Goal: Task Accomplishment & Management: Complete application form

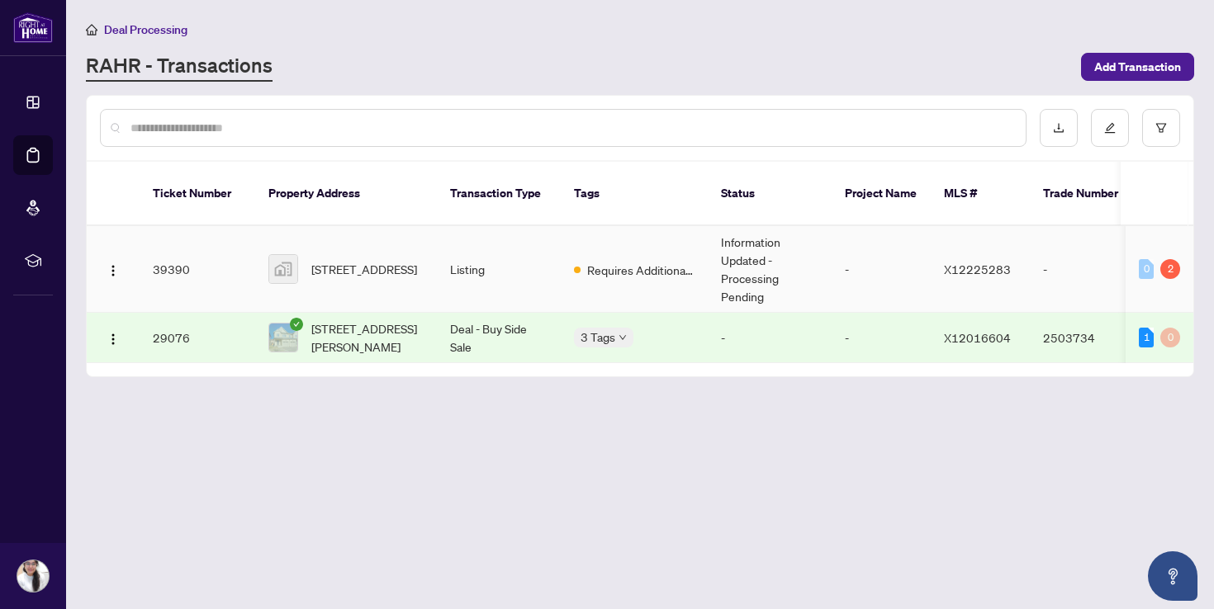
click at [743, 260] on td "Information Updated - Processing Pending" at bounding box center [770, 269] width 124 height 87
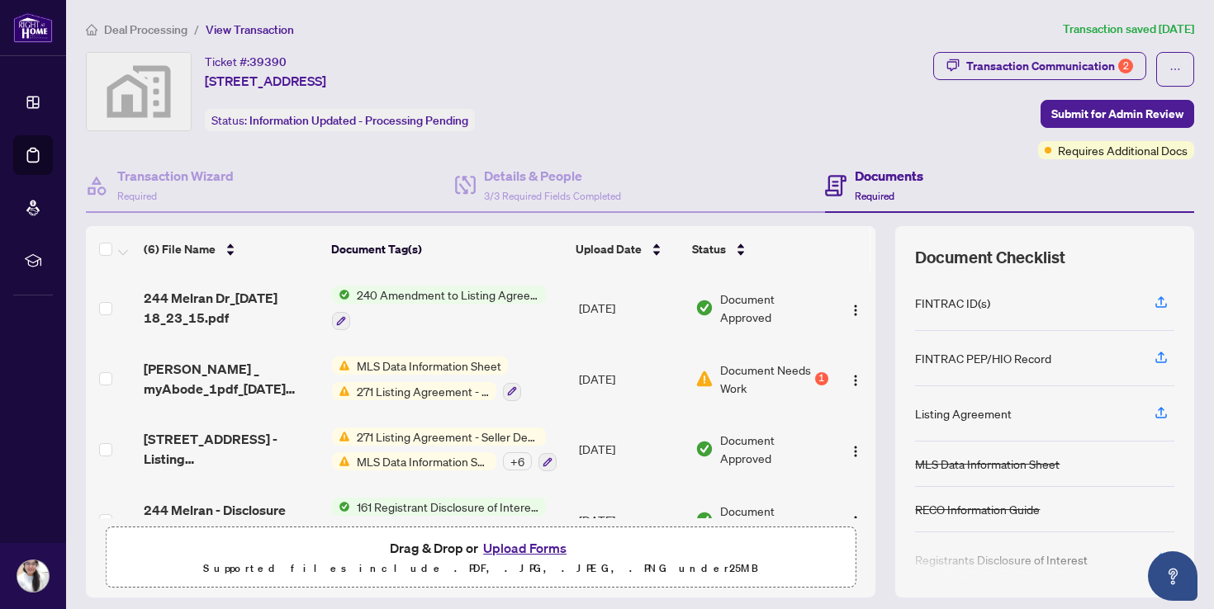
scroll to position [235, 0]
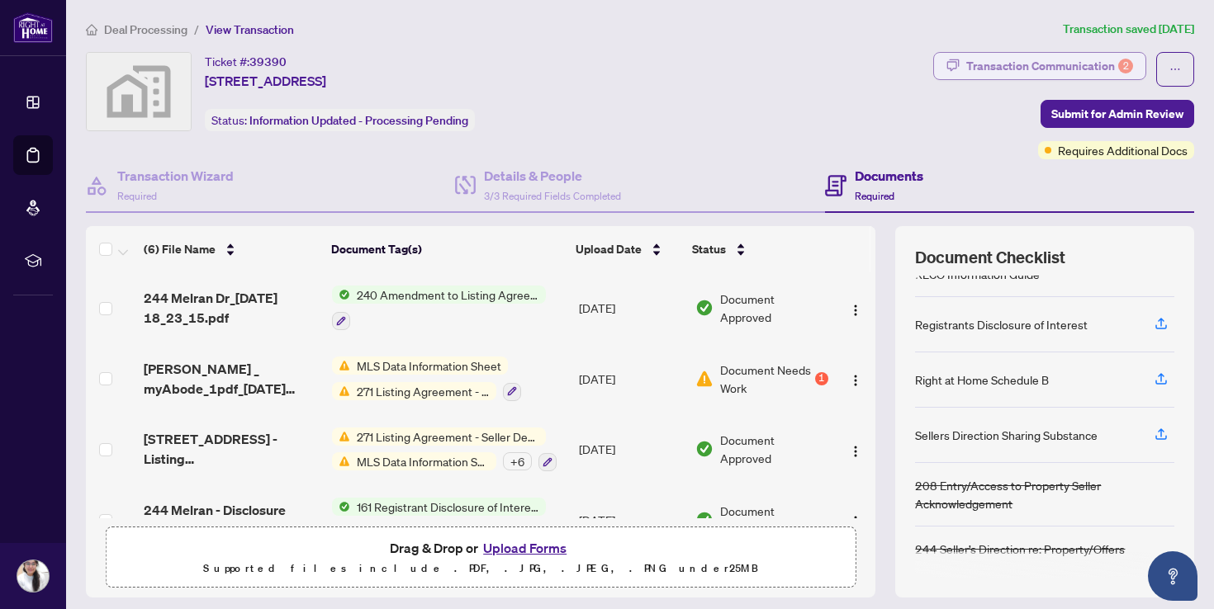
click at [1066, 69] on div "Transaction Communication 2" at bounding box center [1049, 66] width 167 height 26
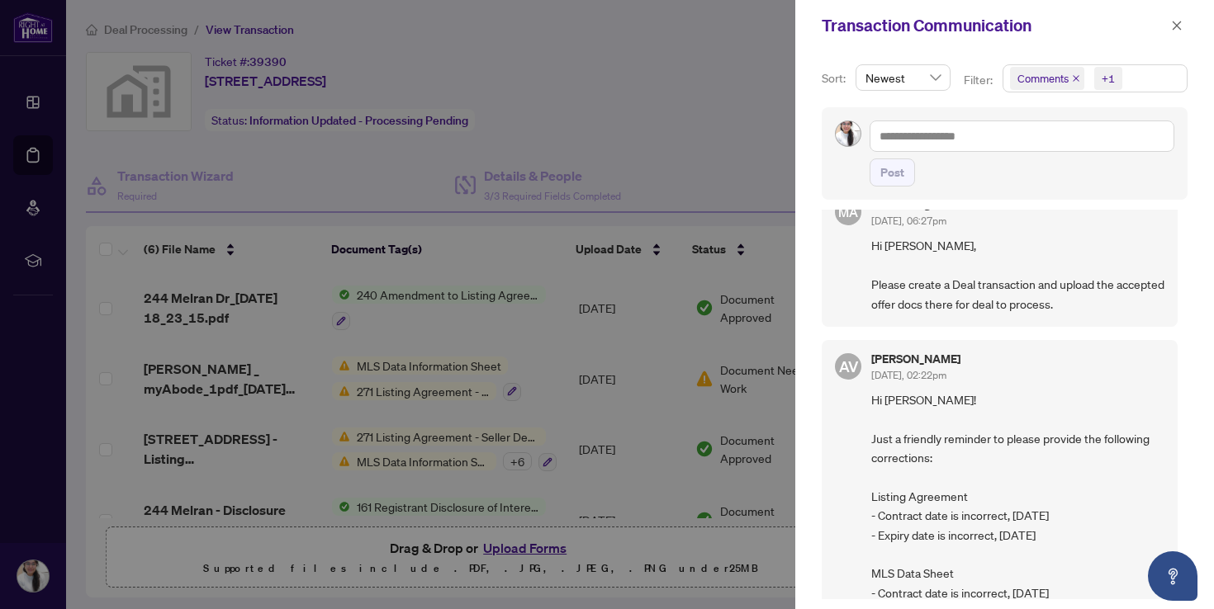
scroll to position [0, 0]
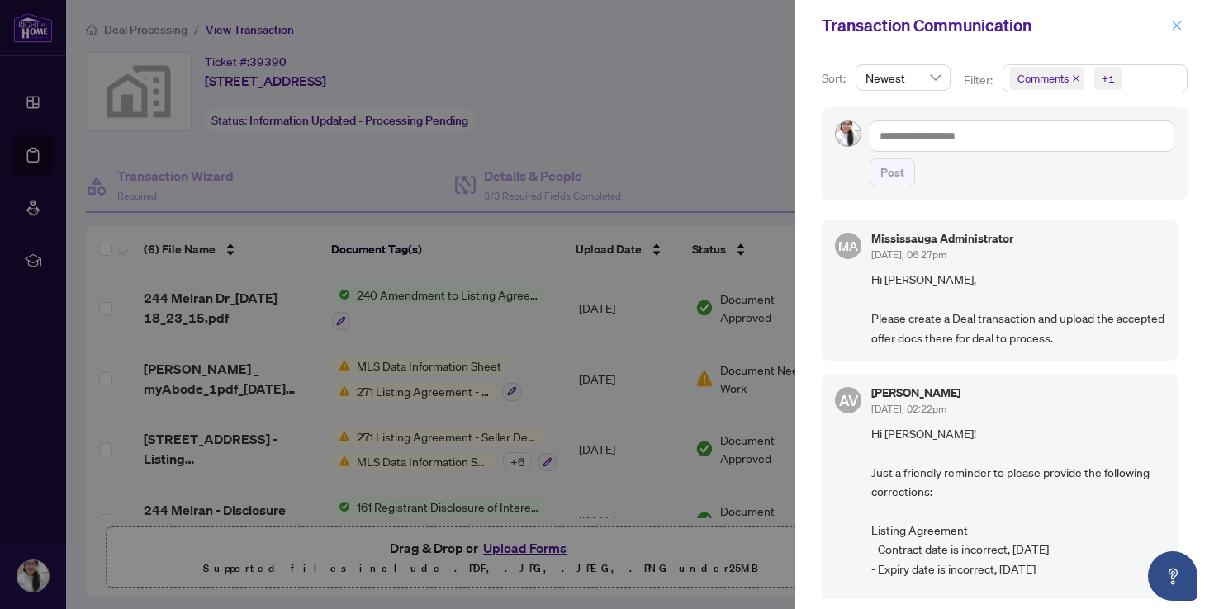
click at [1177, 27] on icon "close" at bounding box center [1177, 26] width 12 height 12
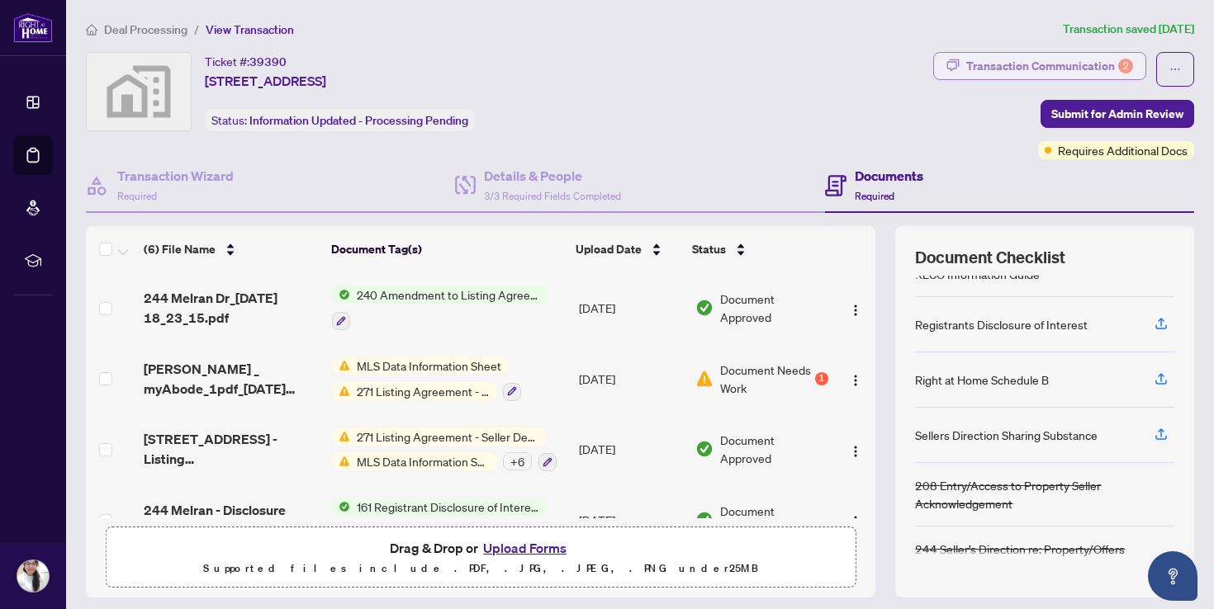
click at [1063, 58] on div "Transaction Communication 2" at bounding box center [1049, 66] width 167 height 26
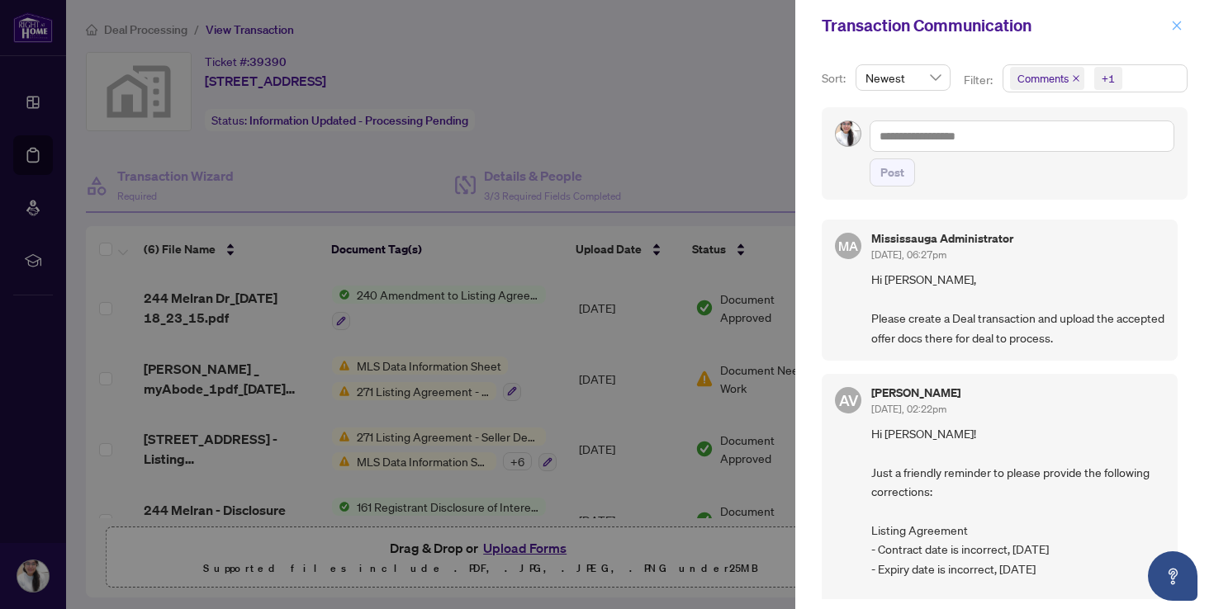
click at [1182, 28] on icon "close" at bounding box center [1177, 26] width 12 height 12
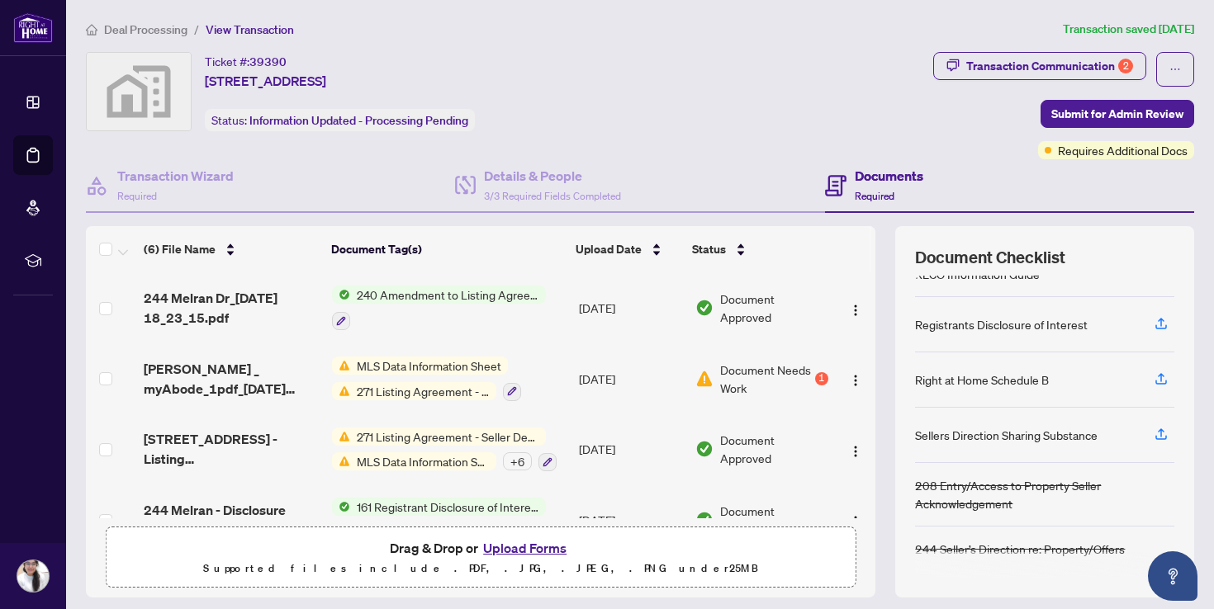
click at [131, 23] on span "Deal Processing" at bounding box center [145, 29] width 83 height 15
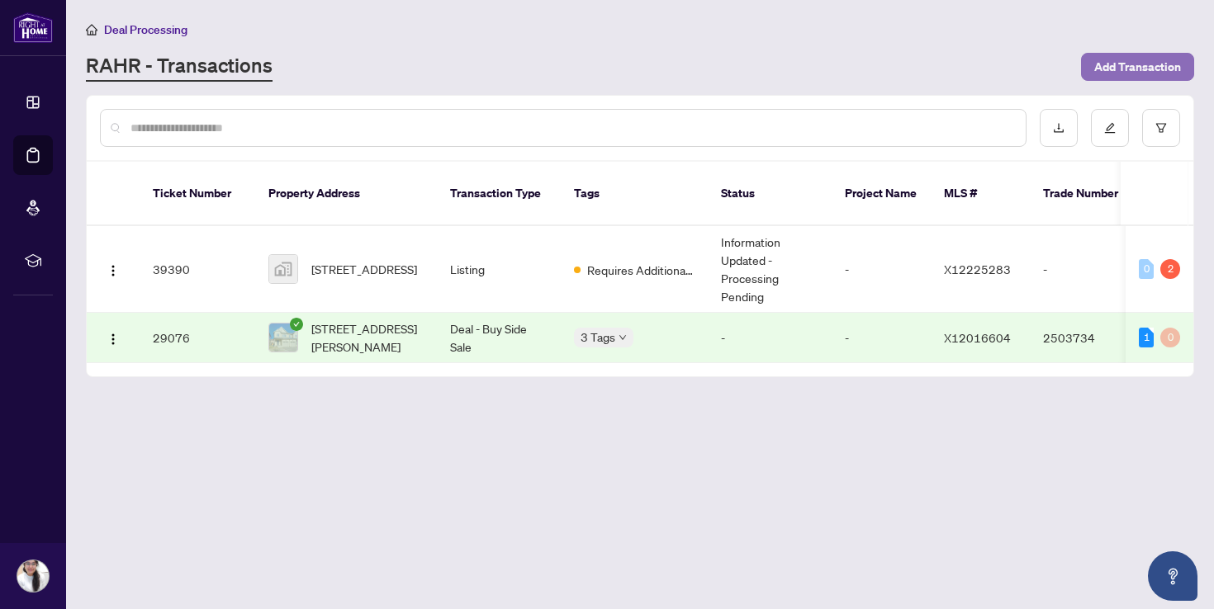
click at [1142, 62] on span "Add Transaction" at bounding box center [1137, 67] width 87 height 26
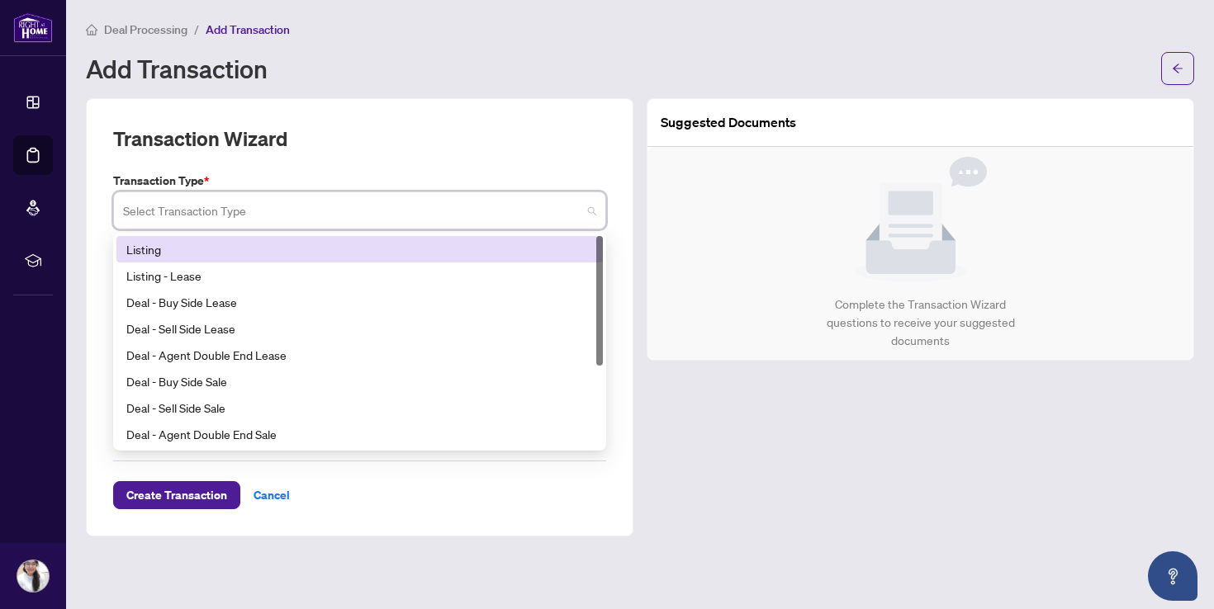
click at [272, 216] on input "search" at bounding box center [352, 213] width 458 height 36
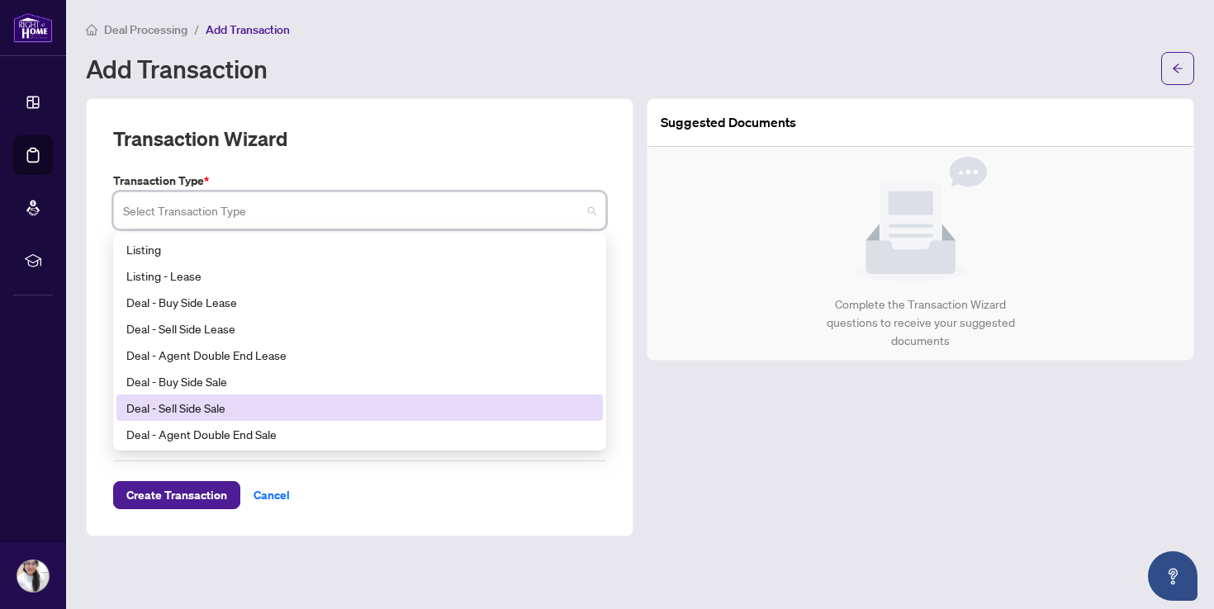
click at [229, 412] on div "Deal - Sell Side Sale" at bounding box center [359, 408] width 466 height 18
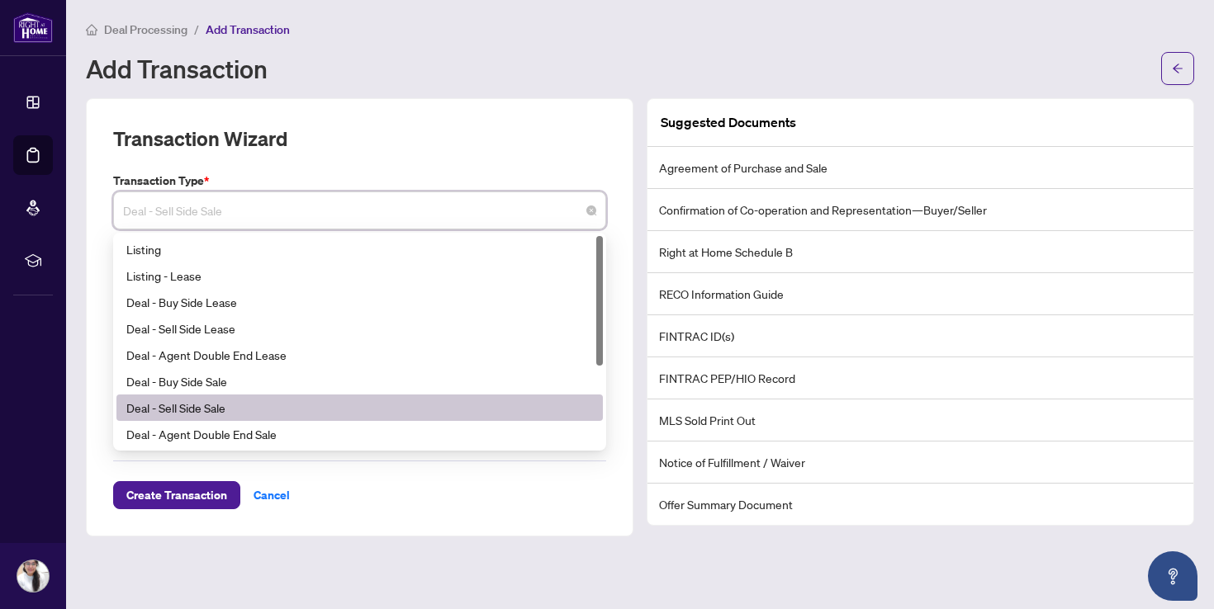
click at [317, 209] on span "Deal - Sell Side Sale" at bounding box center [359, 210] width 473 height 31
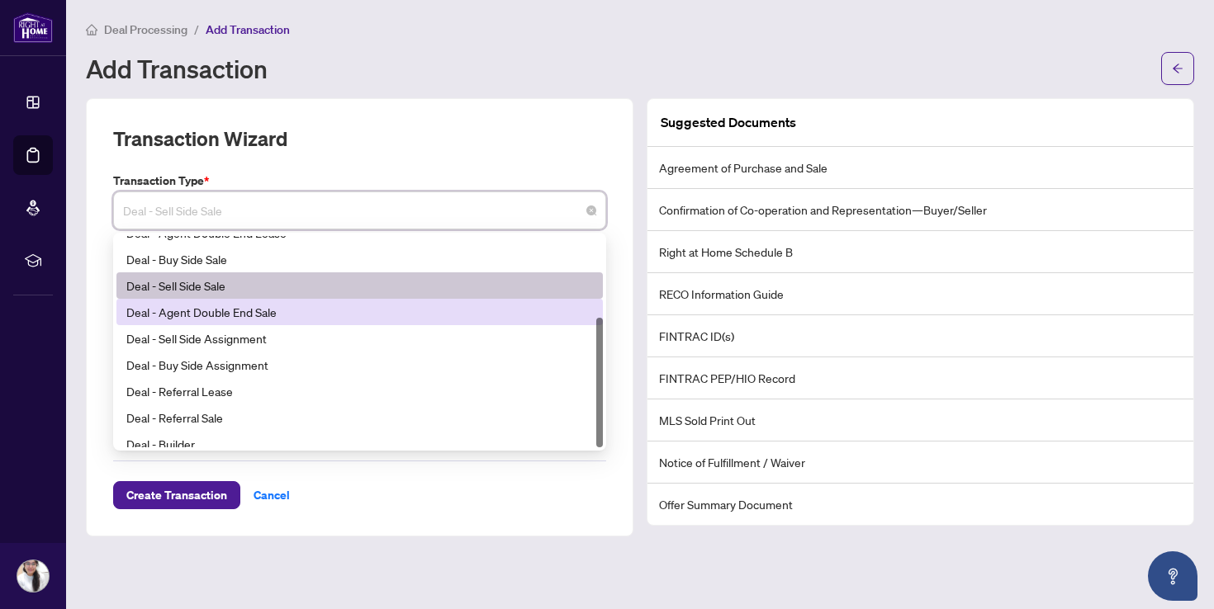
scroll to position [132, 0]
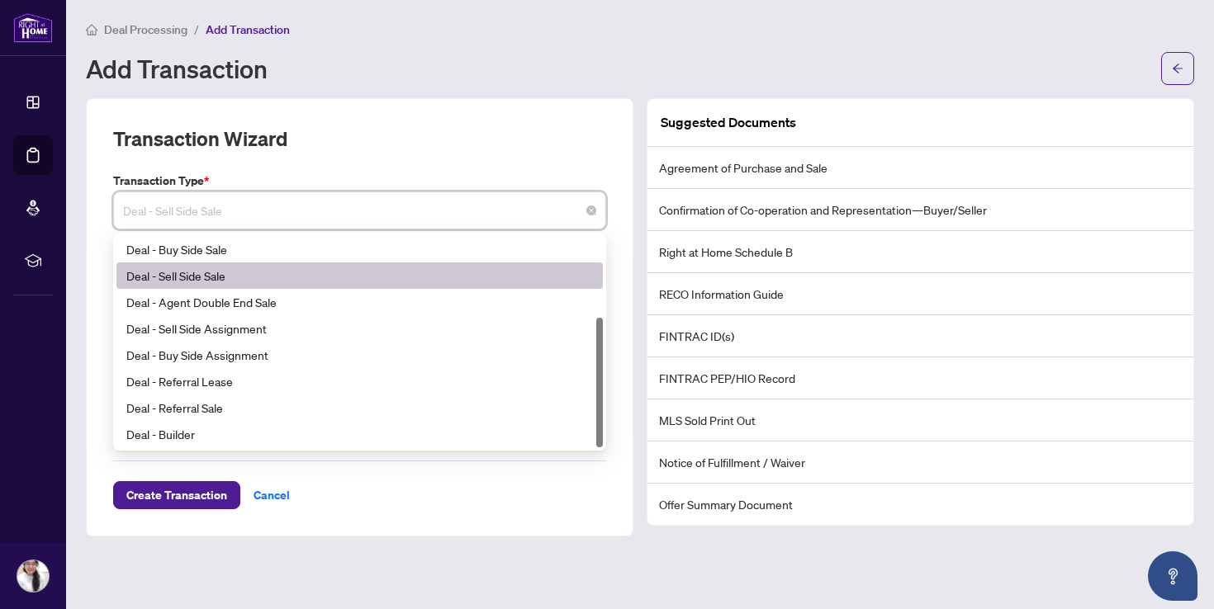
click at [244, 272] on div "Deal - Sell Side Sale" at bounding box center [359, 276] width 466 height 18
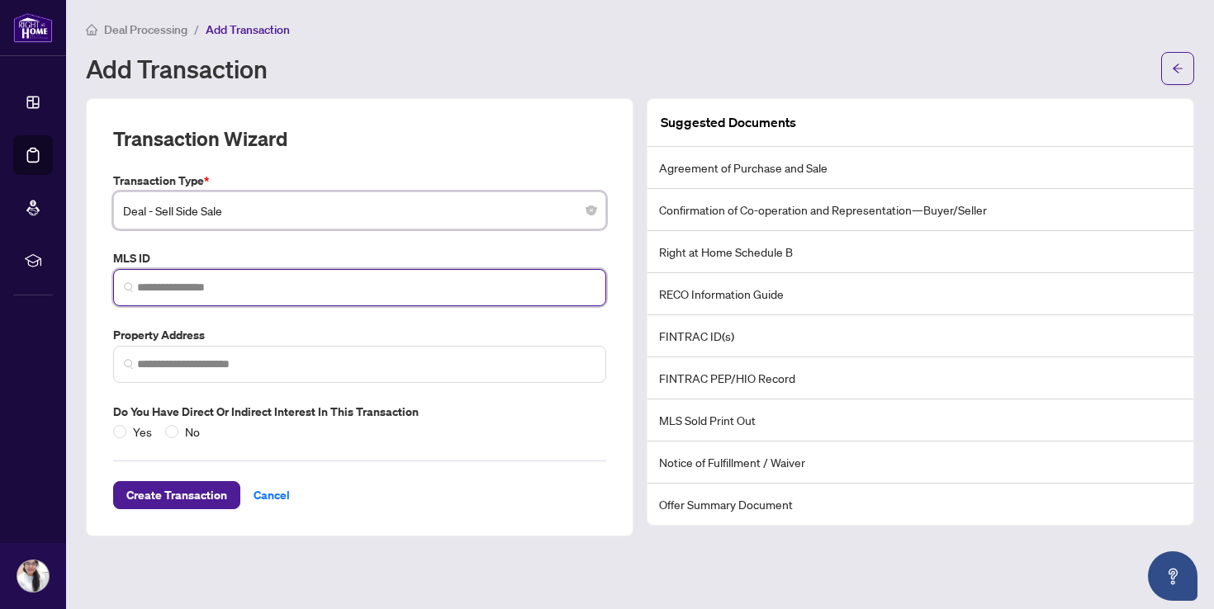
click at [339, 287] on input "search" at bounding box center [366, 287] width 458 height 17
click at [308, 276] on span at bounding box center [359, 287] width 493 height 37
type input "*"
click at [232, 298] on span at bounding box center [359, 287] width 493 height 37
paste input "*********"
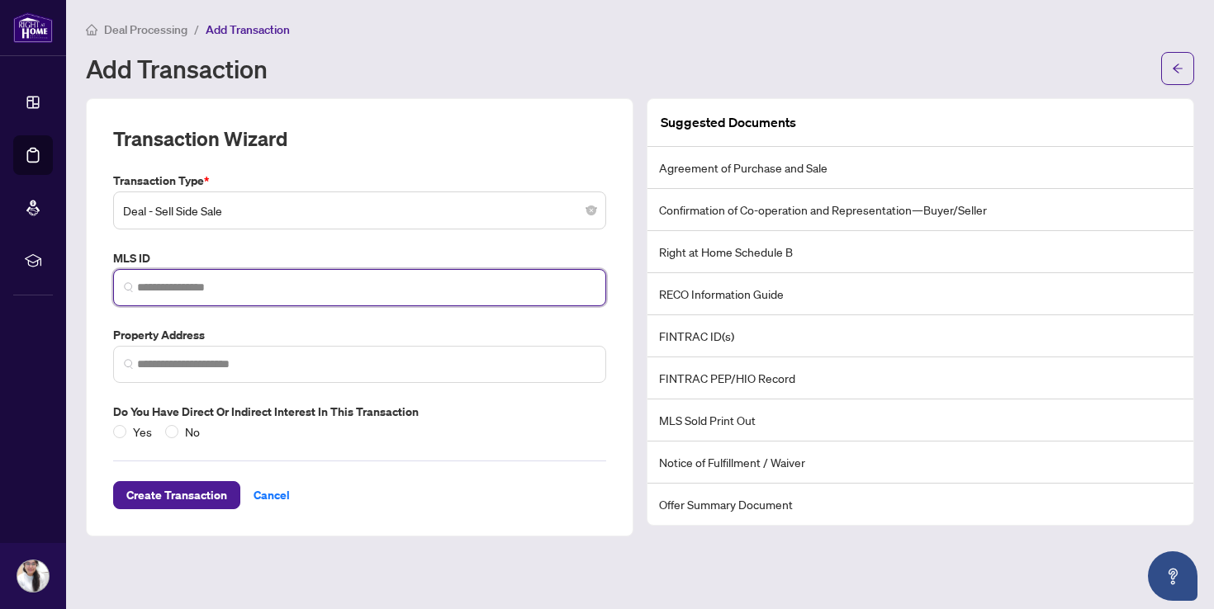
type input "*********"
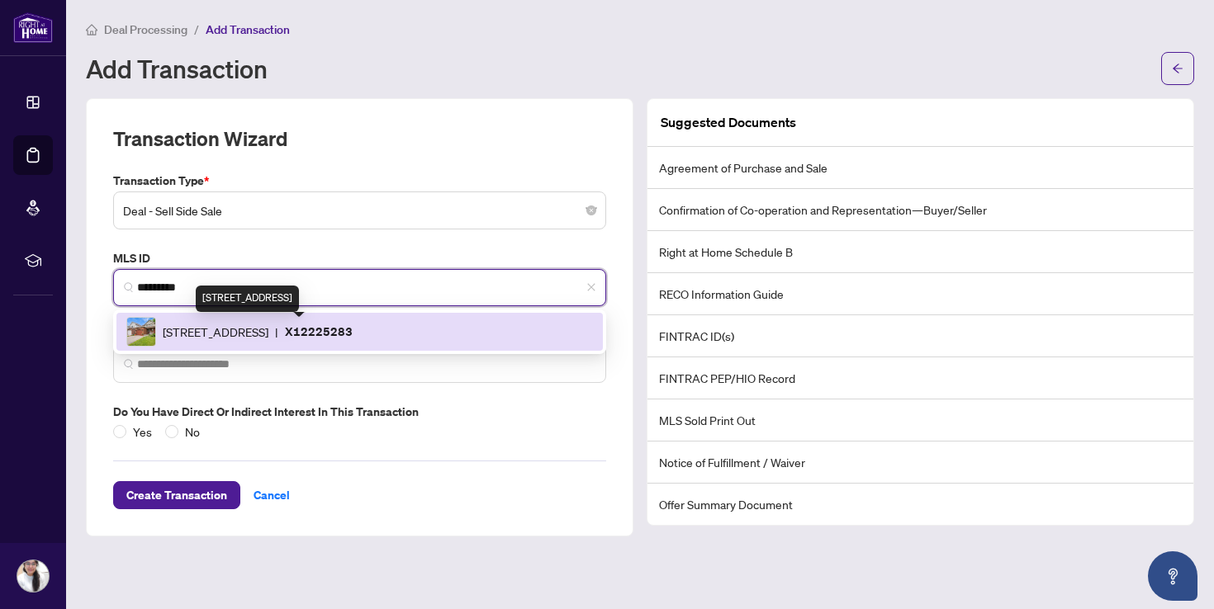
click at [263, 335] on span "[STREET_ADDRESS]" at bounding box center [216, 332] width 106 height 18
type input "**********"
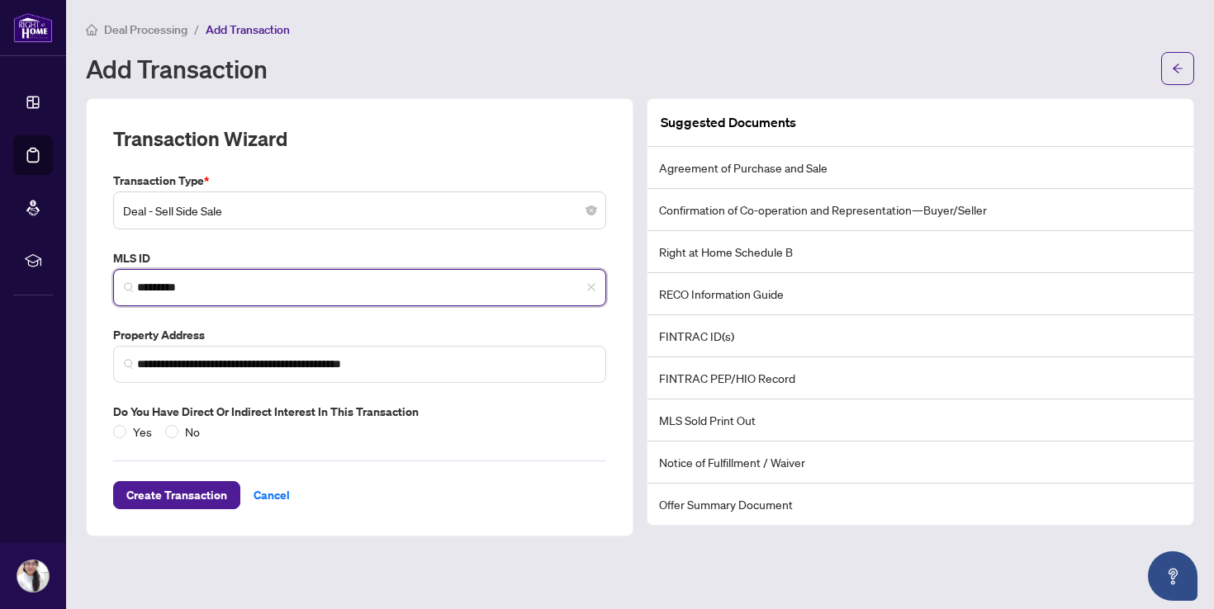
type input "*********"
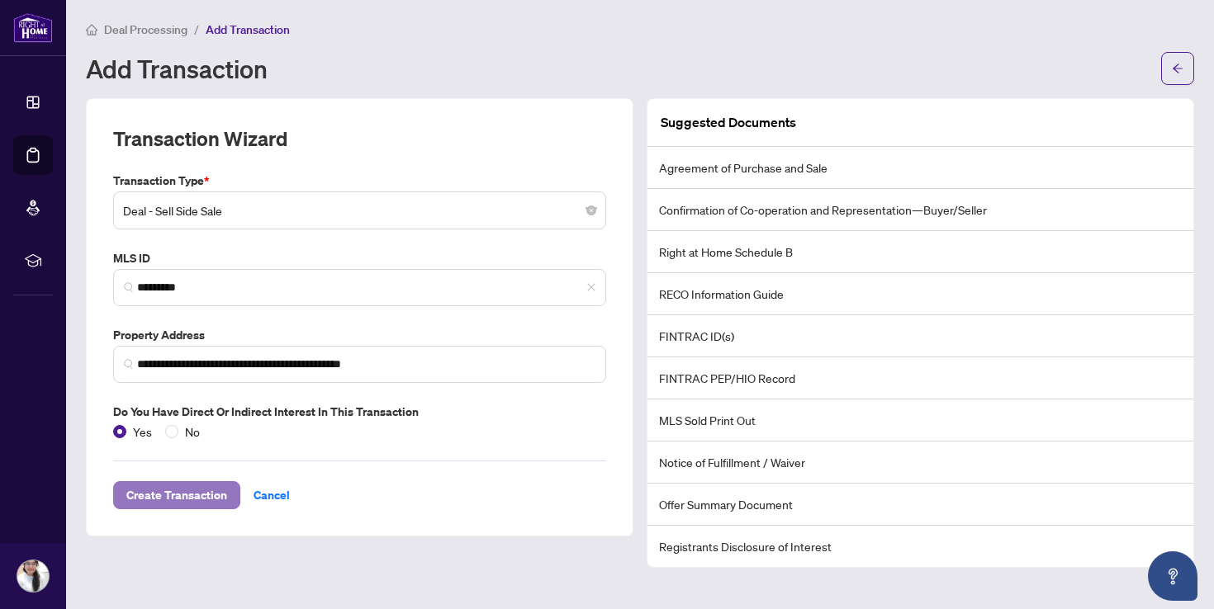
click at [169, 495] on span "Create Transaction" at bounding box center [176, 495] width 101 height 26
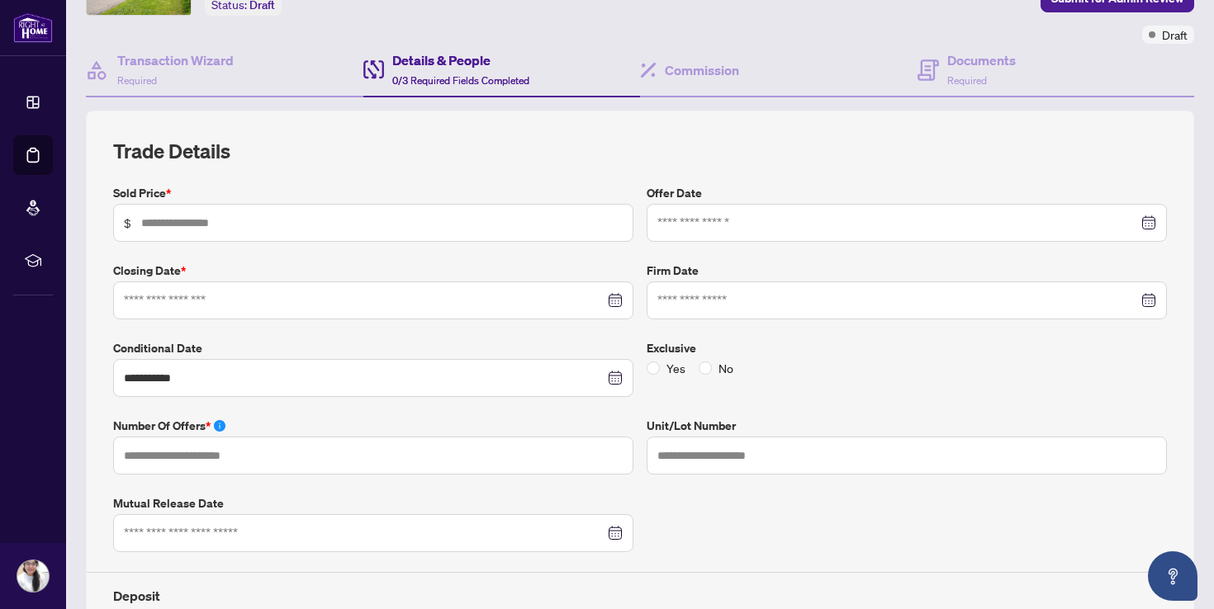
scroll to position [123, 0]
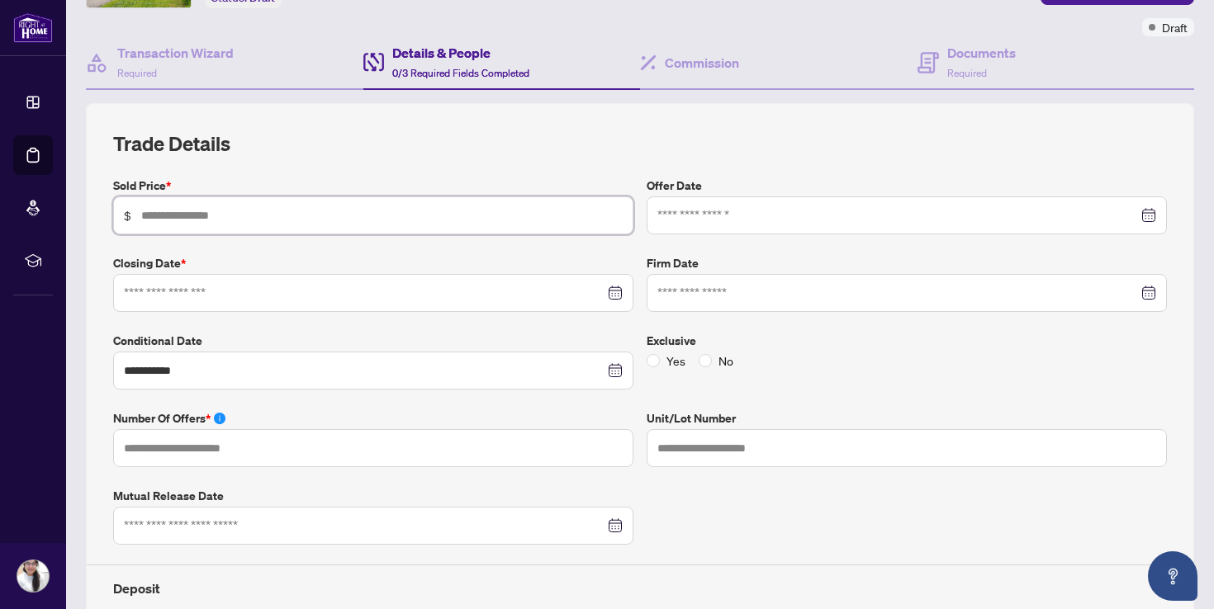
click at [214, 211] on input "text" at bounding box center [381, 215] width 481 height 18
type input "*******"
click at [621, 293] on div at bounding box center [373, 293] width 499 height 18
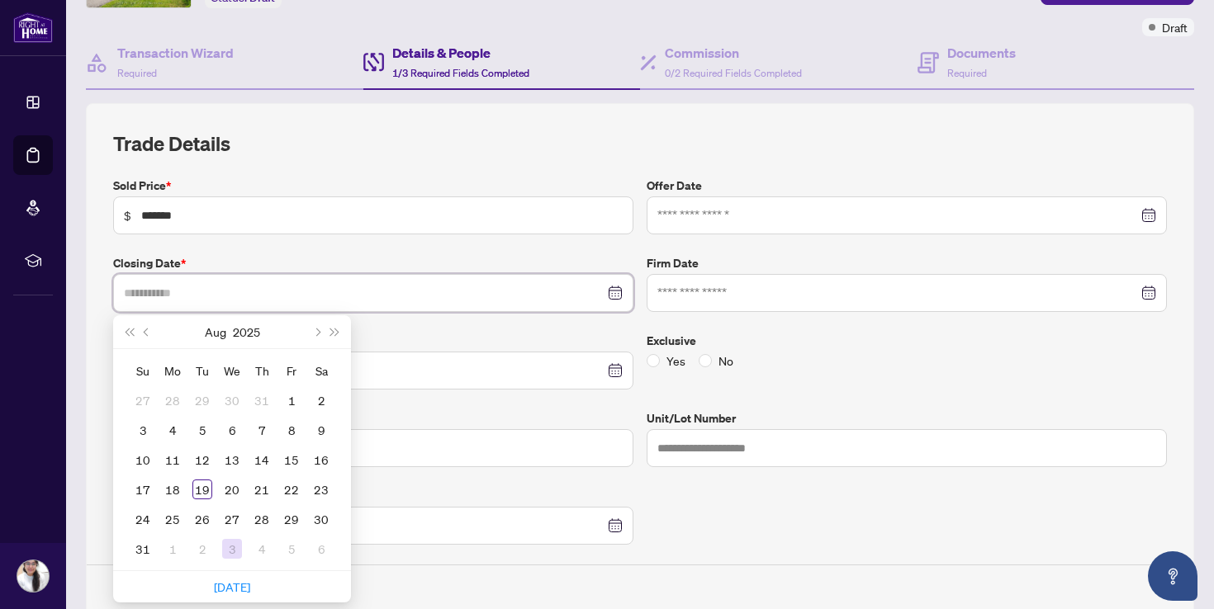
type input "**********"
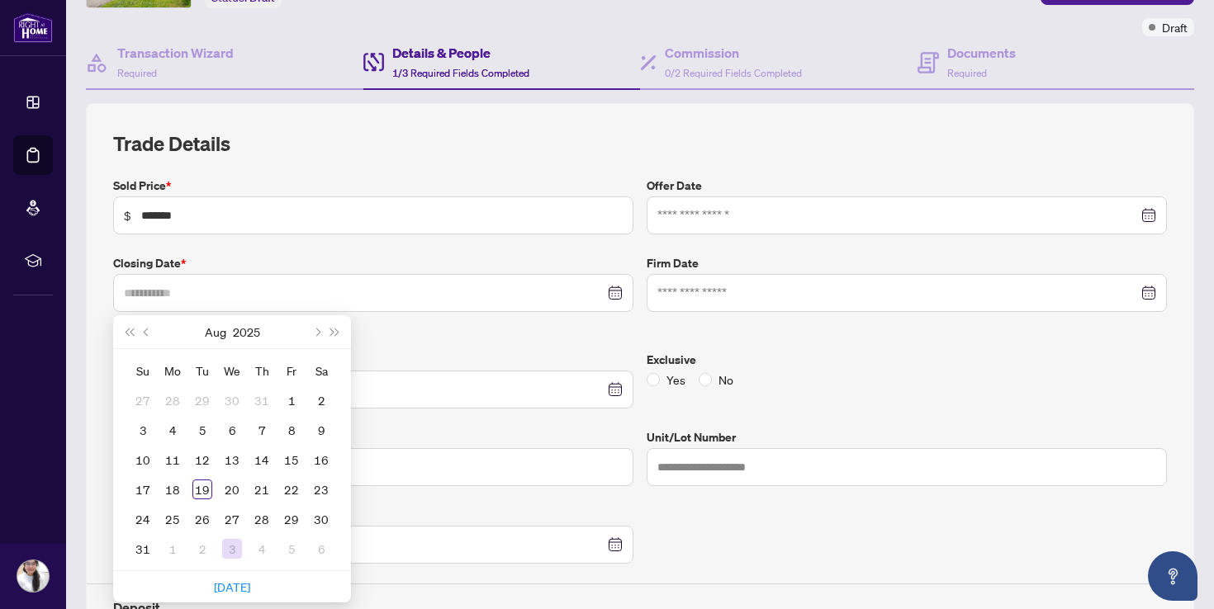
click at [230, 543] on div "3" at bounding box center [232, 549] width 20 height 20
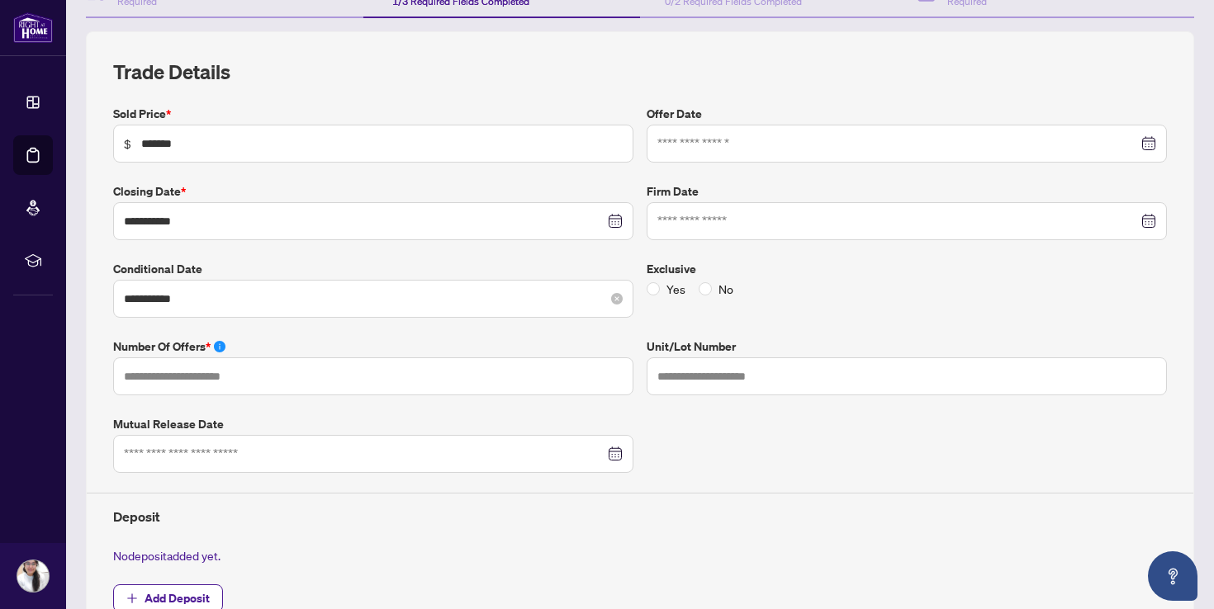
scroll to position [197, 0]
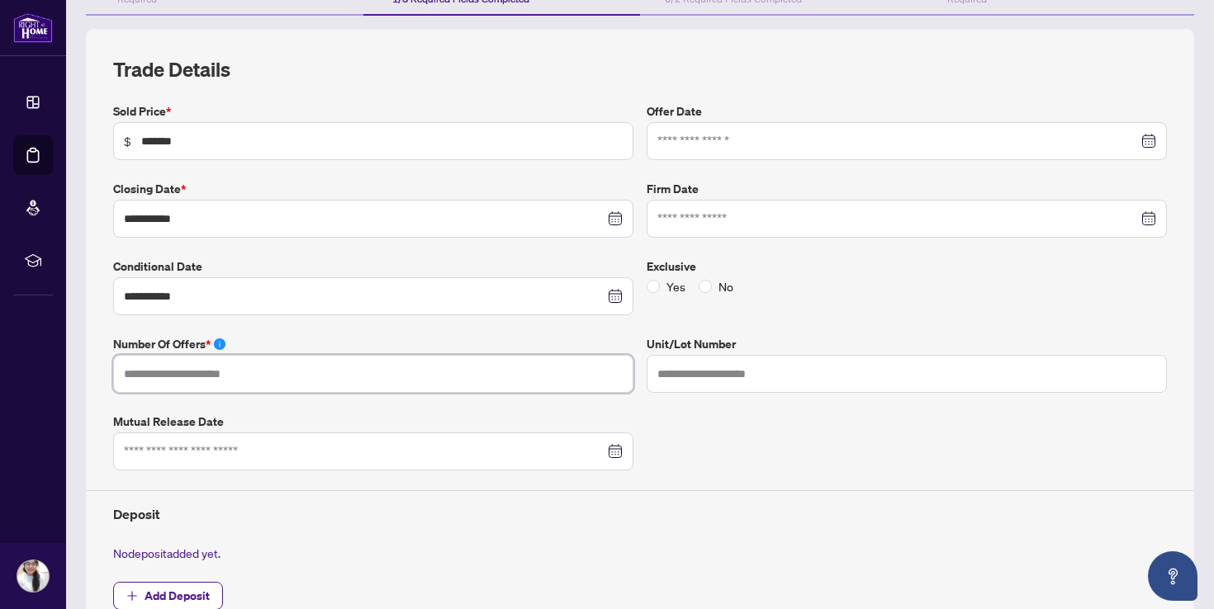
click at [452, 378] on input "text" at bounding box center [373, 374] width 520 height 38
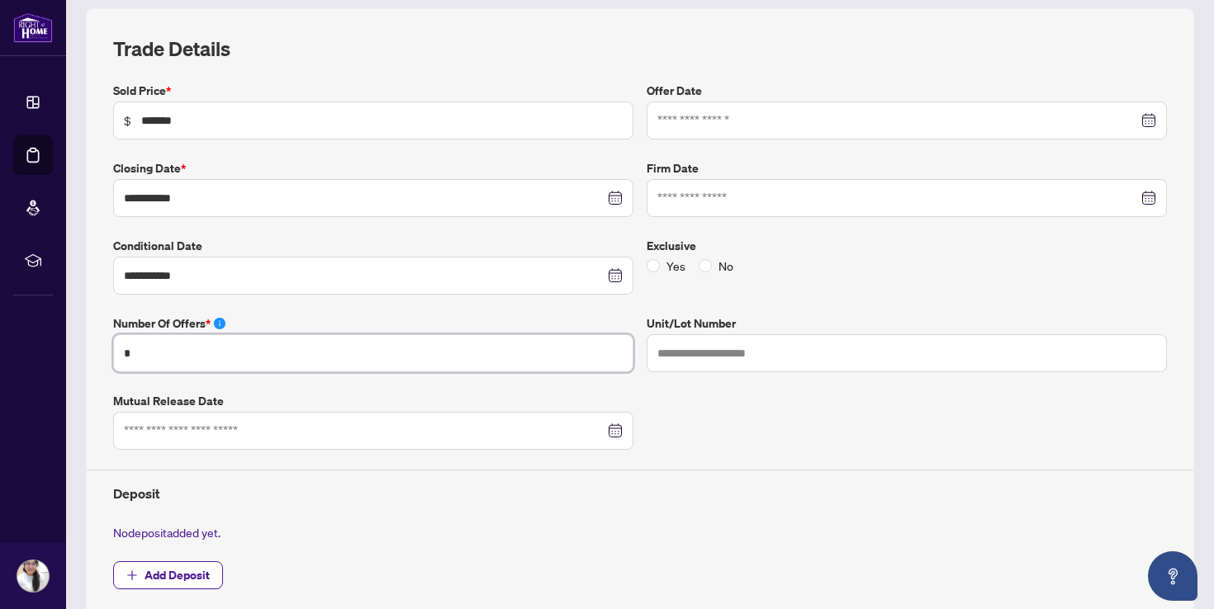
scroll to position [217, 0]
click at [1149, 116] on div at bounding box center [906, 121] width 499 height 18
type input "*"
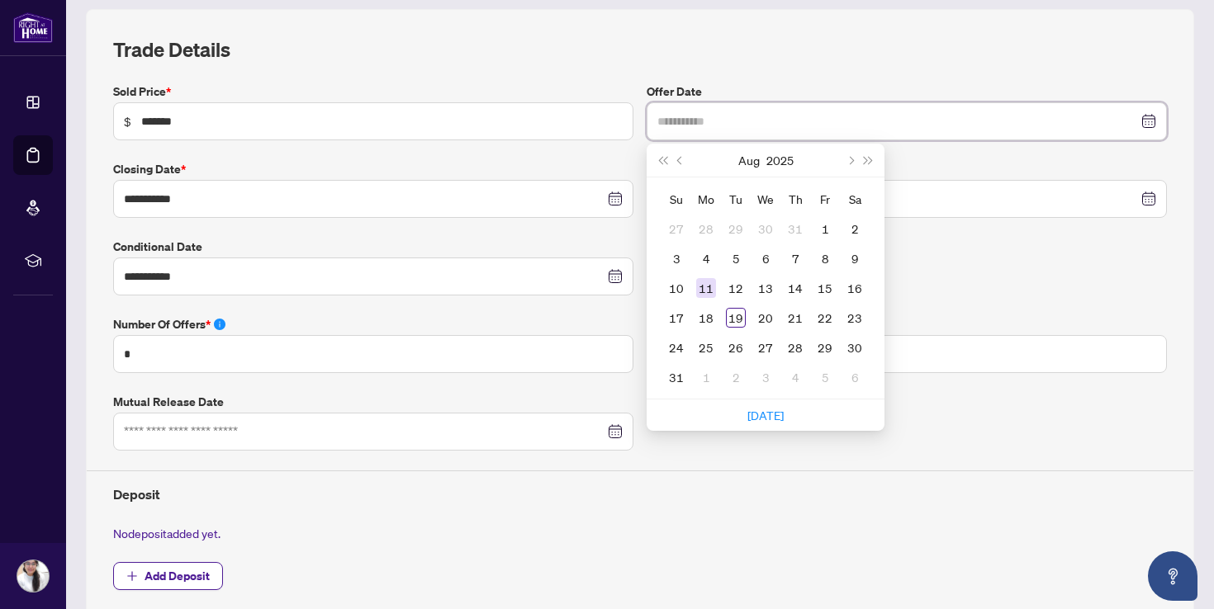
type input "**********"
click at [711, 282] on div "11" at bounding box center [706, 288] width 20 height 20
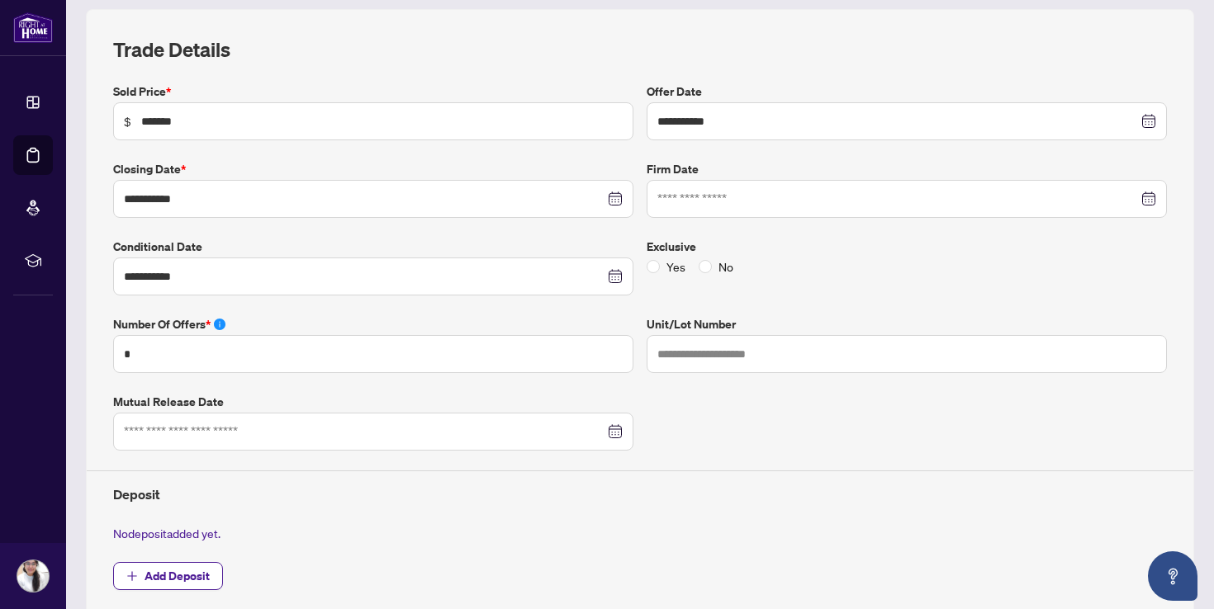
click at [1148, 204] on div at bounding box center [906, 199] width 499 height 18
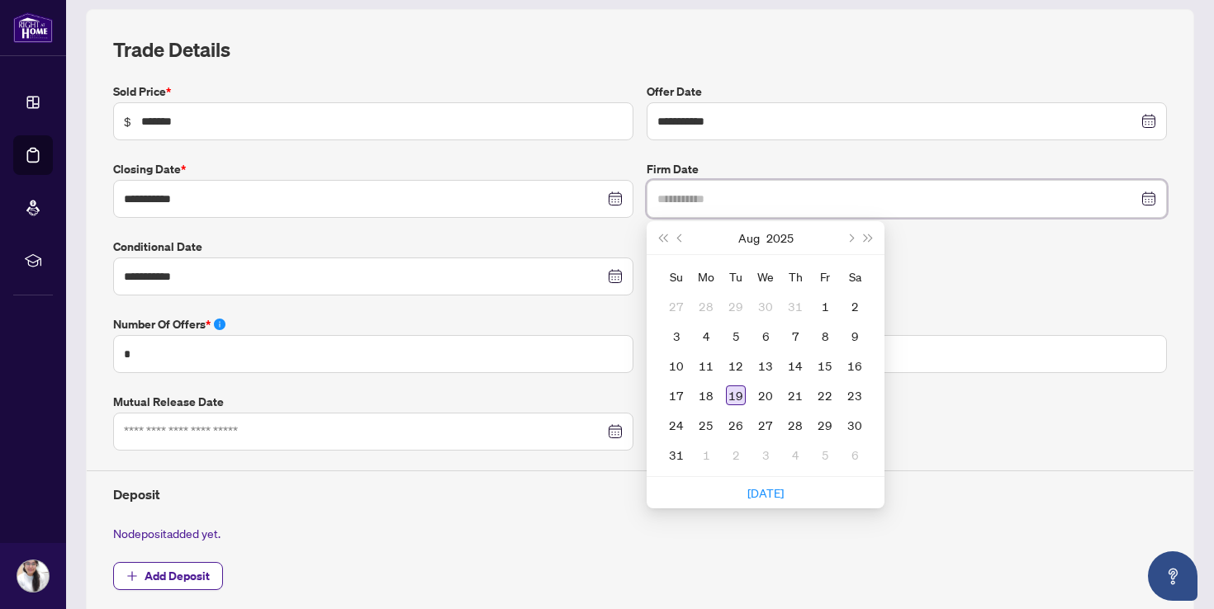
type input "**********"
click at [736, 395] on div "19" at bounding box center [736, 396] width 20 height 20
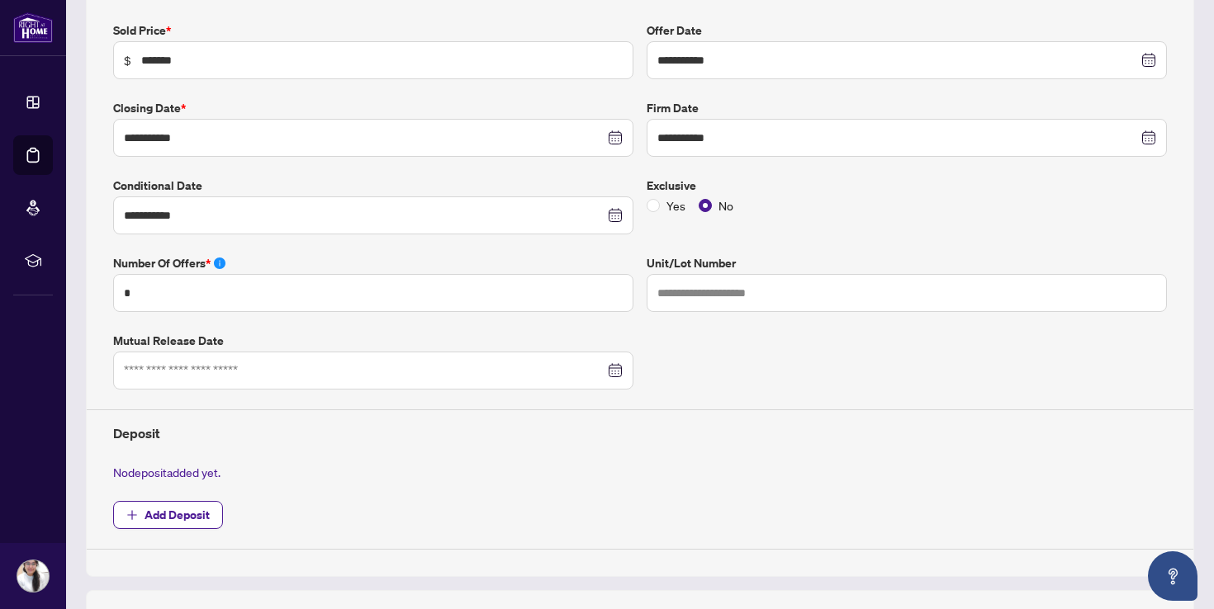
scroll to position [343, 0]
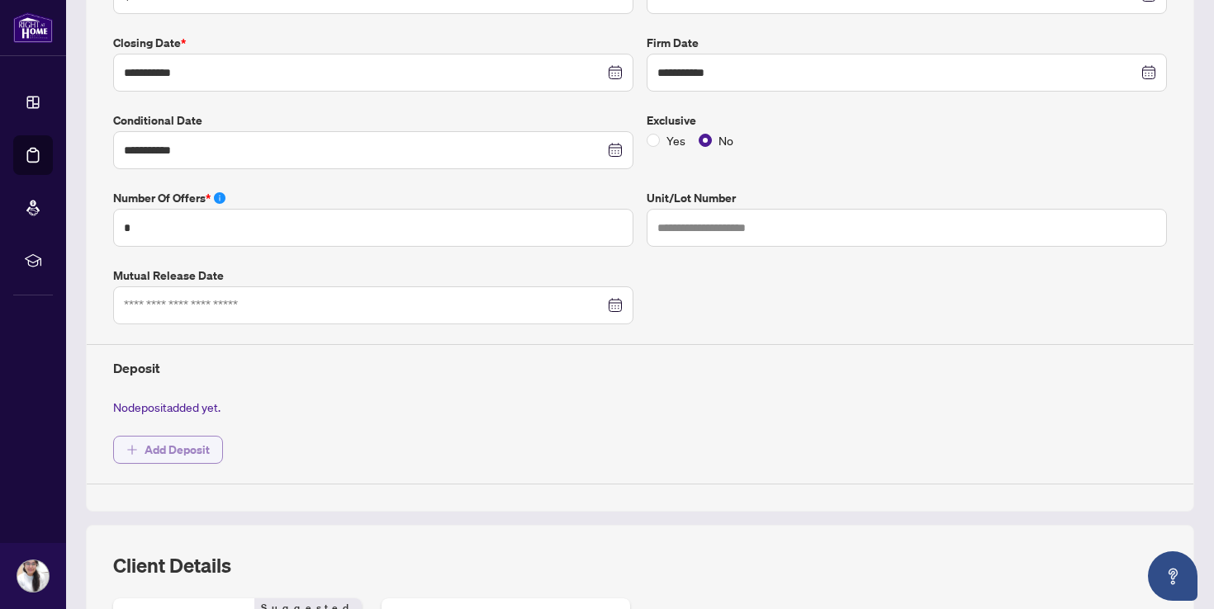
click at [197, 448] on span "Add Deposit" at bounding box center [176, 450] width 65 height 26
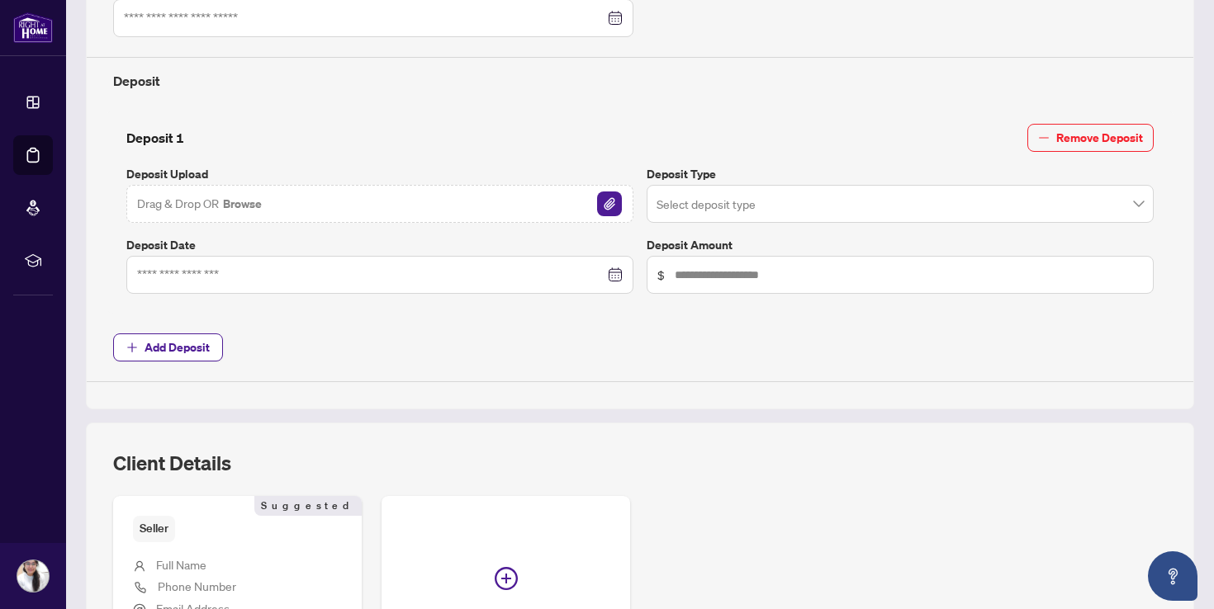
scroll to position [652, 0]
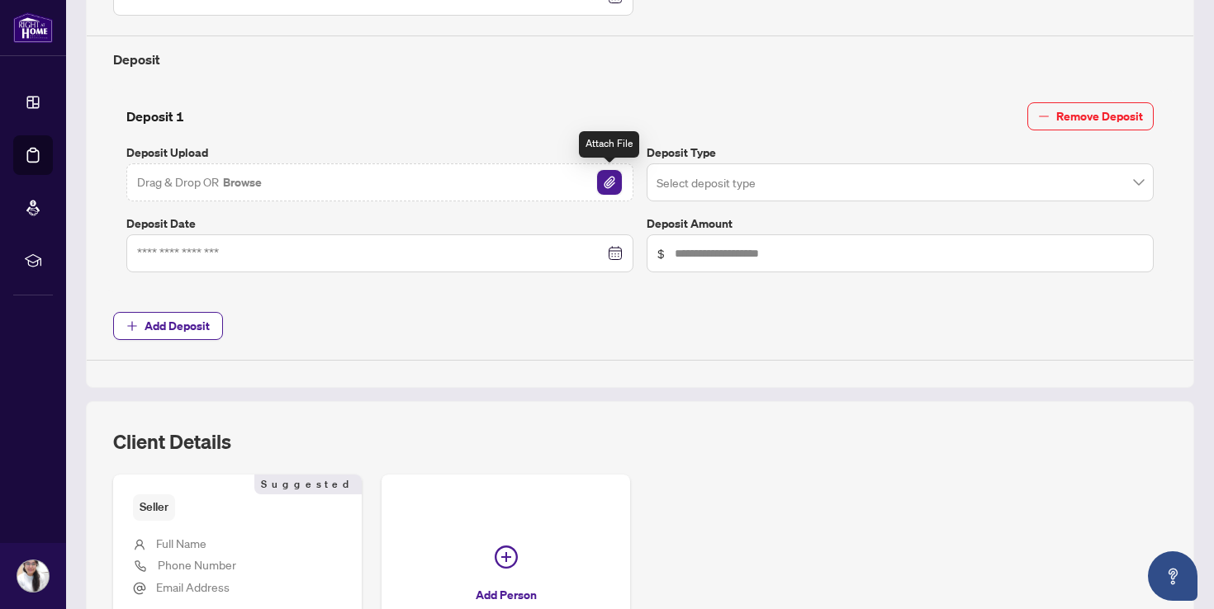
click at [602, 182] on img "button" at bounding box center [609, 182] width 25 height 25
click at [612, 247] on div at bounding box center [379, 253] width 485 height 18
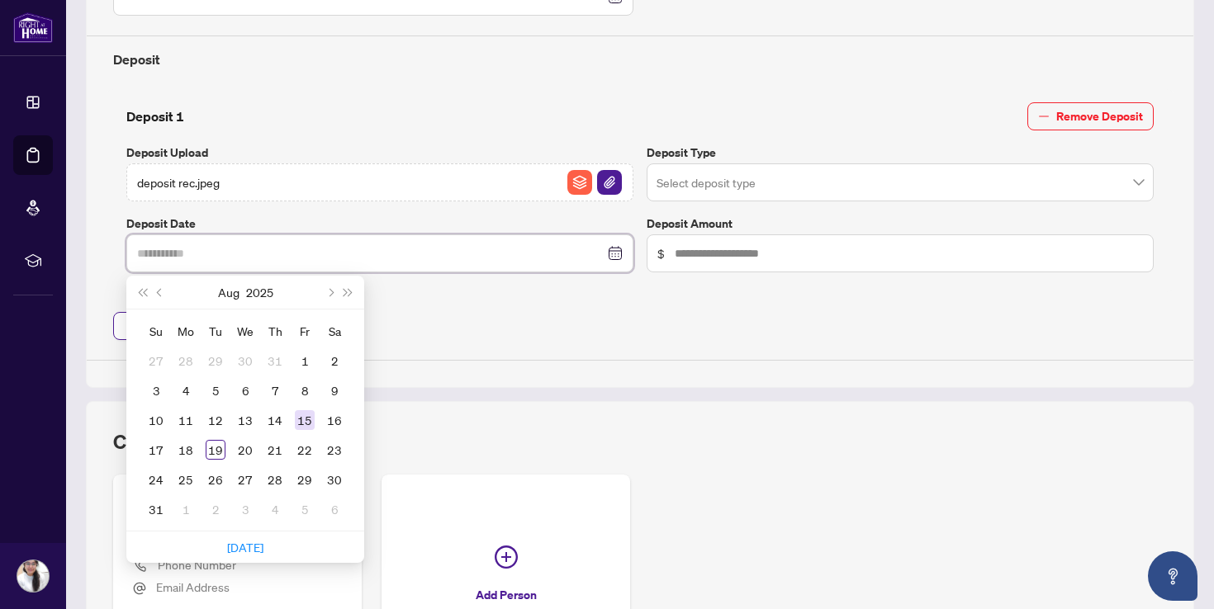
type input "**********"
click at [305, 415] on div "15" at bounding box center [305, 420] width 20 height 20
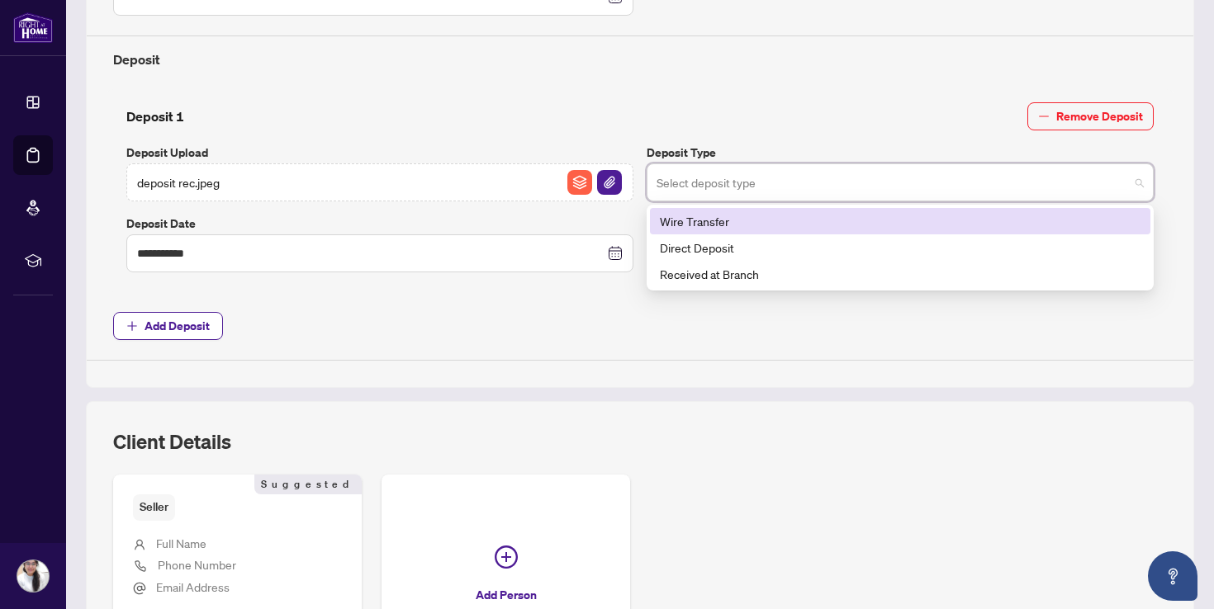
click at [799, 189] on input "search" at bounding box center [892, 185] width 472 height 36
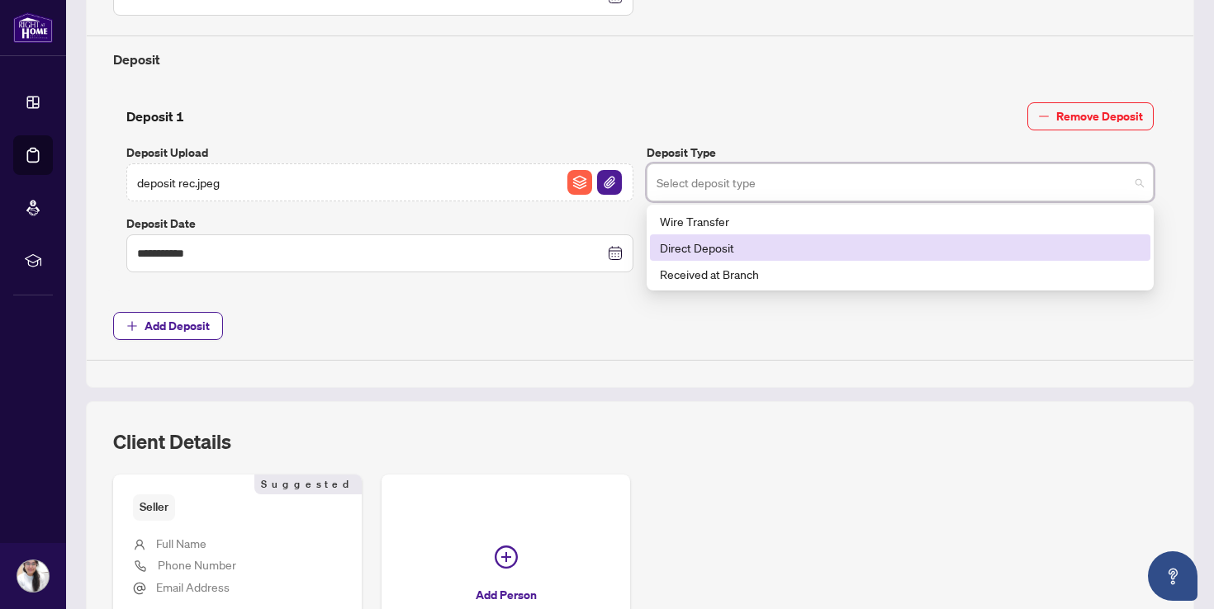
click at [710, 244] on div "Direct Deposit" at bounding box center [900, 248] width 481 height 18
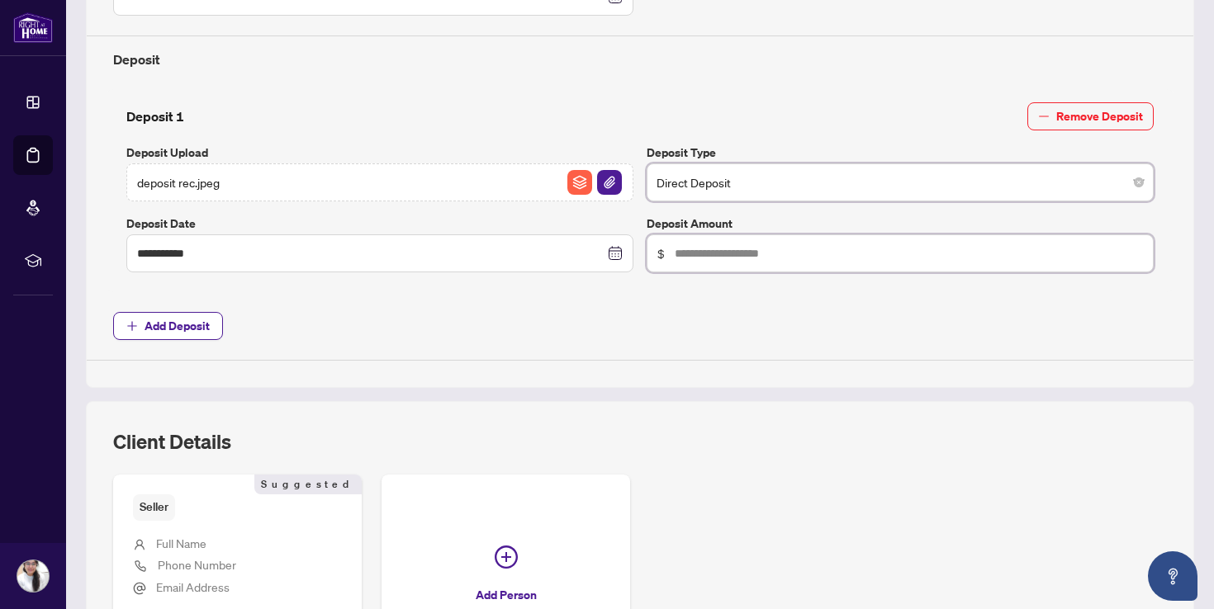
click at [777, 244] on input "text" at bounding box center [909, 253] width 468 height 18
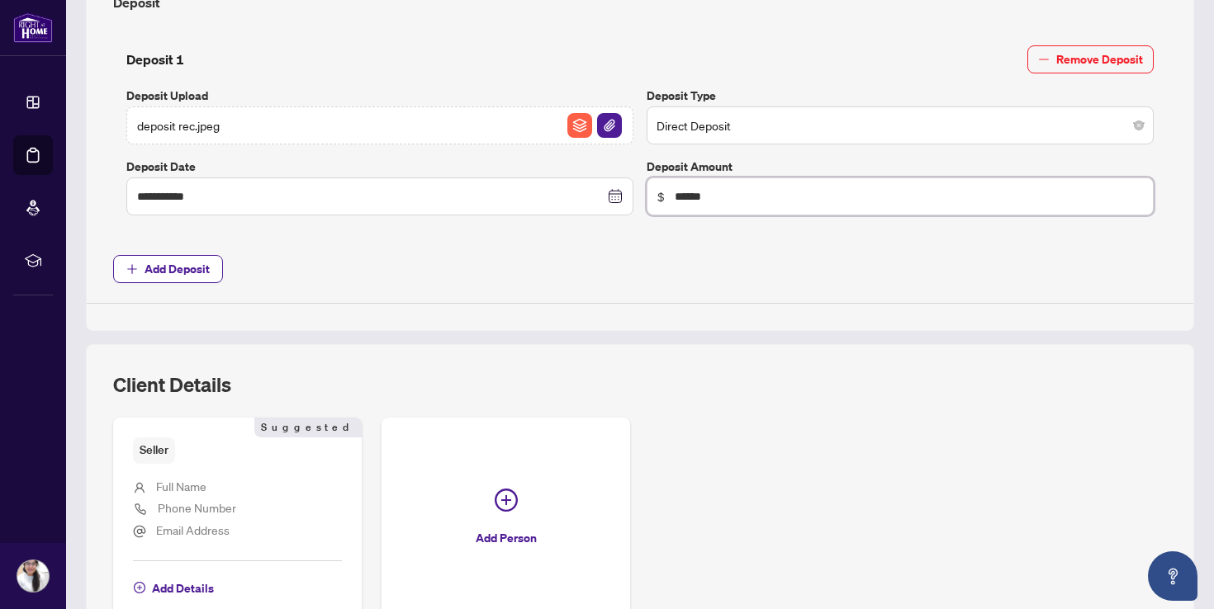
scroll to position [685, 0]
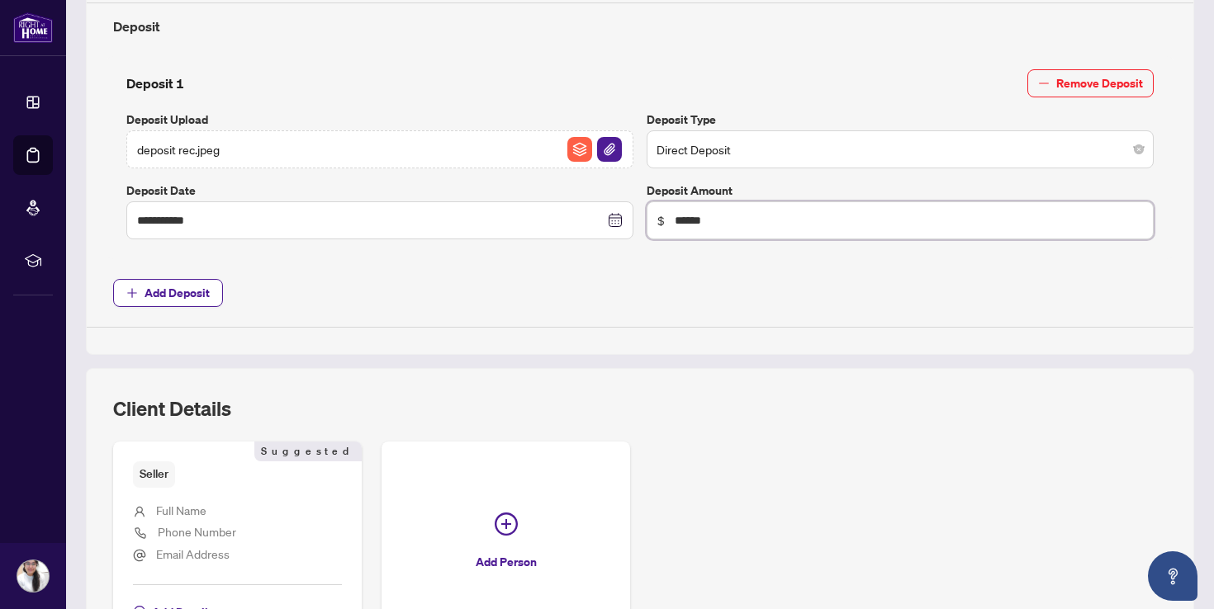
type input "******"
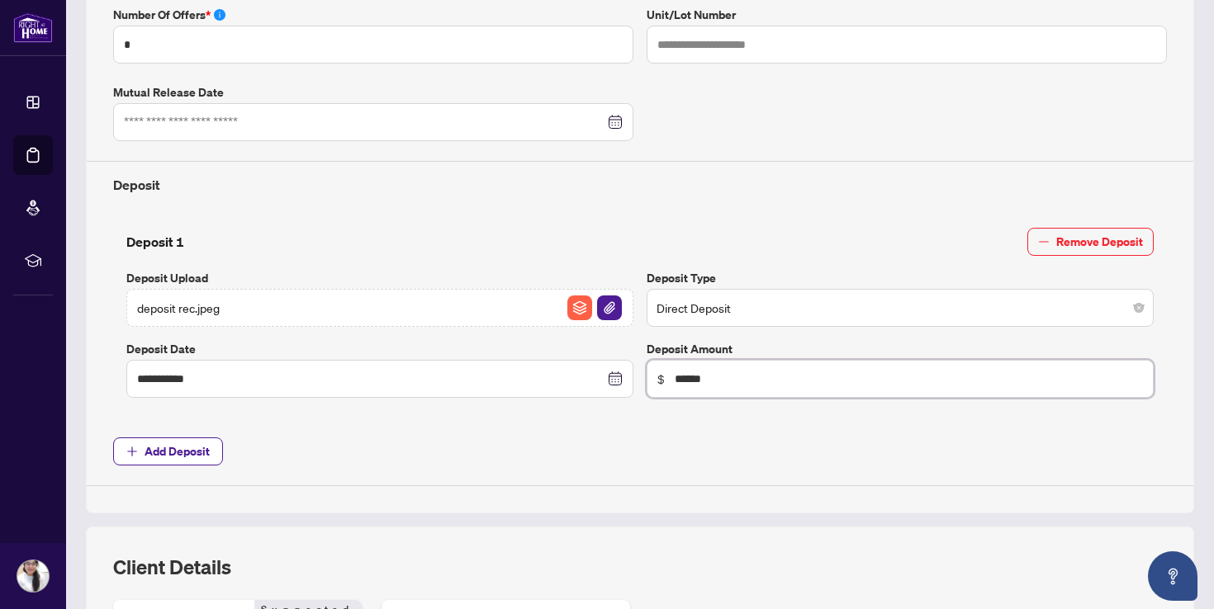
scroll to position [538, 0]
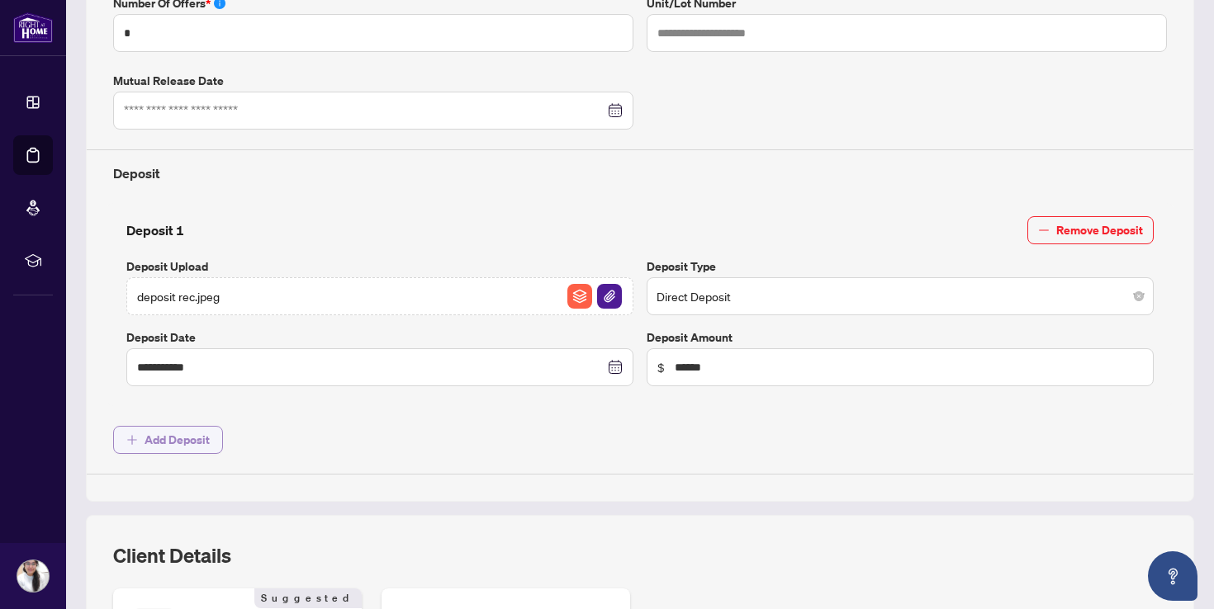
click at [192, 435] on span "Add Deposit" at bounding box center [176, 440] width 65 height 26
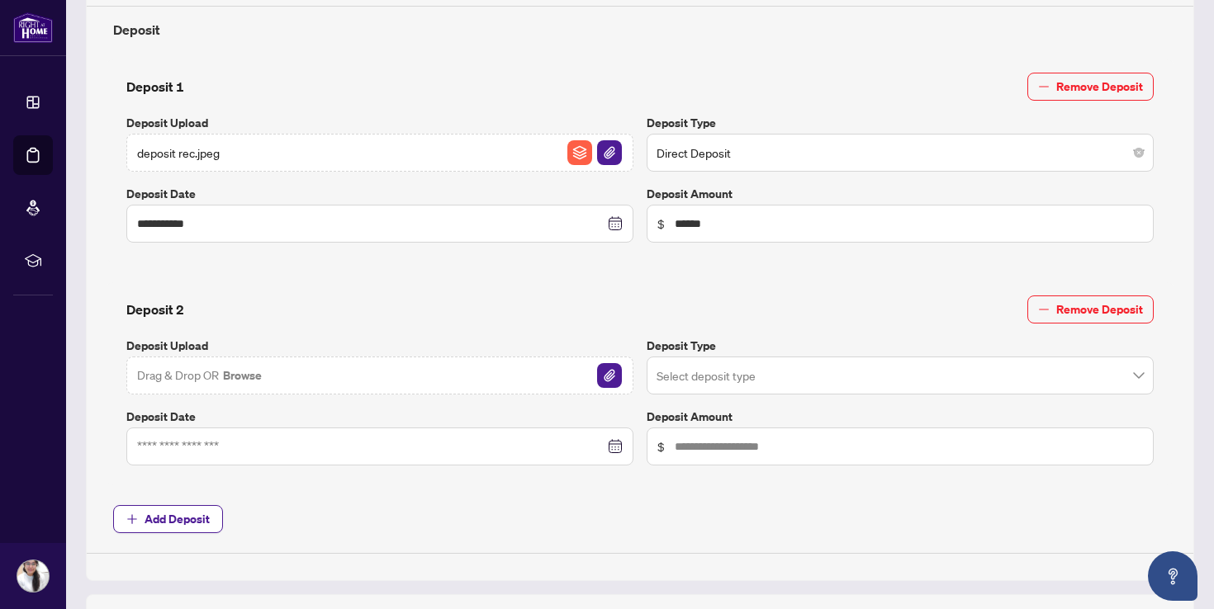
scroll to position [688, 0]
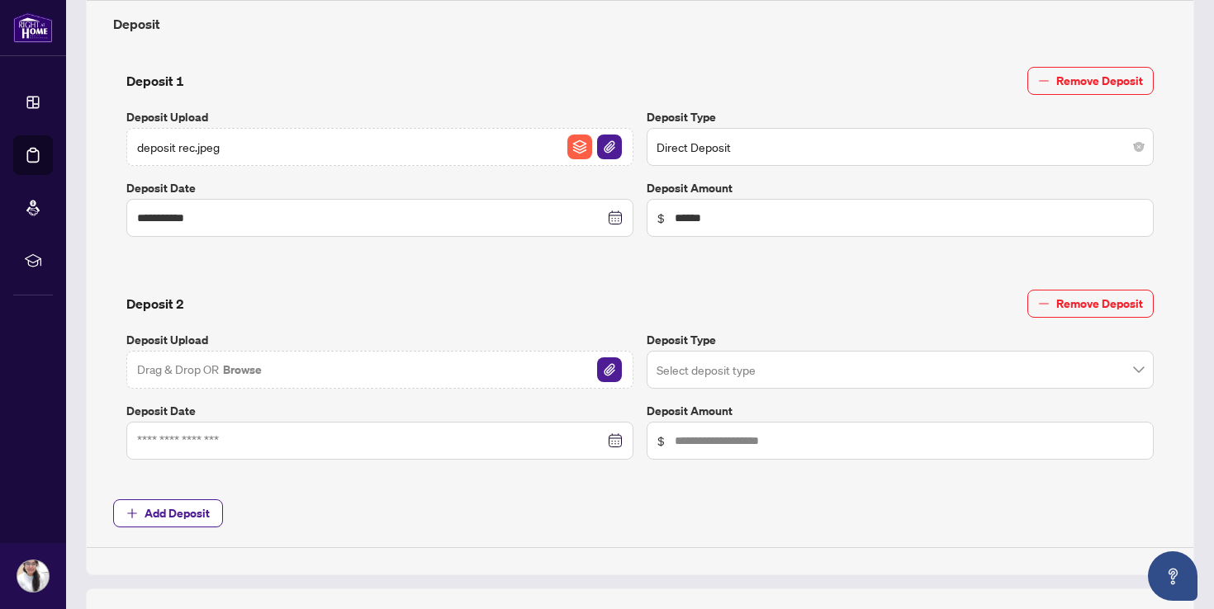
click at [915, 168] on input "search" at bounding box center [892, 149] width 472 height 36
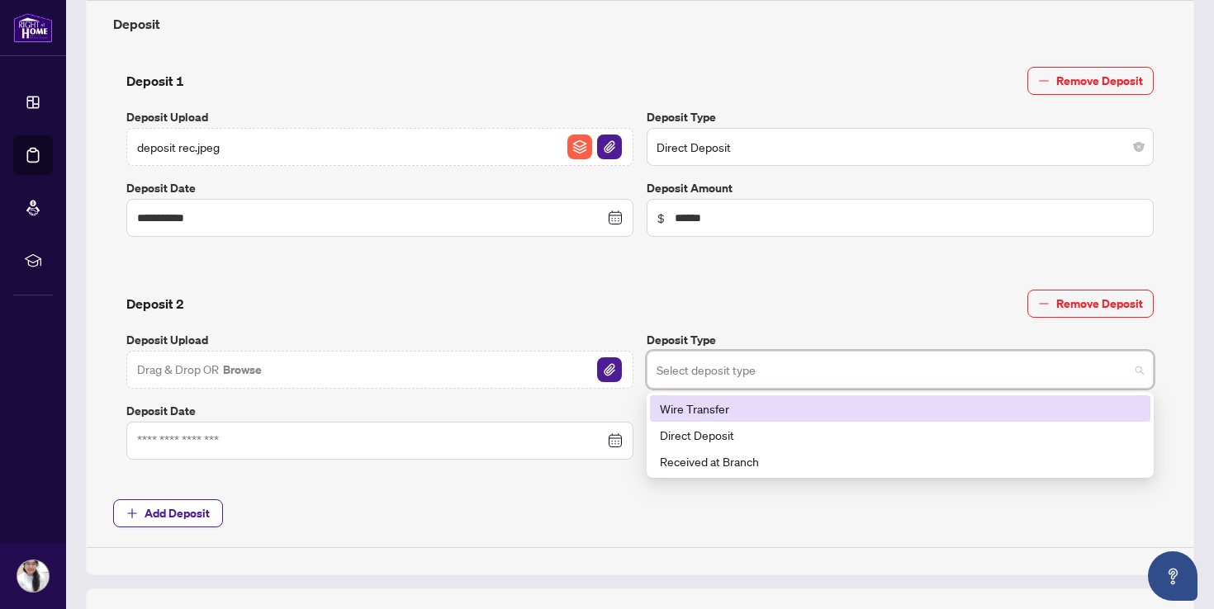
click at [858, 303] on div "Deposit 2 Remove Deposit" at bounding box center [639, 304] width 1027 height 28
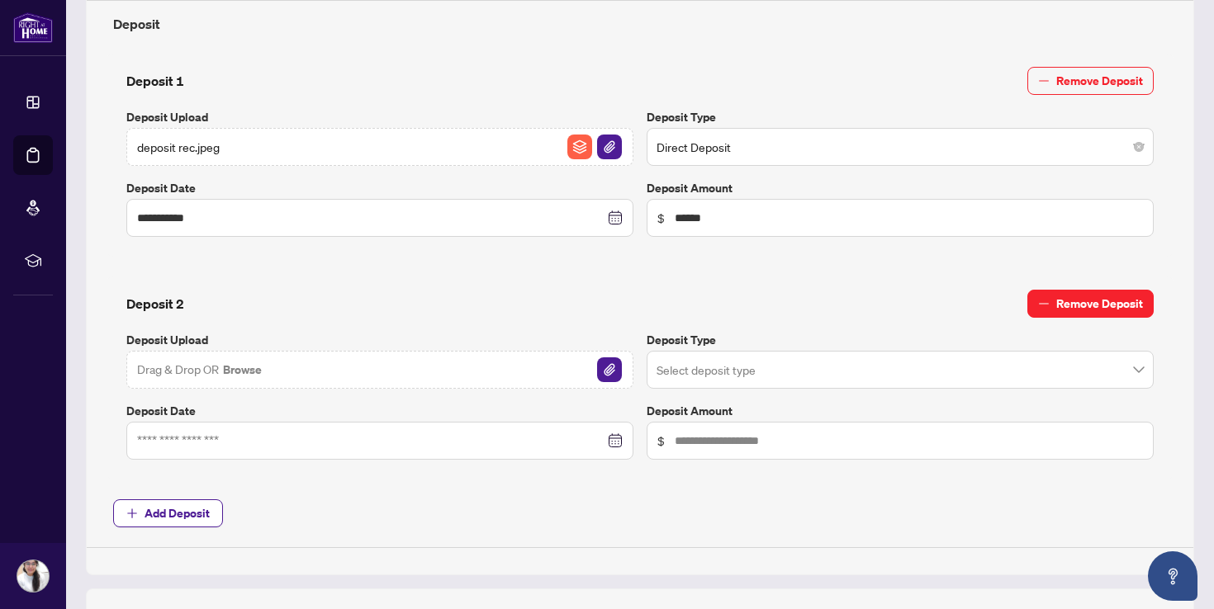
click at [1069, 302] on span "Remove Deposit" at bounding box center [1099, 304] width 87 height 26
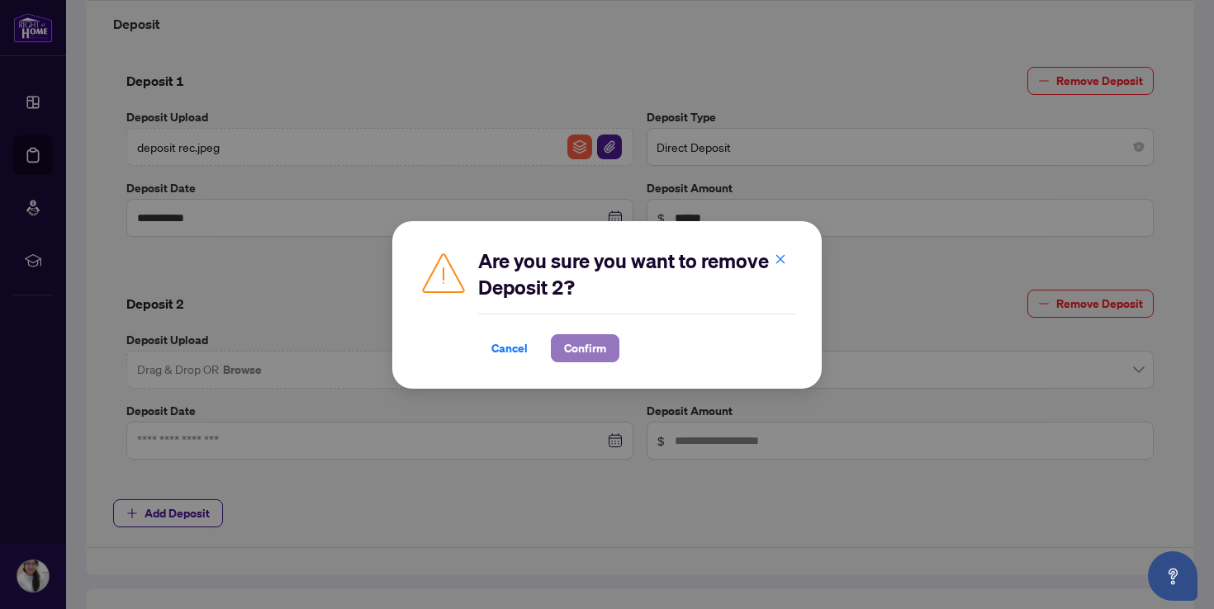
click at [584, 354] on span "Confirm" at bounding box center [585, 348] width 42 height 26
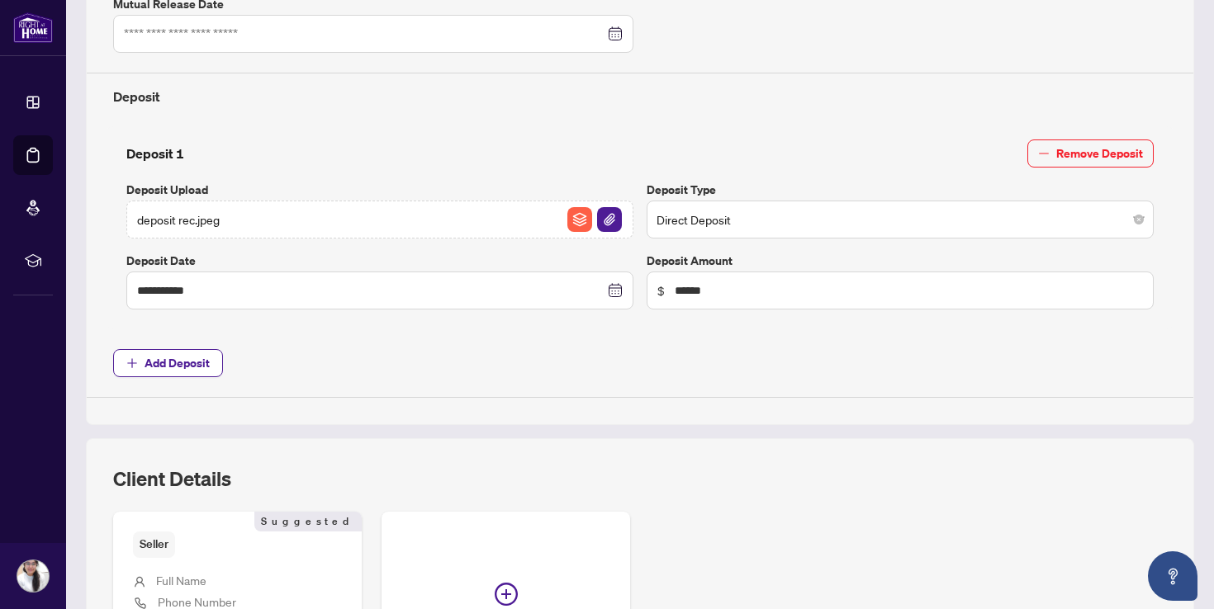
scroll to position [612, 0]
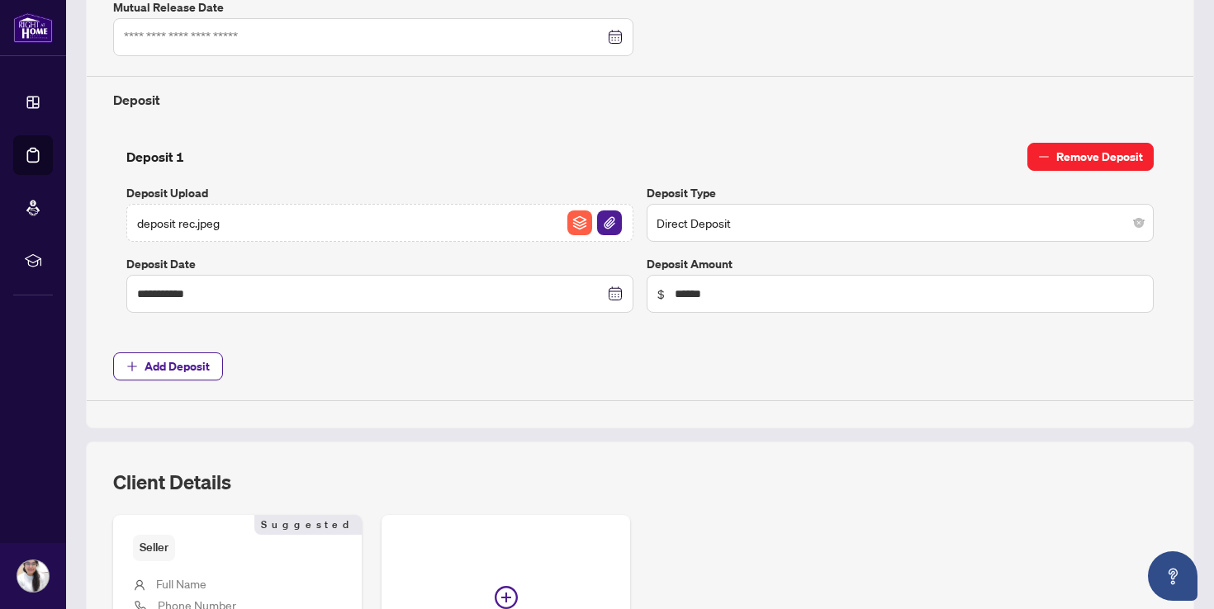
click at [1114, 159] on span "Remove Deposit" at bounding box center [1099, 157] width 87 height 26
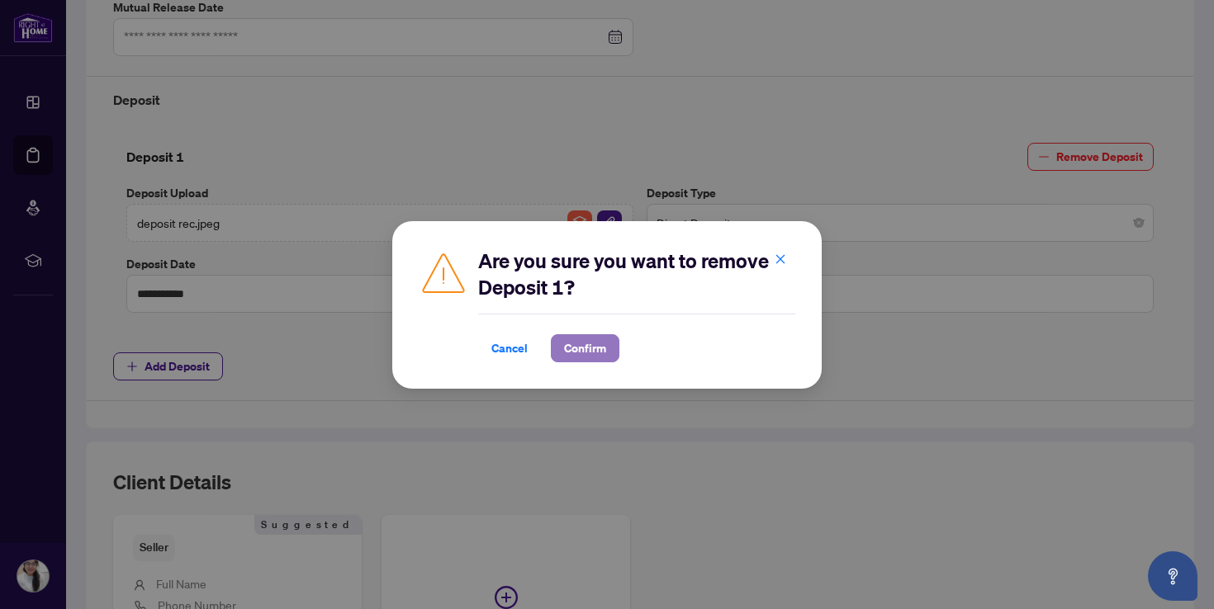
click at [585, 352] on span "Confirm" at bounding box center [585, 348] width 42 height 26
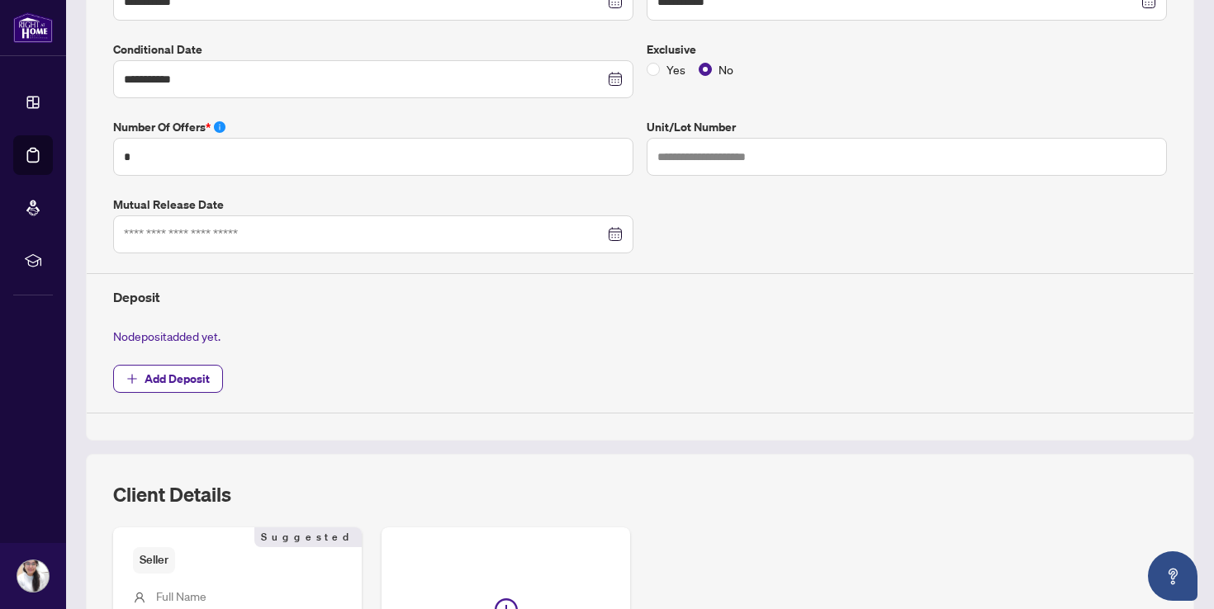
scroll to position [682, 0]
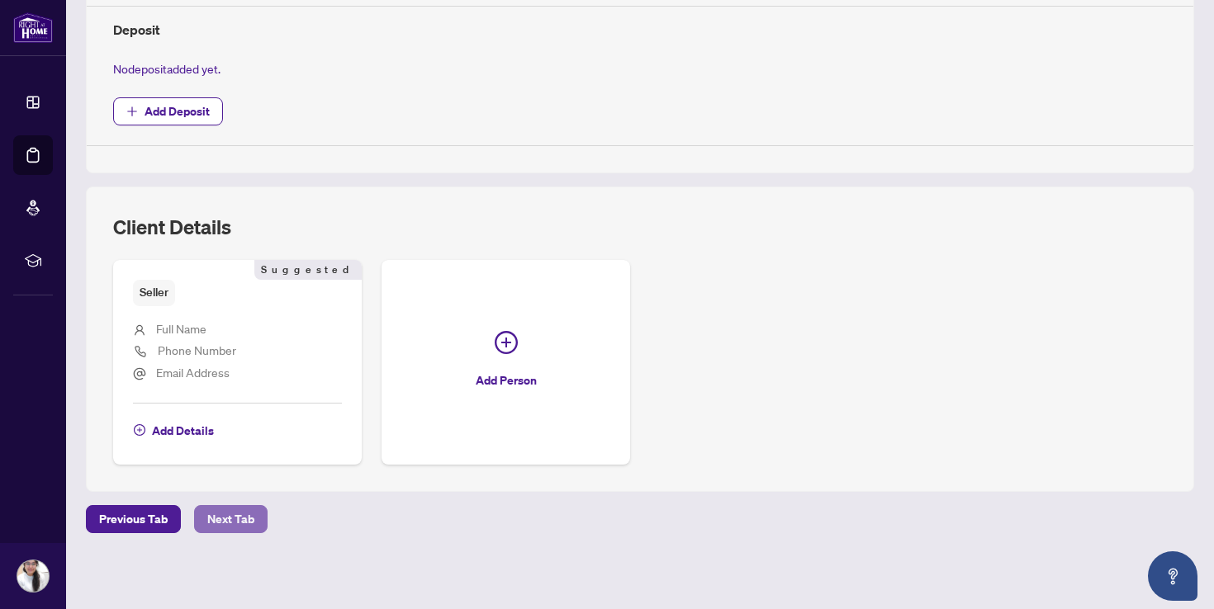
click at [235, 516] on span "Next Tab" at bounding box center [230, 519] width 47 height 26
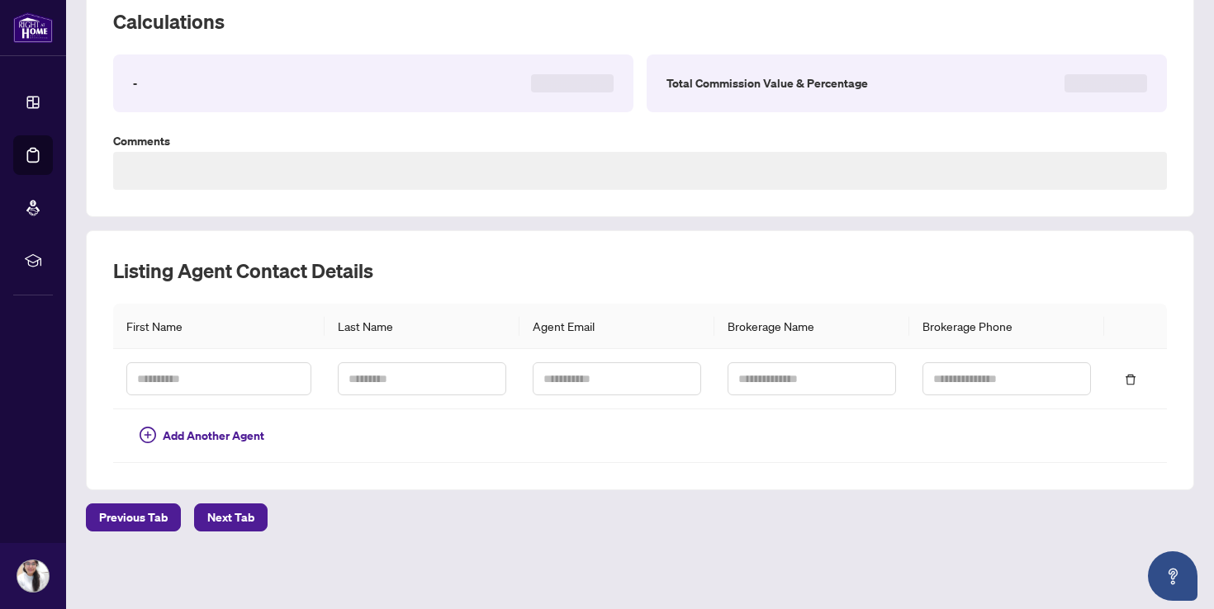
scroll to position [244, 0]
type textarea "**********"
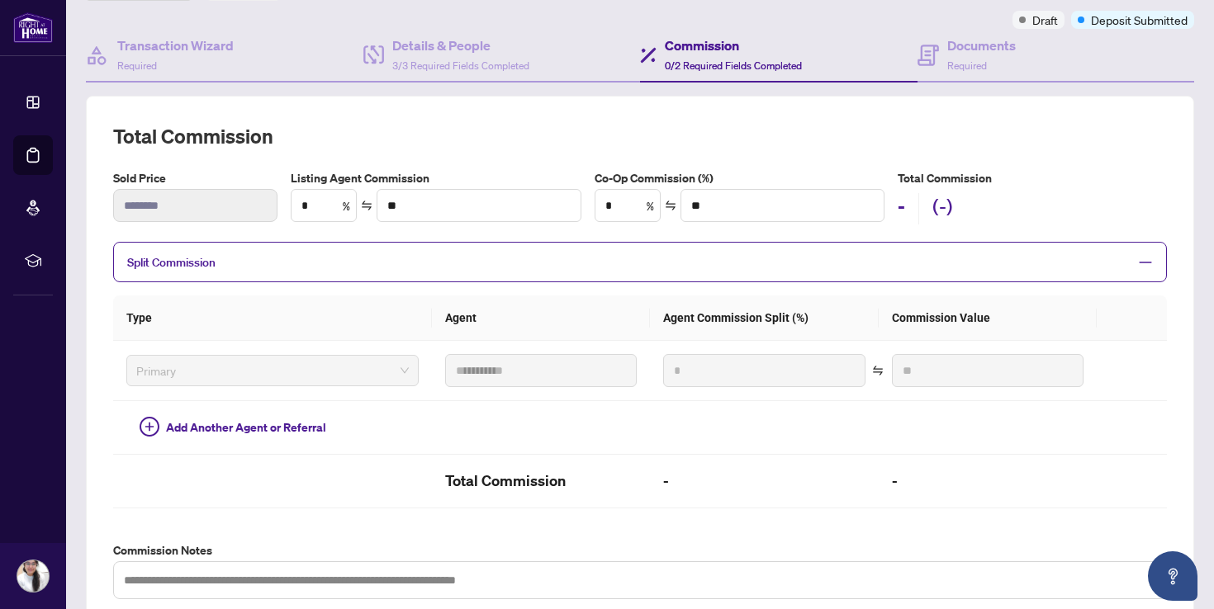
scroll to position [0, 0]
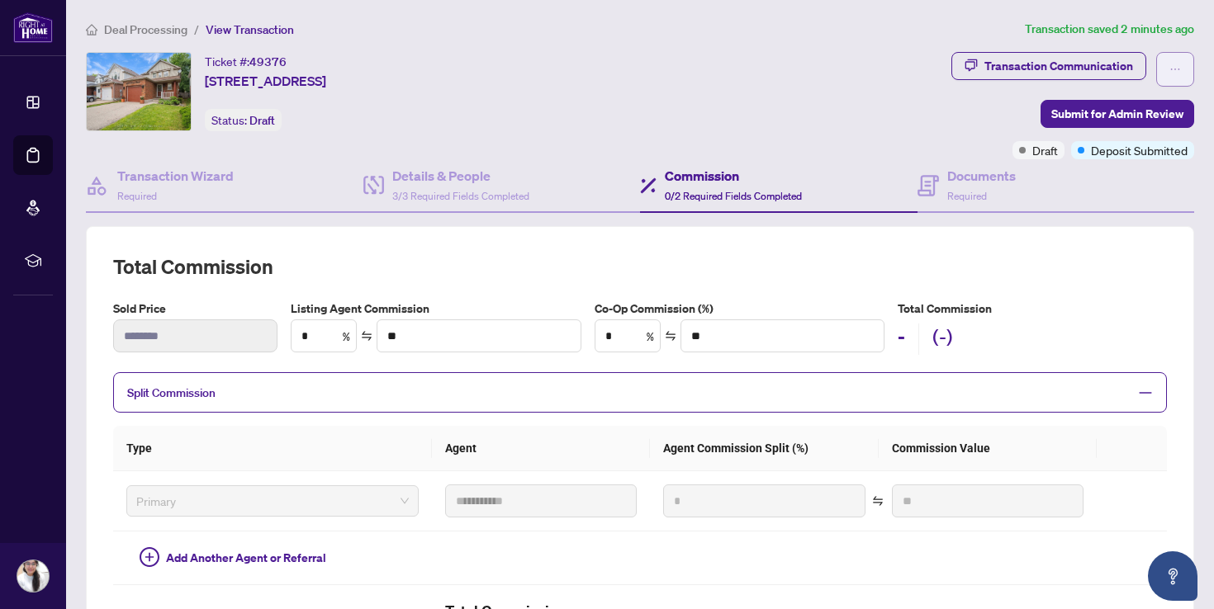
click at [1182, 61] on button "button" at bounding box center [1175, 69] width 38 height 35
click at [1106, 259] on h2 "Total Commission" at bounding box center [640, 266] width 1054 height 26
click at [1178, 70] on icon "ellipsis" at bounding box center [1175, 70] width 12 height 12
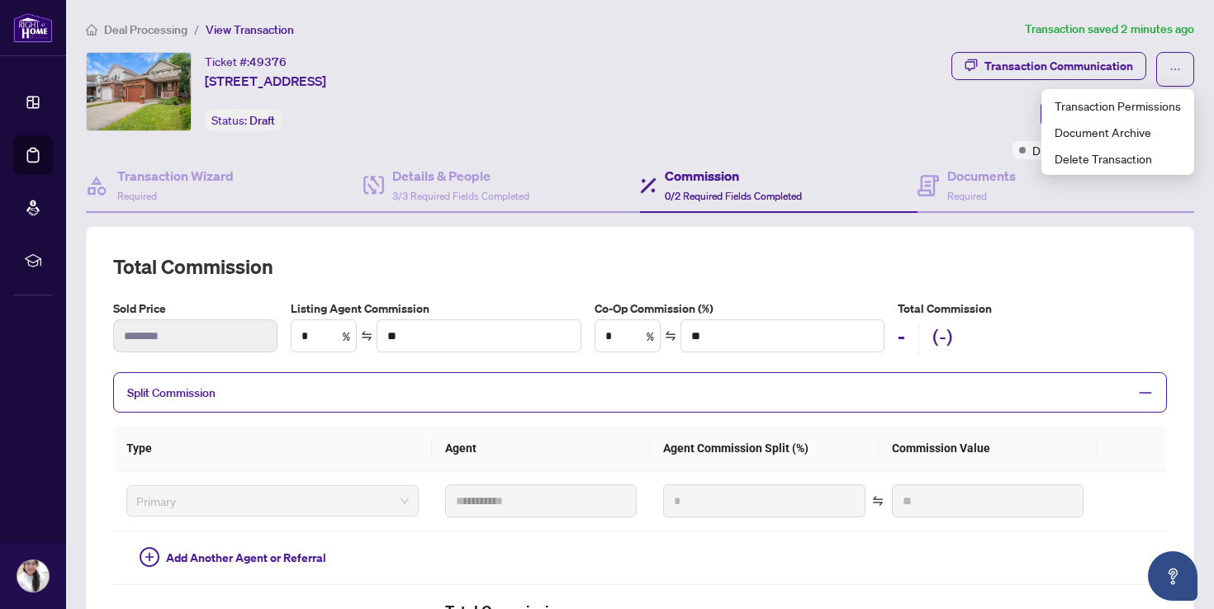
click at [848, 88] on div "Ticket #: 49376 [STREET_ADDRESS] Status: Draft" at bounding box center [515, 91] width 859 height 79
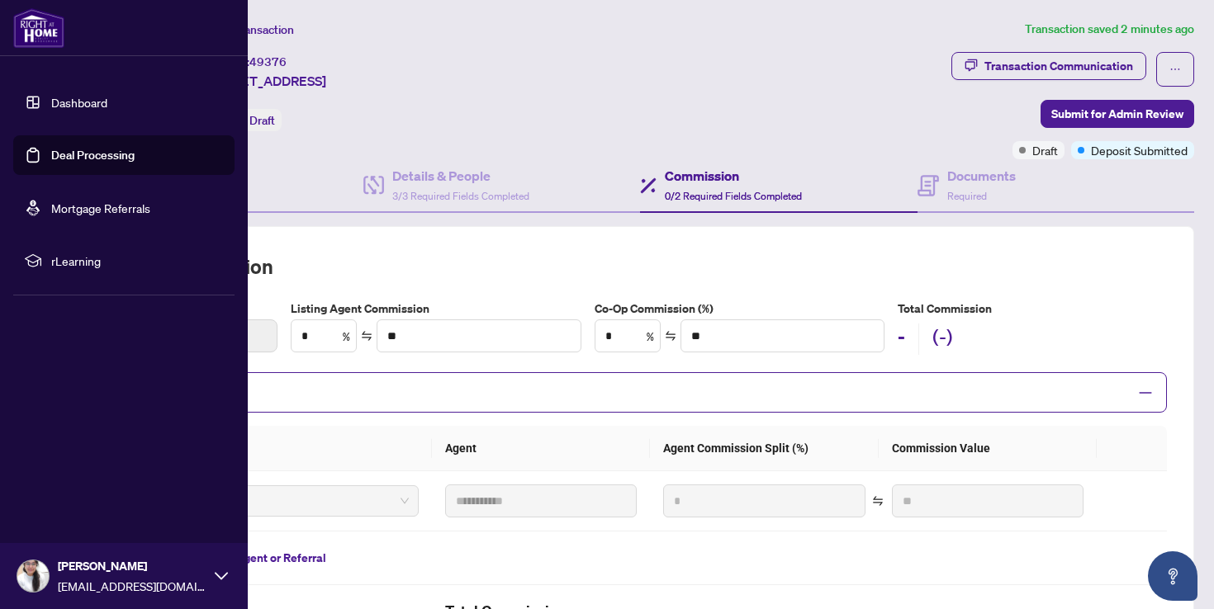
click at [70, 155] on link "Deal Processing" at bounding box center [92, 155] width 83 height 15
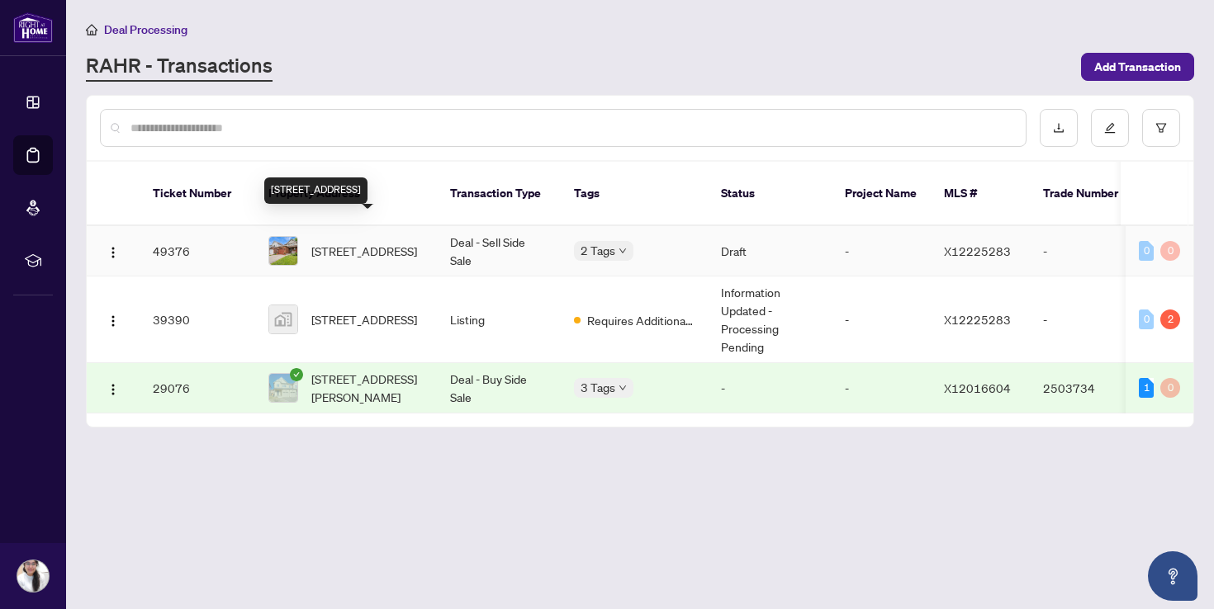
click at [392, 242] on span "[STREET_ADDRESS]" at bounding box center [364, 251] width 106 height 18
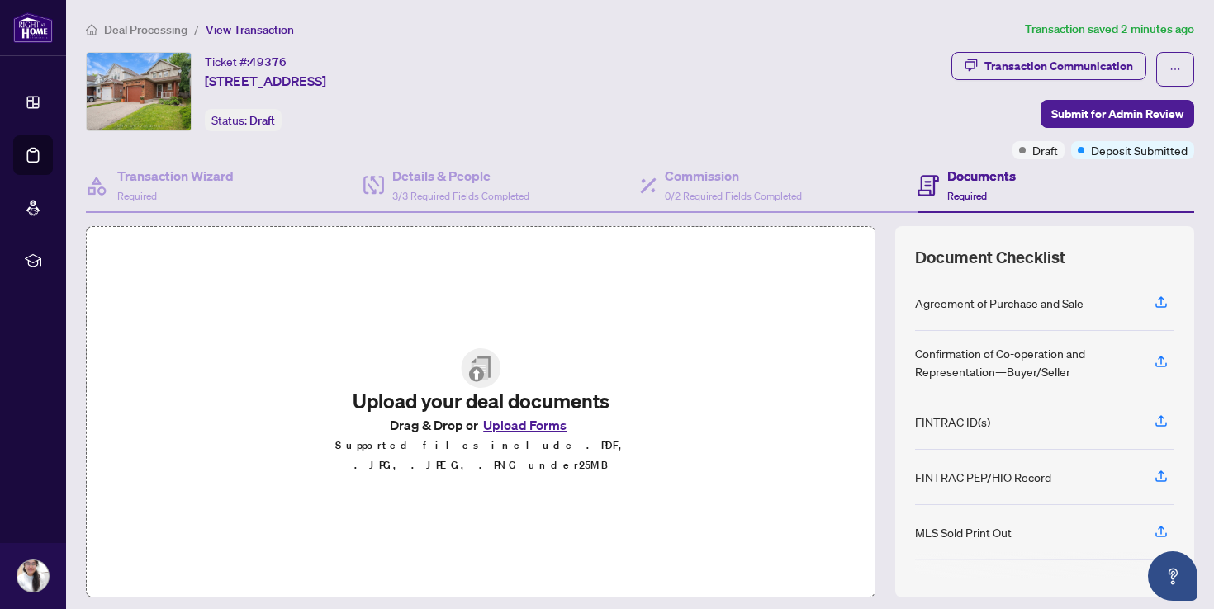
click at [970, 197] on span "Required" at bounding box center [967, 196] width 40 height 12
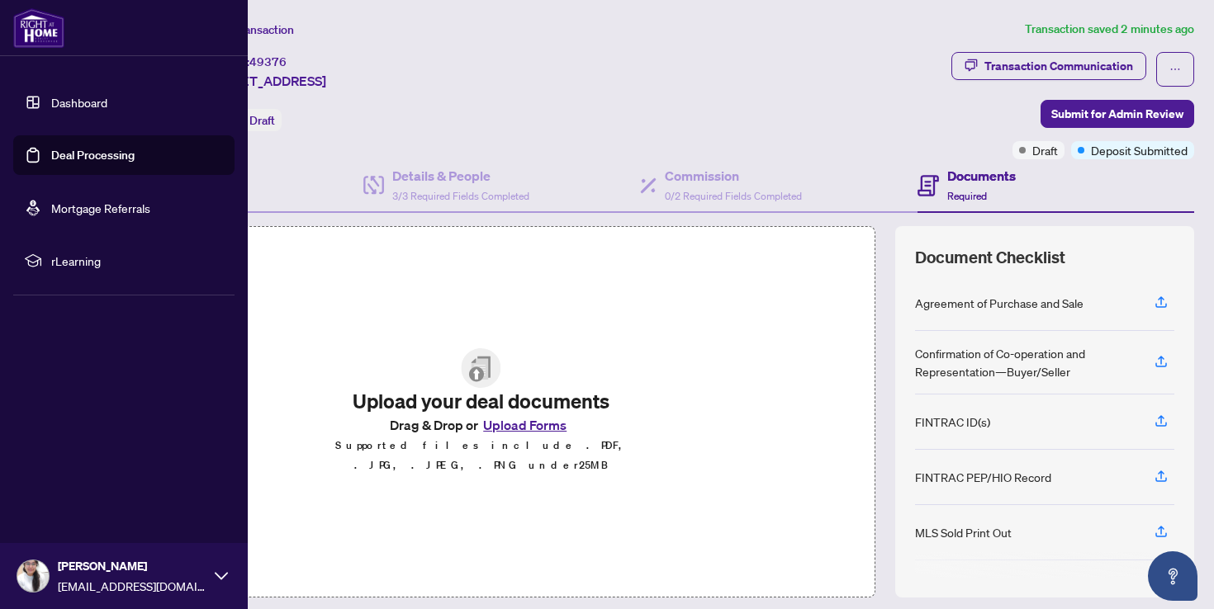
click at [69, 154] on link "Deal Processing" at bounding box center [92, 155] width 83 height 15
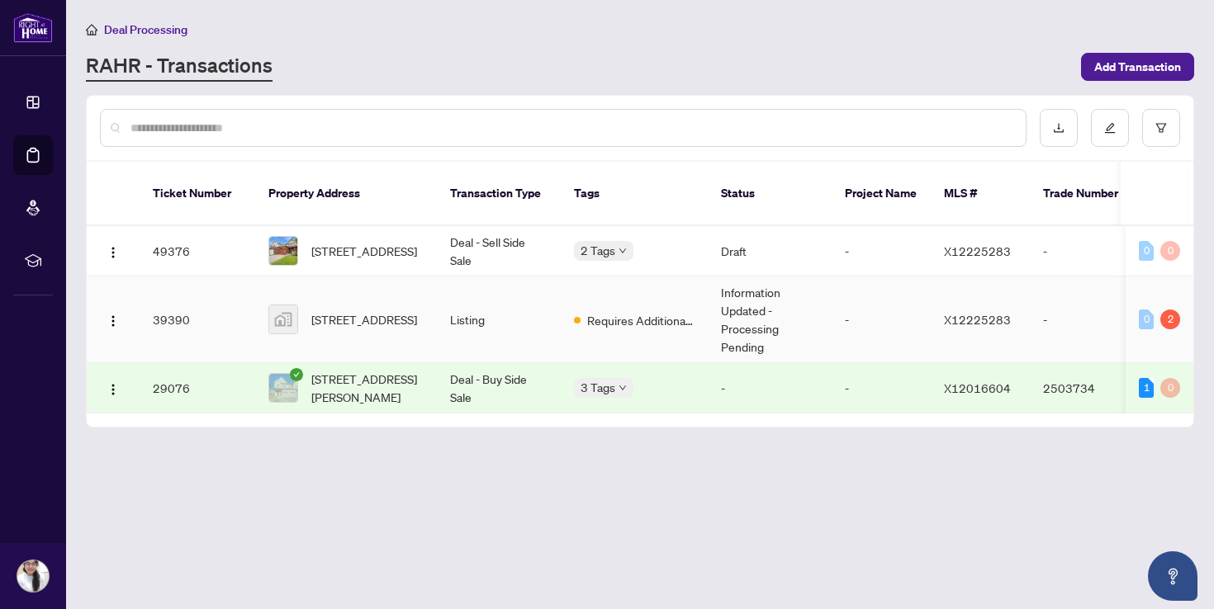
click at [640, 311] on span "Requires Additional Docs" at bounding box center [640, 320] width 107 height 18
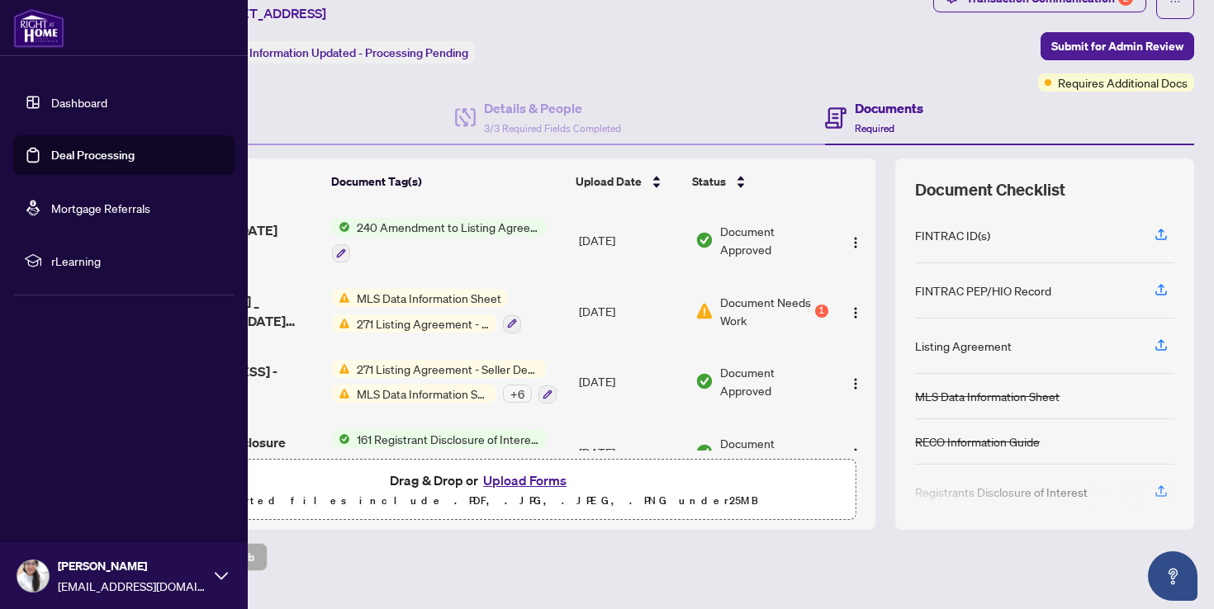
click at [96, 163] on link "Deal Processing" at bounding box center [92, 155] width 83 height 15
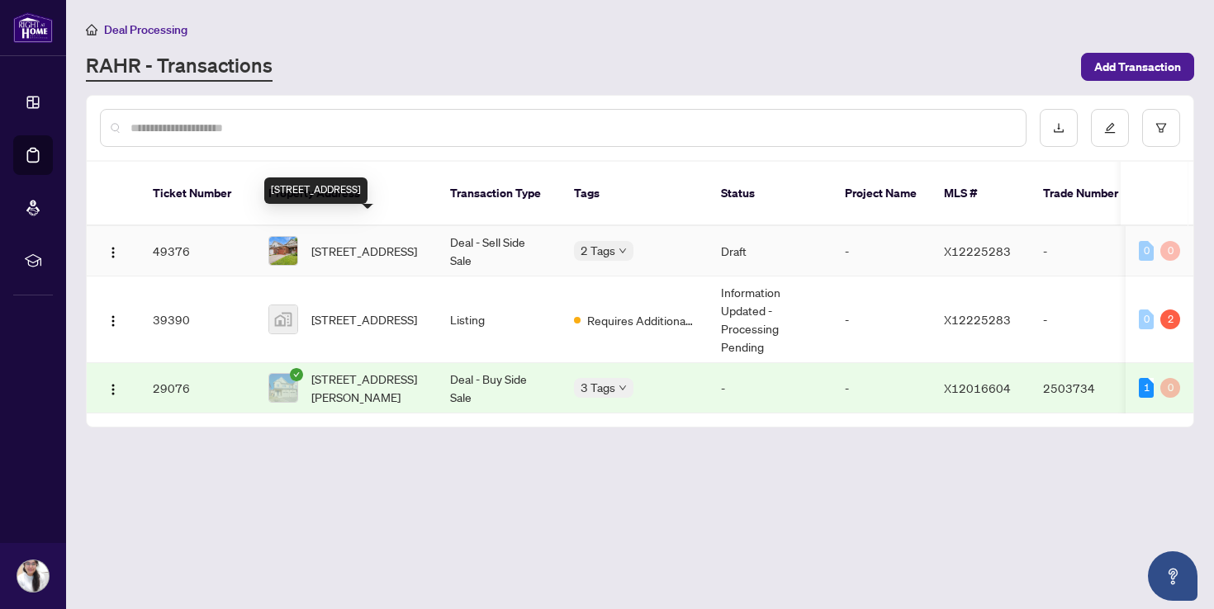
click at [377, 242] on span "[STREET_ADDRESS]" at bounding box center [364, 251] width 106 height 18
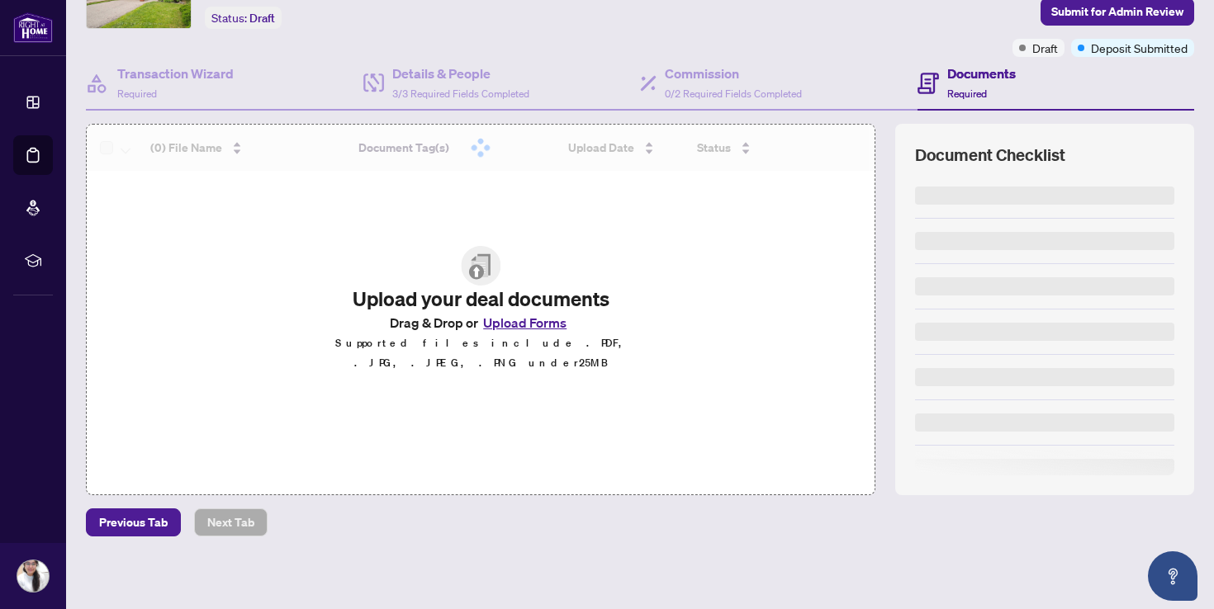
scroll to position [106, 0]
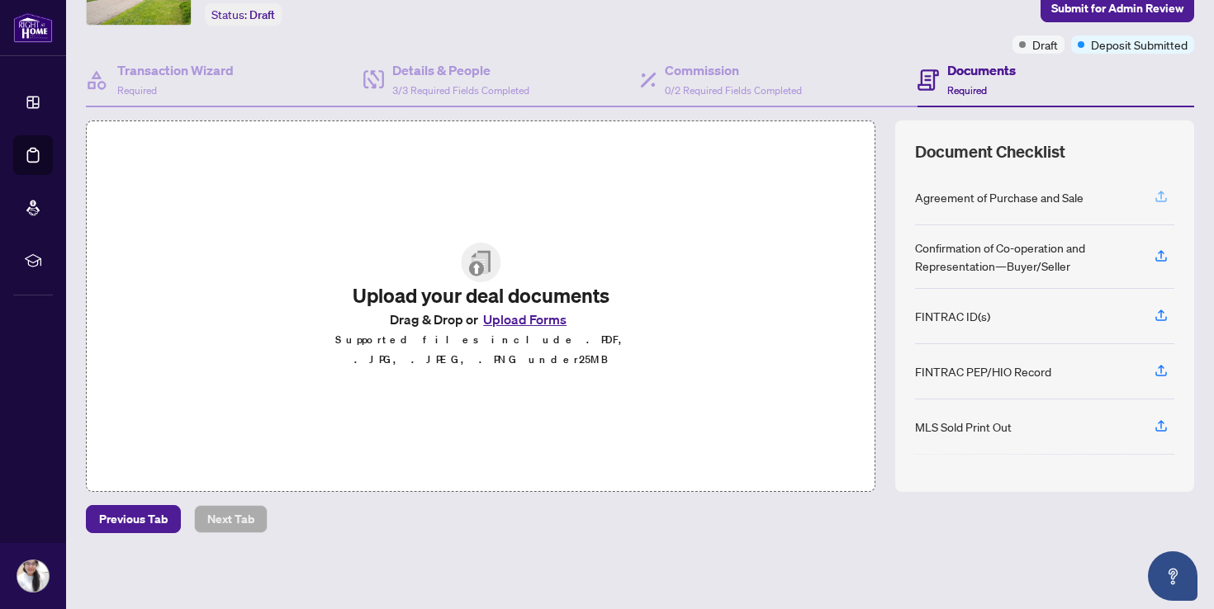
click at [1159, 194] on icon "button" at bounding box center [1160, 196] width 15 height 15
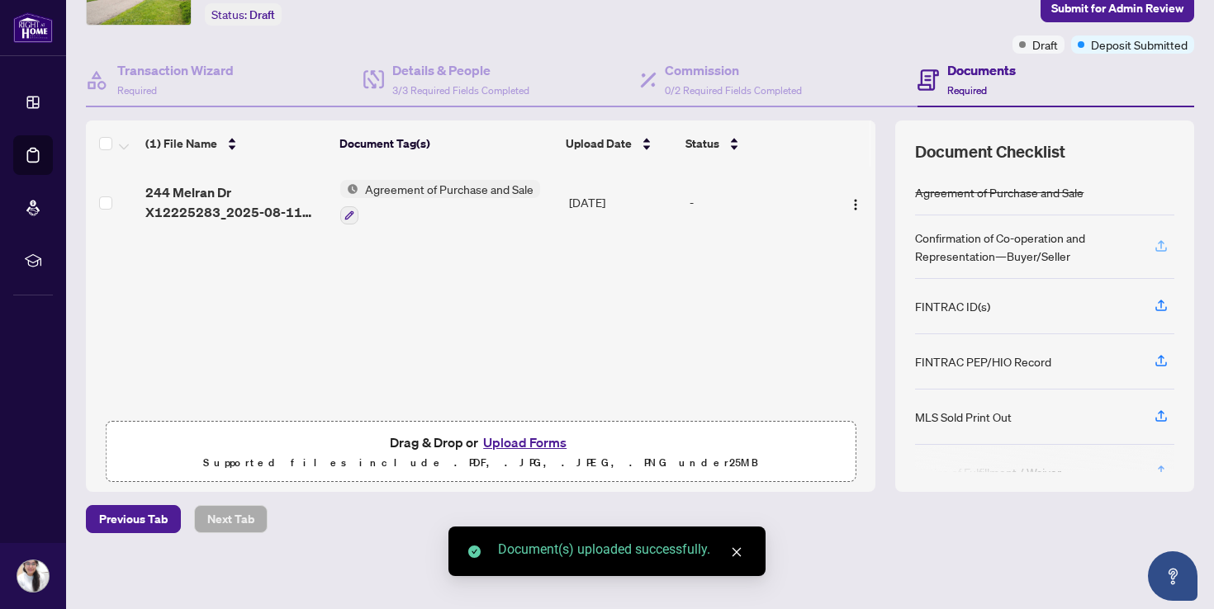
click at [1157, 250] on icon "button" at bounding box center [1160, 246] width 15 height 15
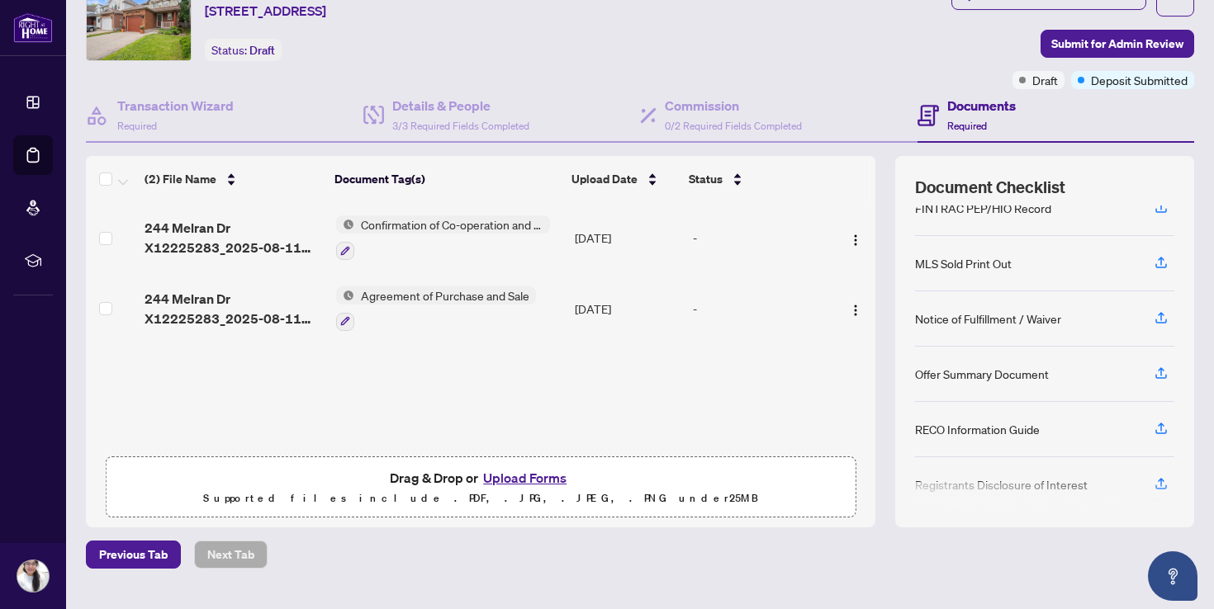
scroll to position [255, 0]
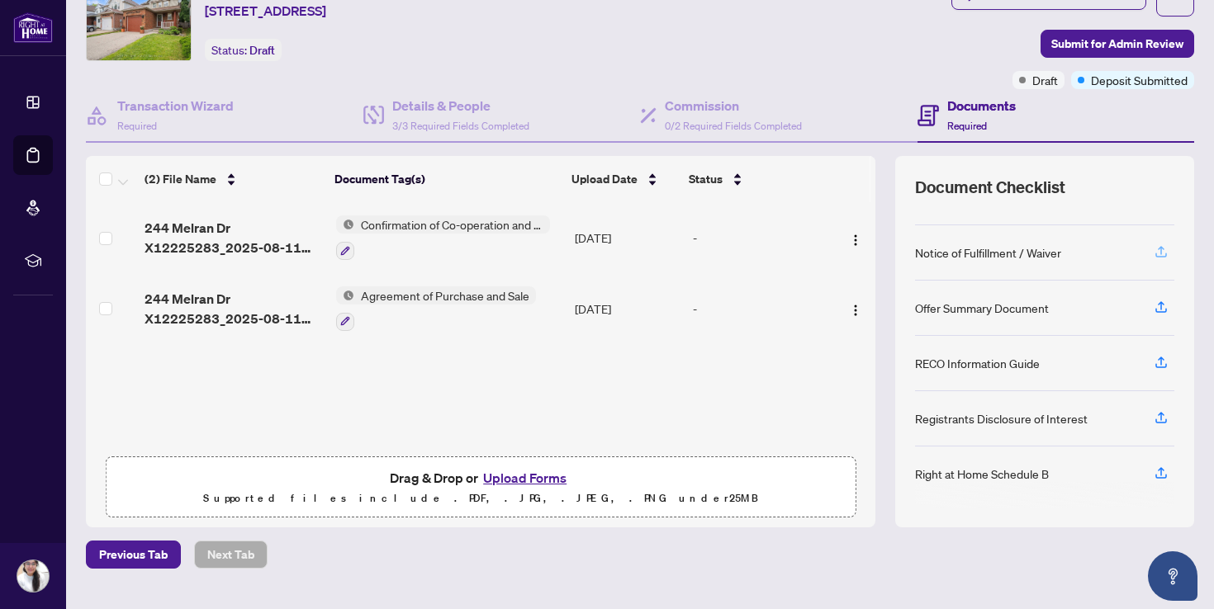
click at [1160, 250] on icon "button" at bounding box center [1160, 251] width 15 height 15
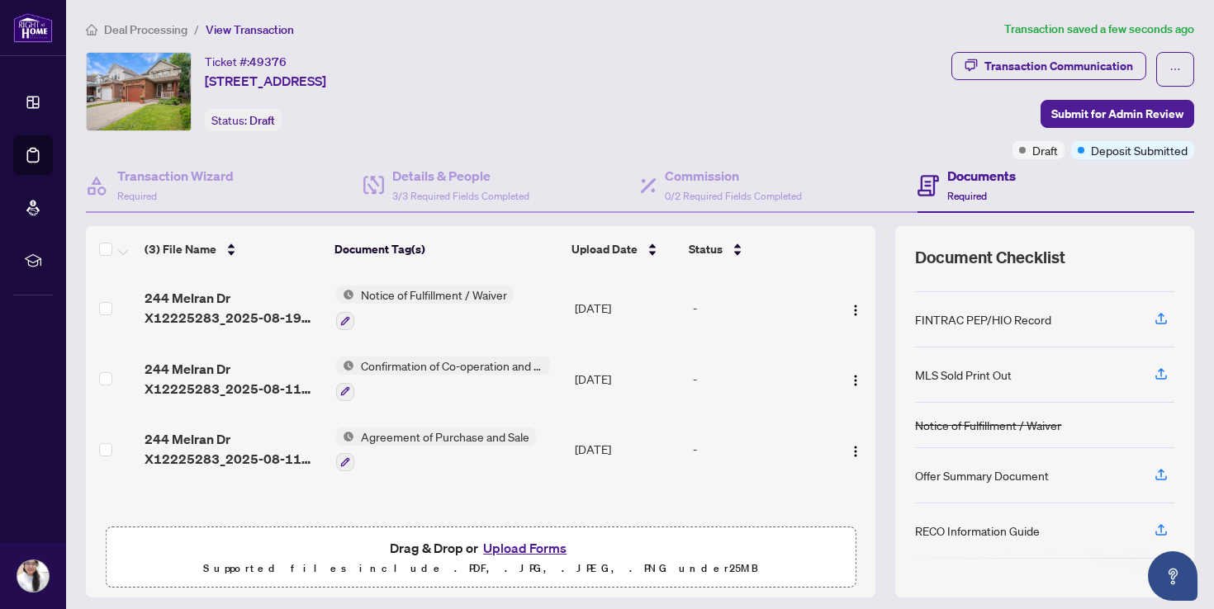
scroll to position [1, 0]
click at [526, 546] on button "Upload Forms" at bounding box center [524, 548] width 93 height 21
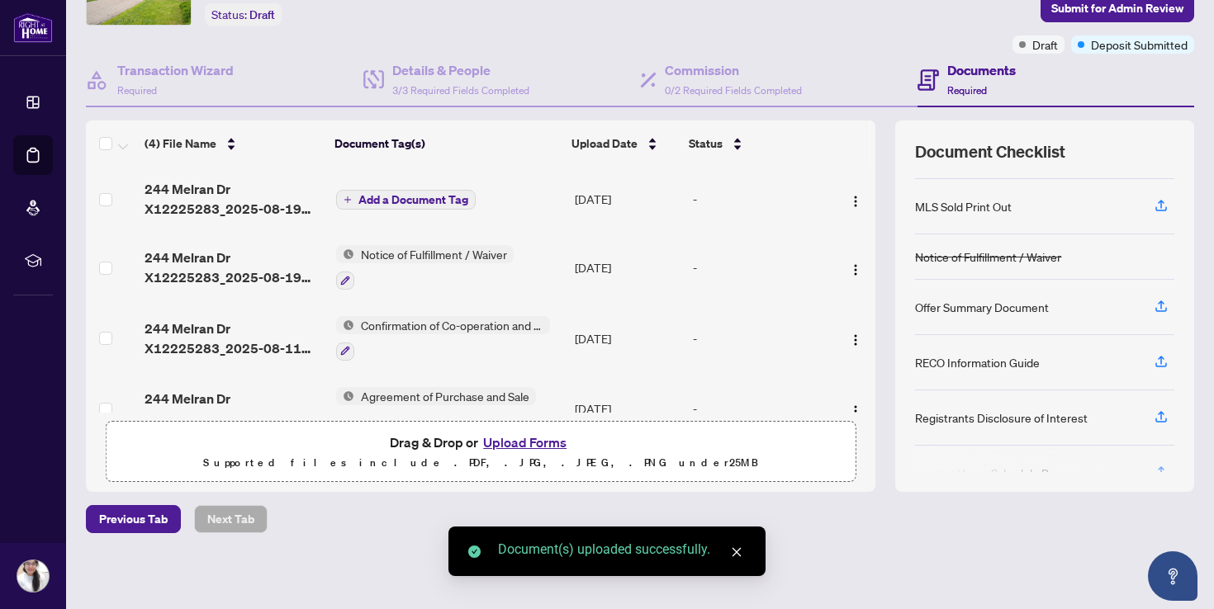
scroll to position [245, 0]
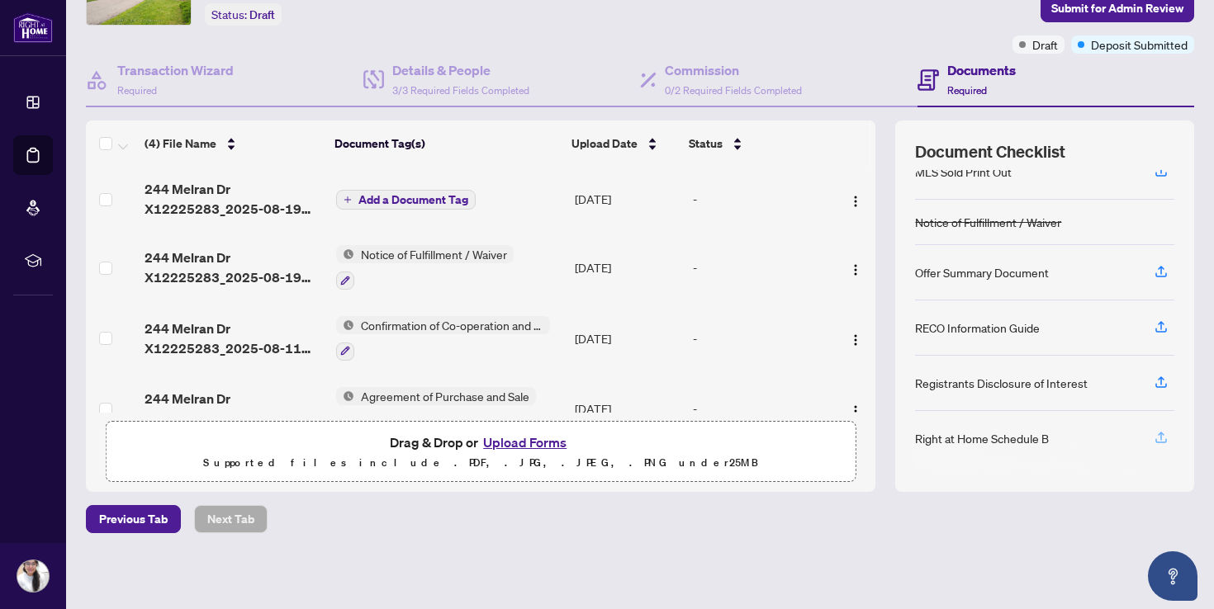
click at [1161, 434] on icon "button" at bounding box center [1160, 437] width 15 height 15
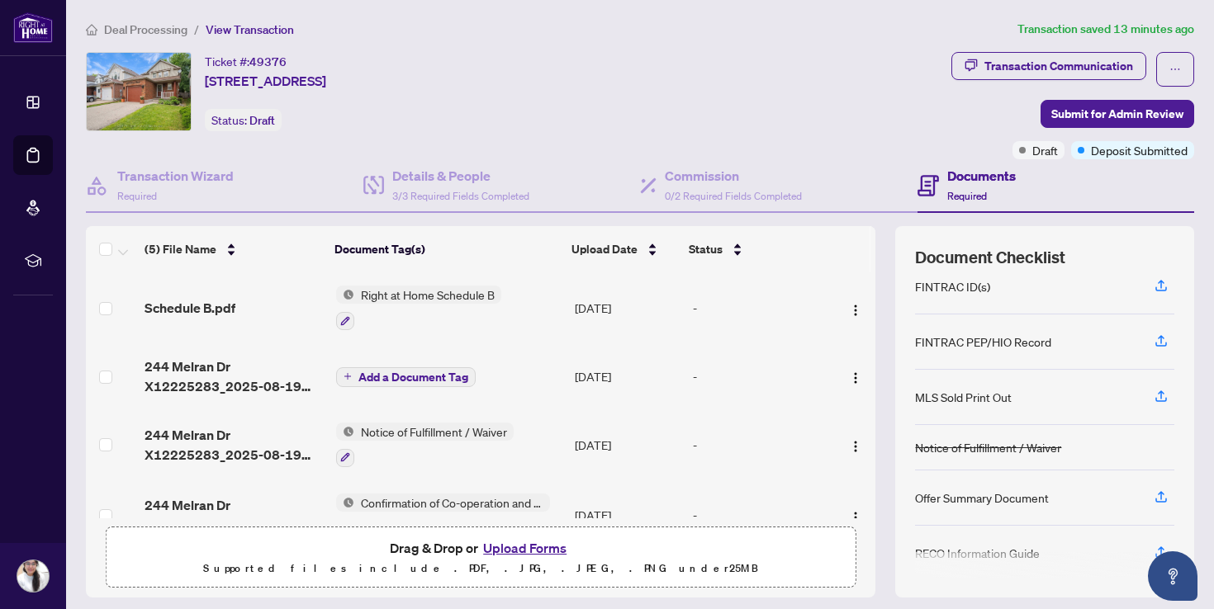
scroll to position [0, 0]
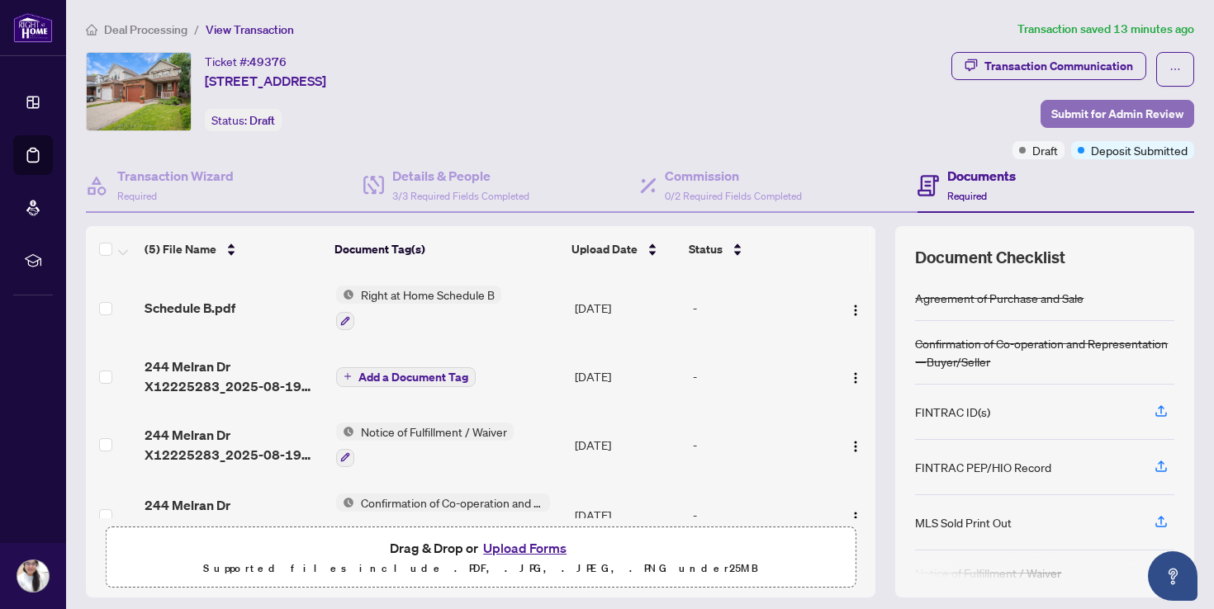
click at [1120, 120] on span "Submit for Admin Review" at bounding box center [1117, 114] width 132 height 26
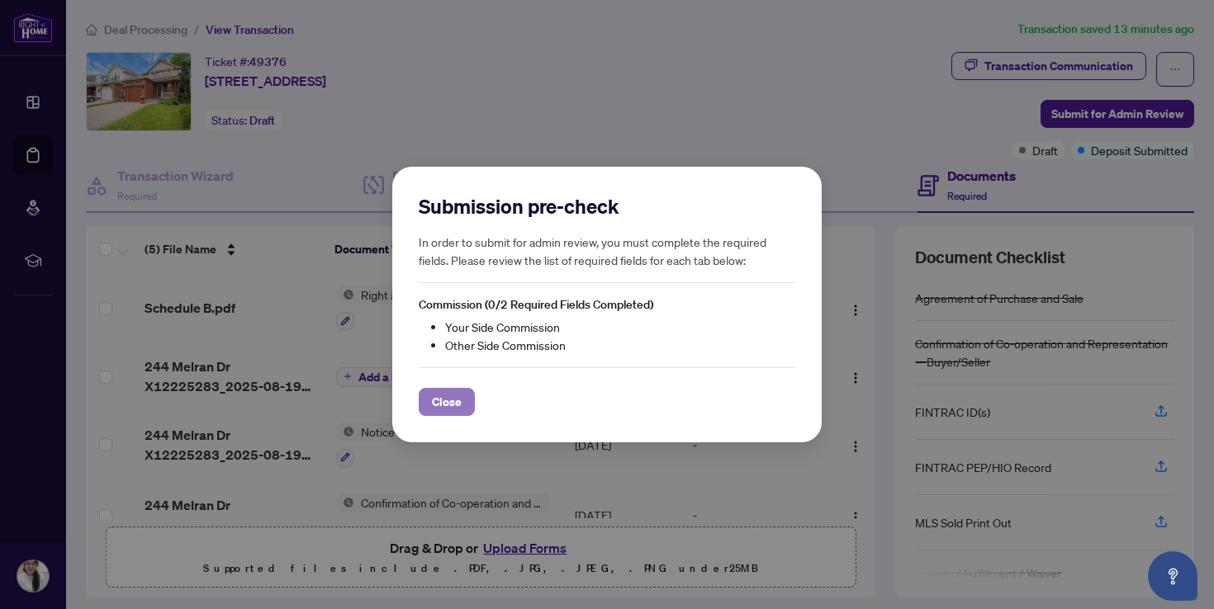
click at [438, 404] on span "Close" at bounding box center [447, 402] width 30 height 26
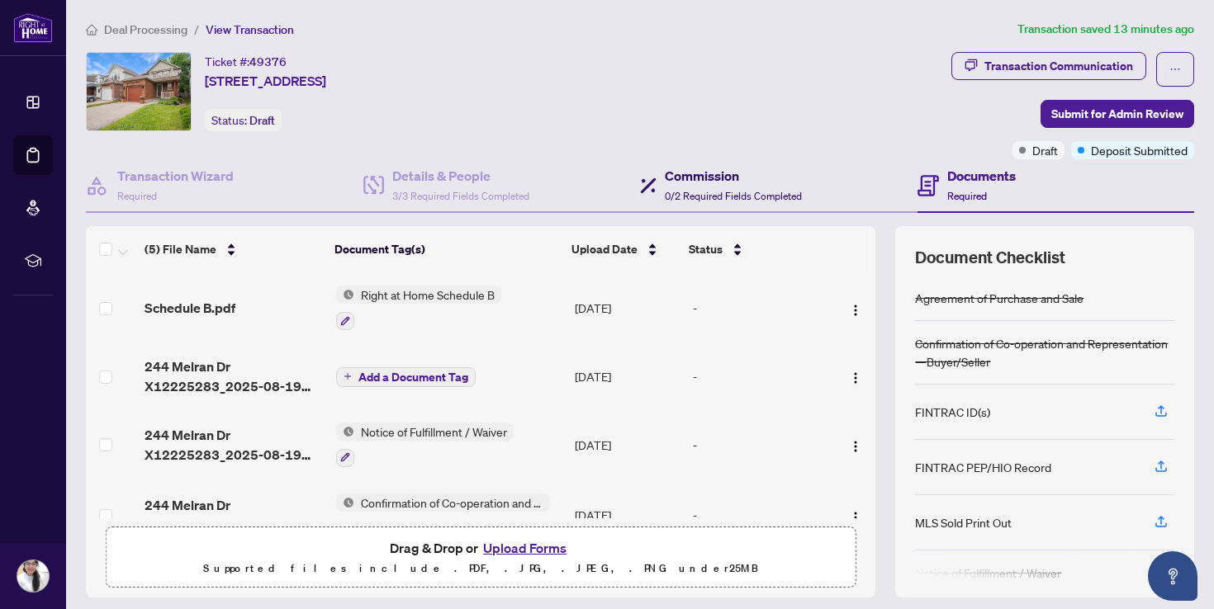
click at [695, 190] on span "0/2 Required Fields Completed" at bounding box center [733, 196] width 137 height 12
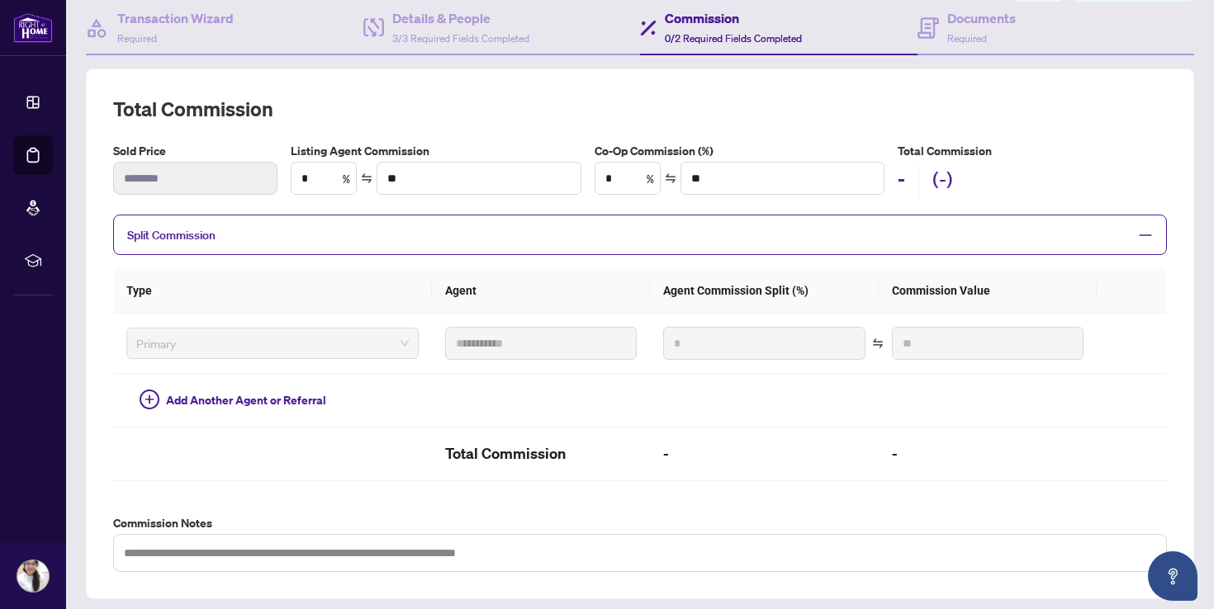
scroll to position [163, 0]
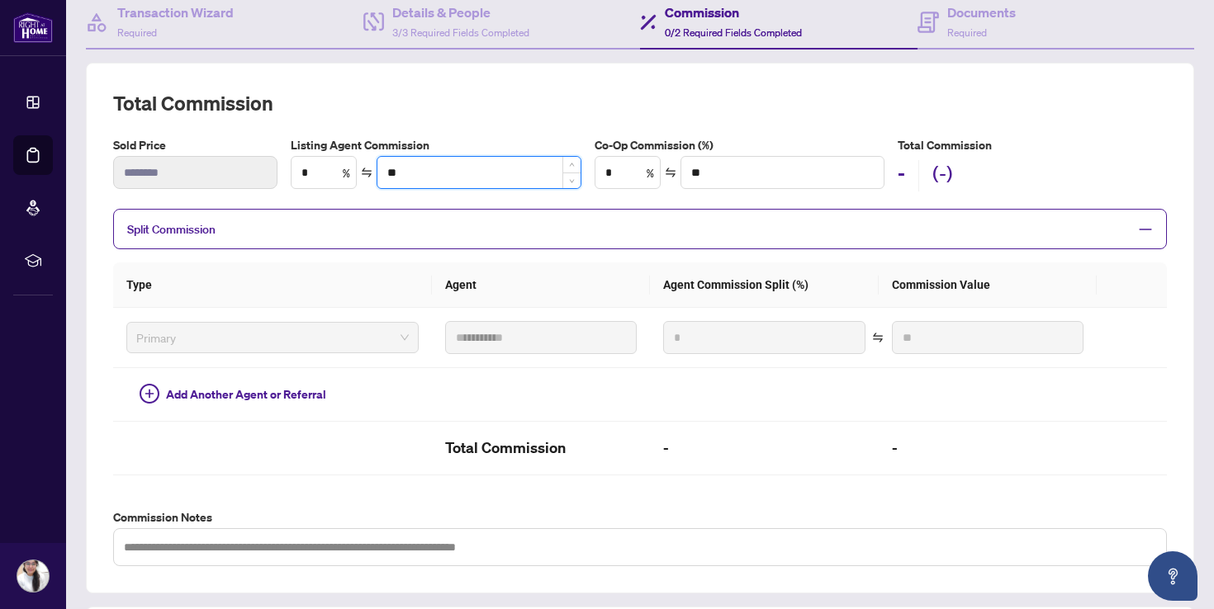
click at [420, 178] on input "**" at bounding box center [478, 172] width 203 height 31
click at [631, 176] on input "*" at bounding box center [627, 172] width 64 height 31
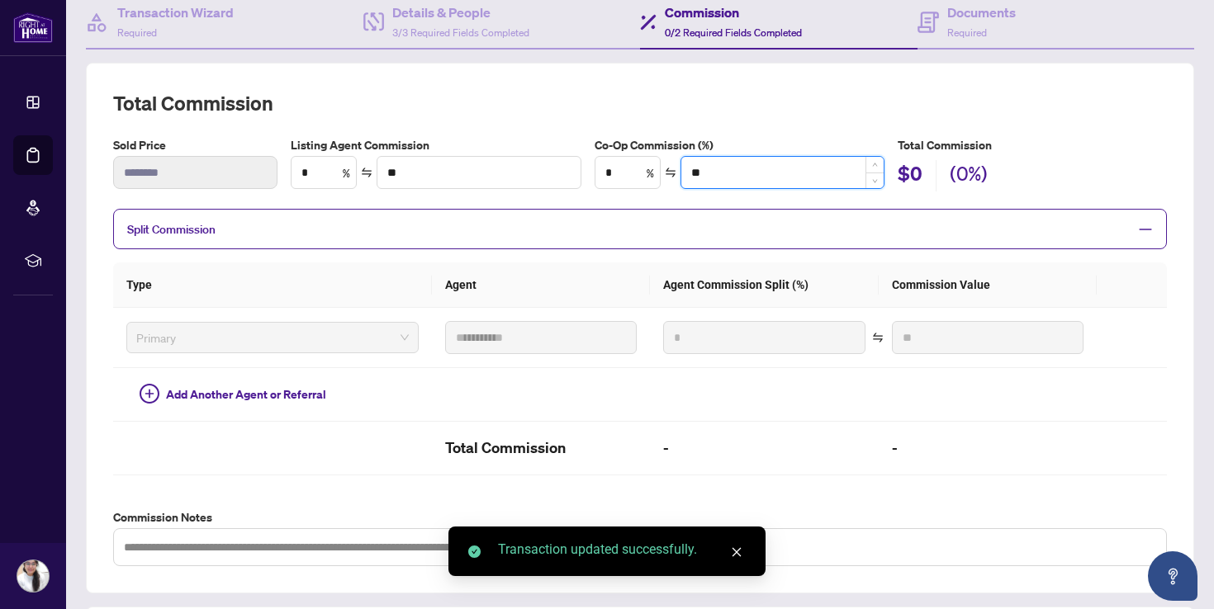
click at [765, 174] on input "**" at bounding box center [782, 172] width 203 height 31
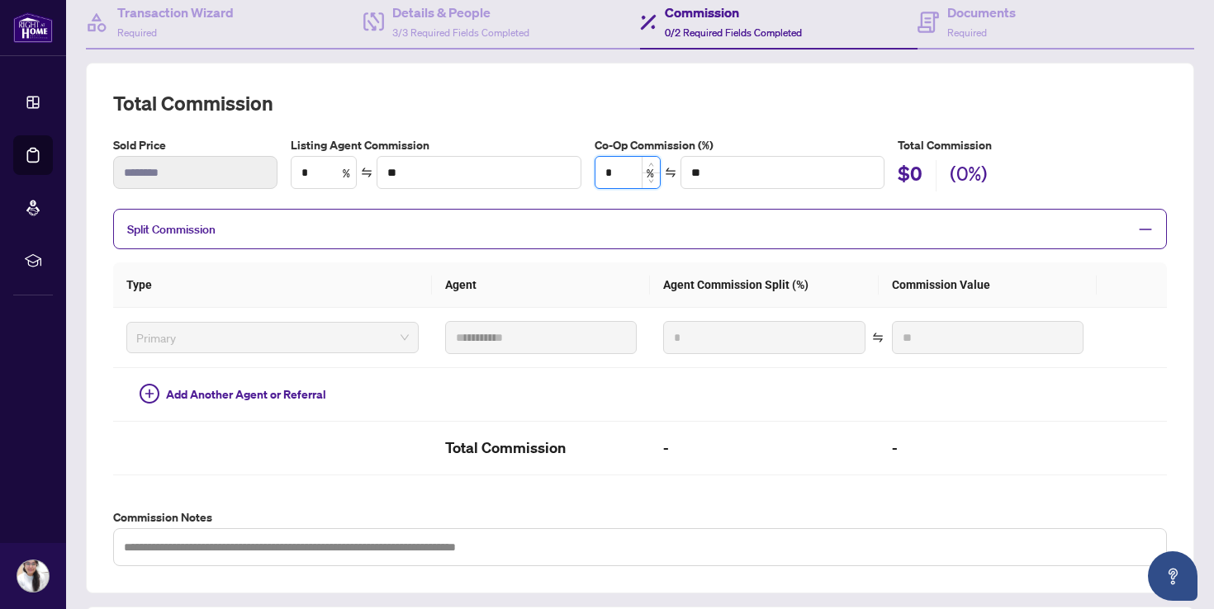
click at [632, 176] on input "*" at bounding box center [627, 172] width 64 height 31
click at [411, 233] on span "Split Commission" at bounding box center [627, 229] width 1001 height 19
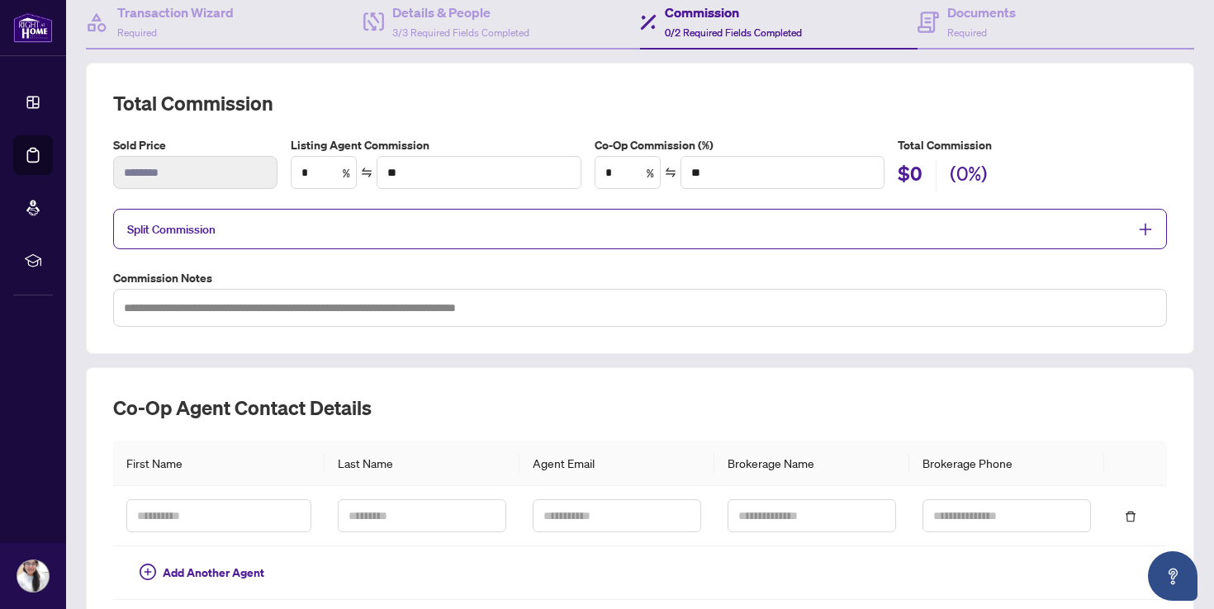
click at [453, 226] on span "Split Commission" at bounding box center [627, 229] width 1001 height 19
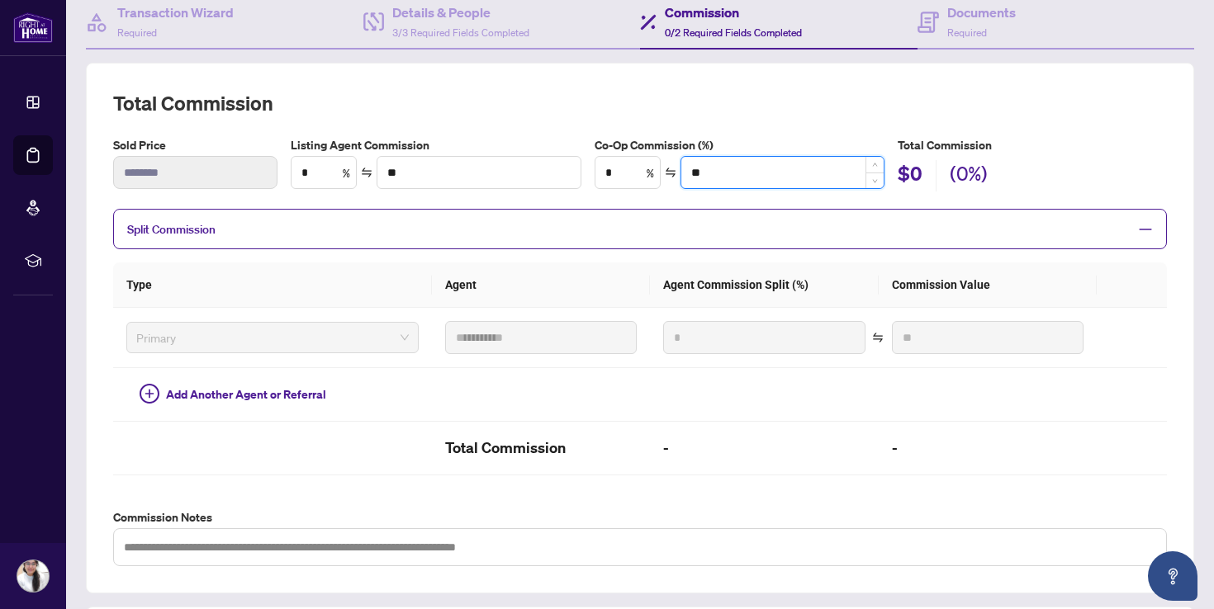
click at [696, 173] on input "**" at bounding box center [782, 172] width 203 height 31
click at [754, 169] on input "**" at bounding box center [782, 172] width 203 height 31
click at [629, 176] on input "*" at bounding box center [627, 172] width 64 height 31
type input "**"
type input "*******"
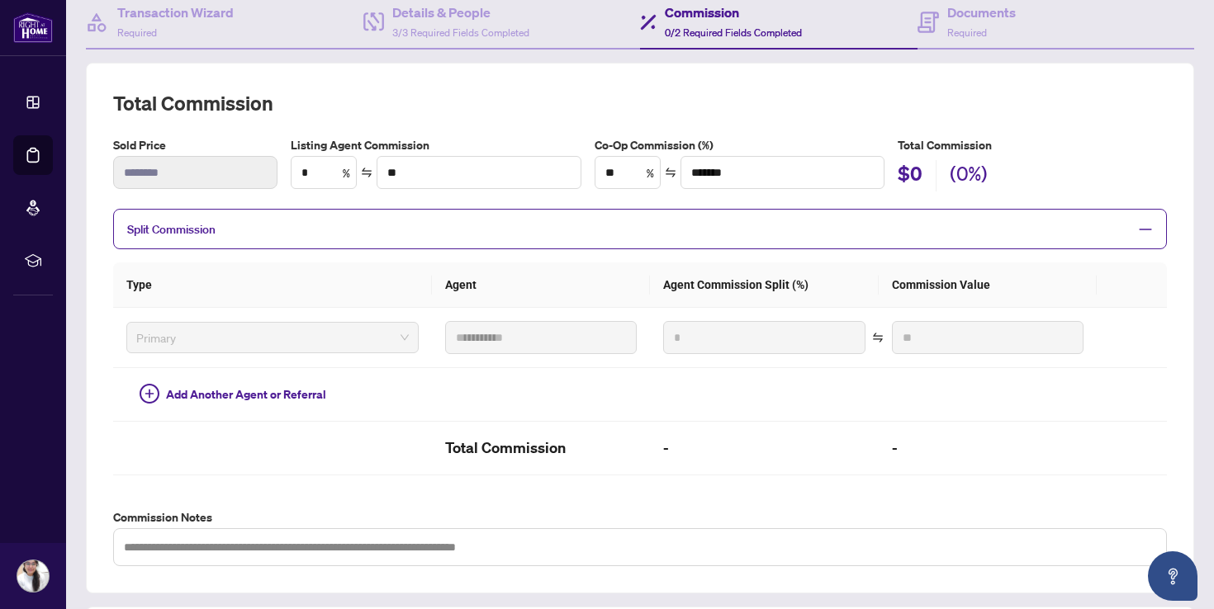
type input "*"
click at [1112, 186] on div "$0 (0%)" at bounding box center [1031, 175] width 269 height 31
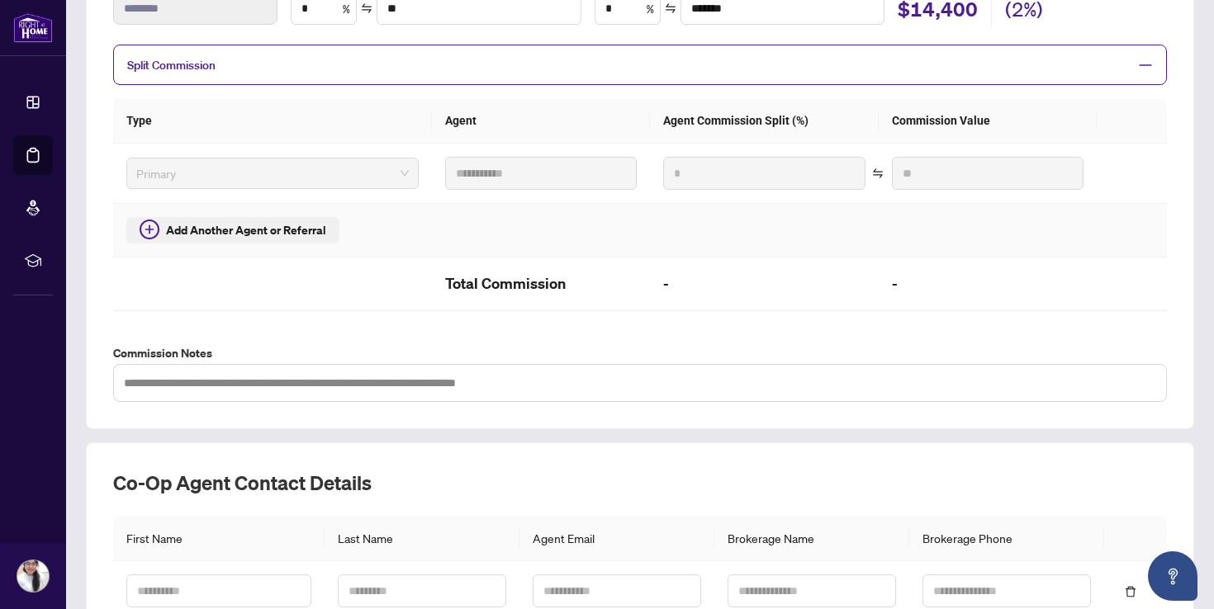
scroll to position [343, 0]
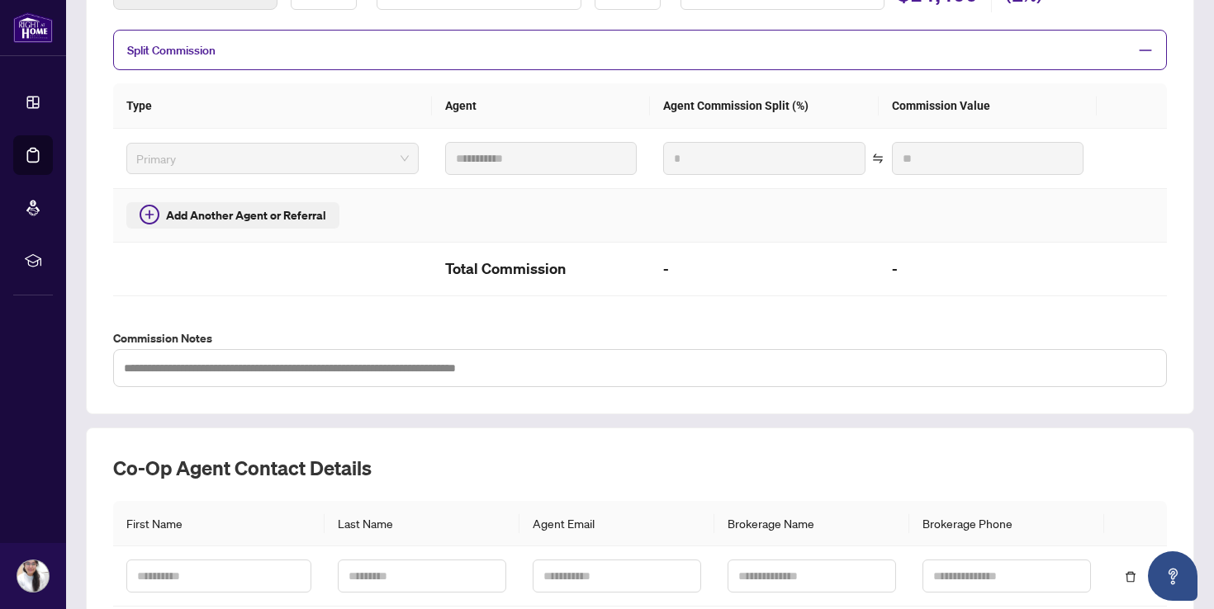
click at [274, 214] on span "Add Another Agent or Referral" at bounding box center [246, 215] width 160 height 18
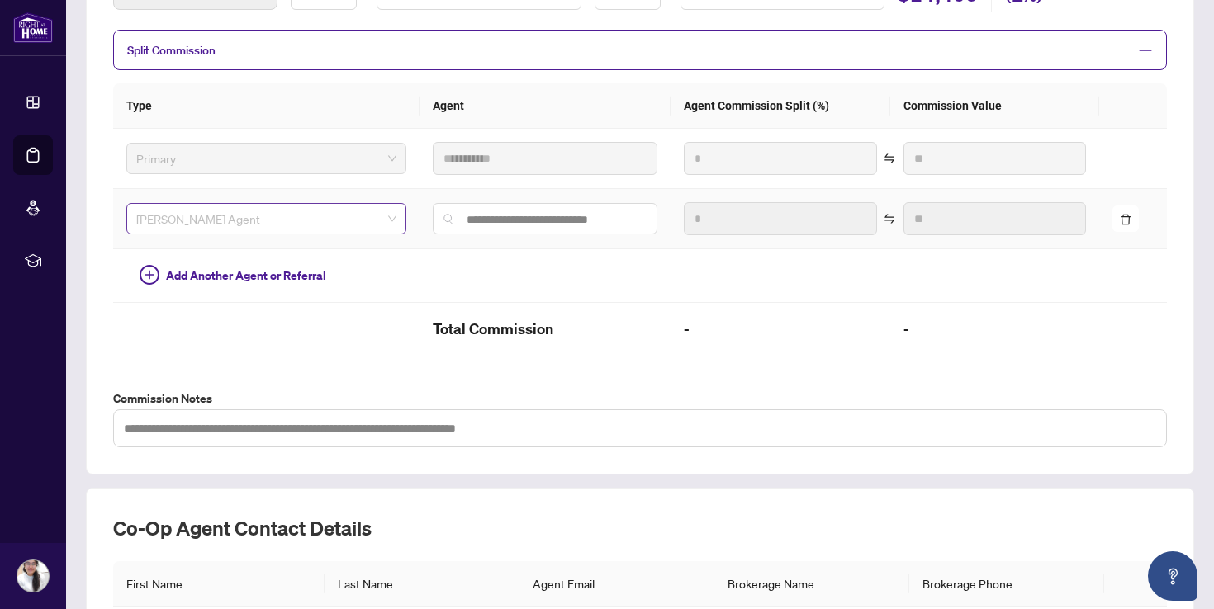
click at [371, 218] on span "[PERSON_NAME] Agent" at bounding box center [266, 218] width 260 height 25
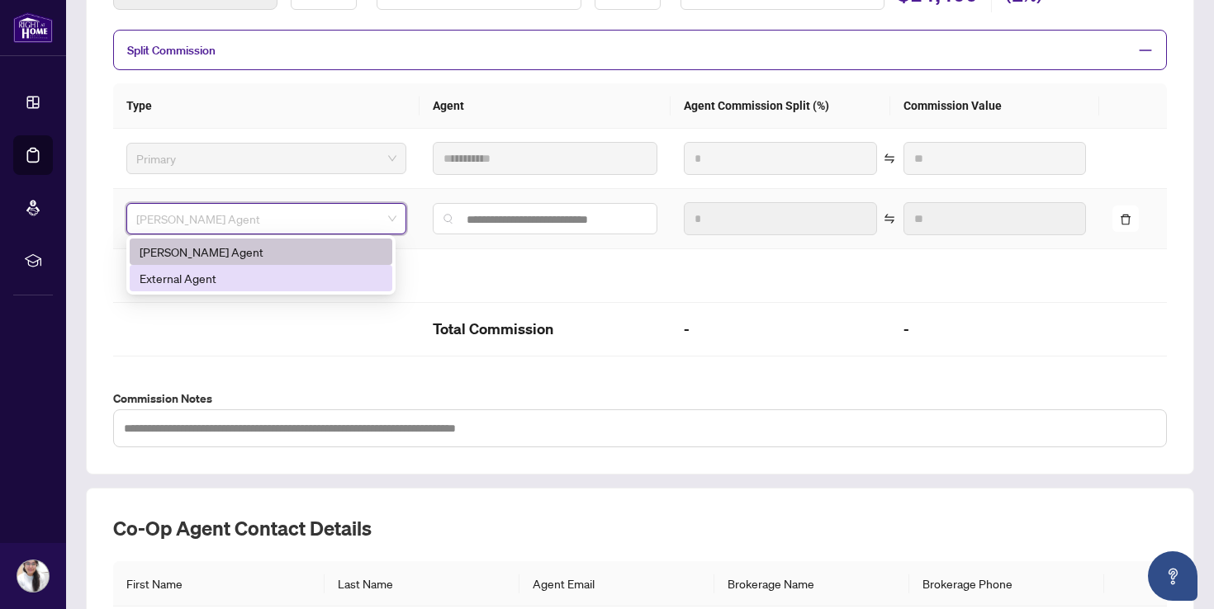
click at [269, 277] on div "External Agent" at bounding box center [261, 278] width 243 height 18
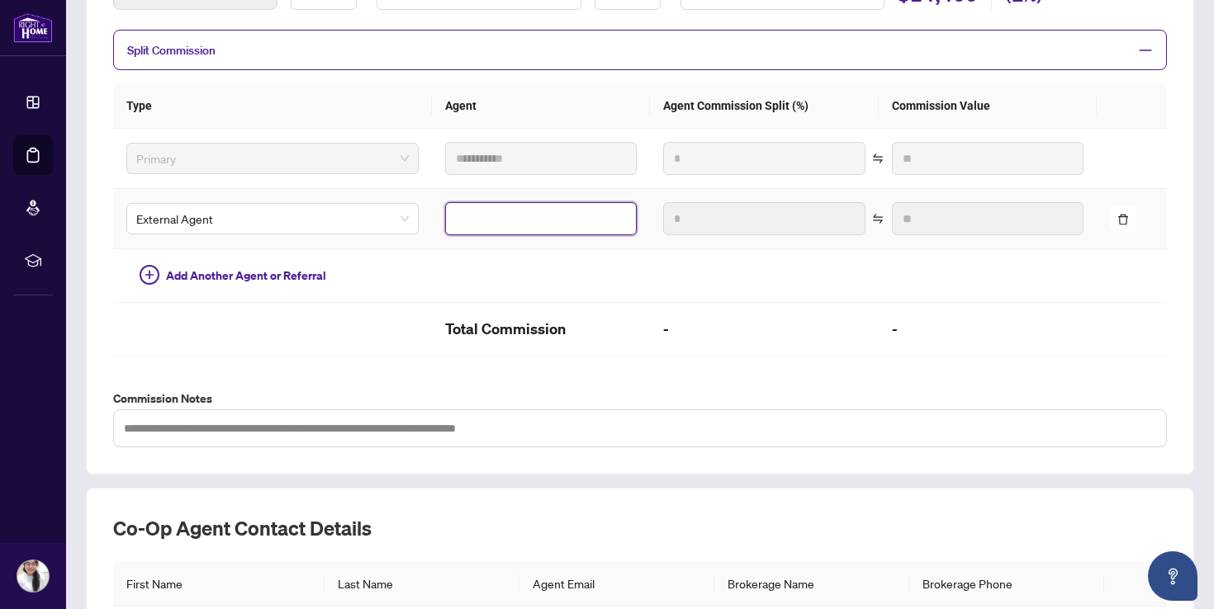
click at [486, 211] on input "text" at bounding box center [541, 218] width 192 height 33
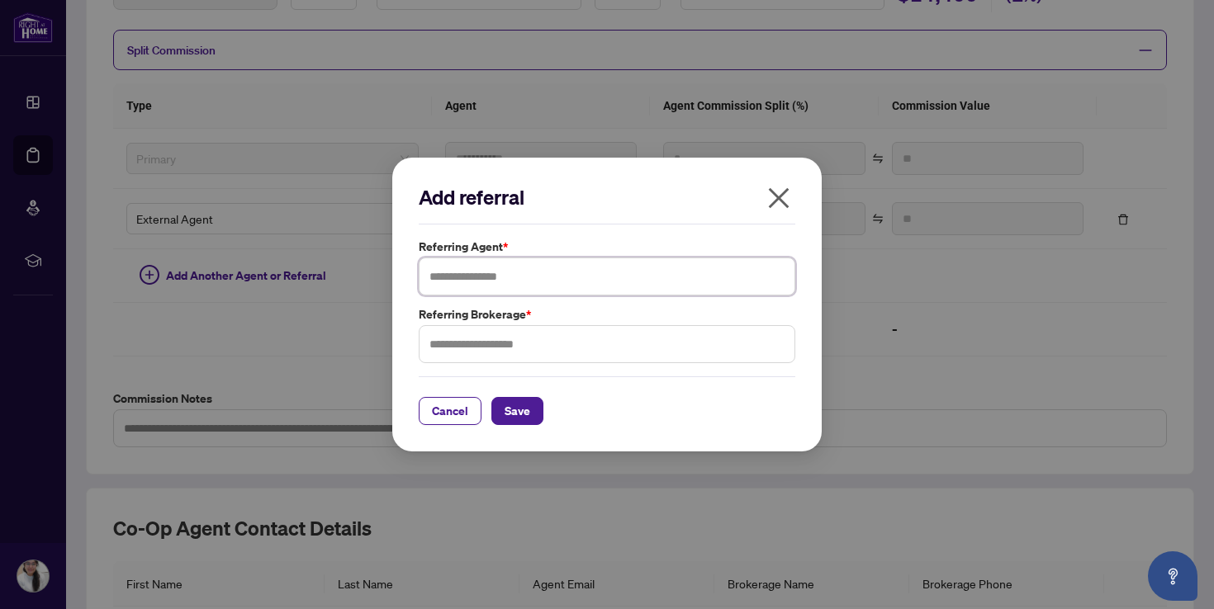
click at [502, 278] on input "text" at bounding box center [607, 277] width 377 height 38
type input "**********"
click at [526, 409] on span "Save" at bounding box center [517, 411] width 26 height 26
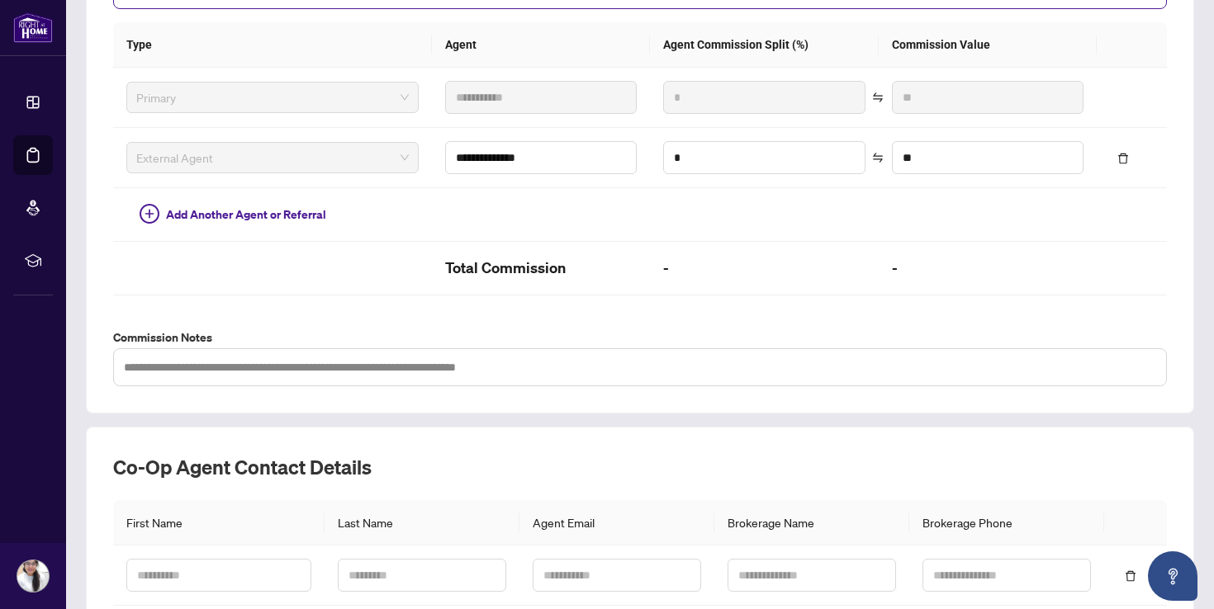
scroll to position [387, 0]
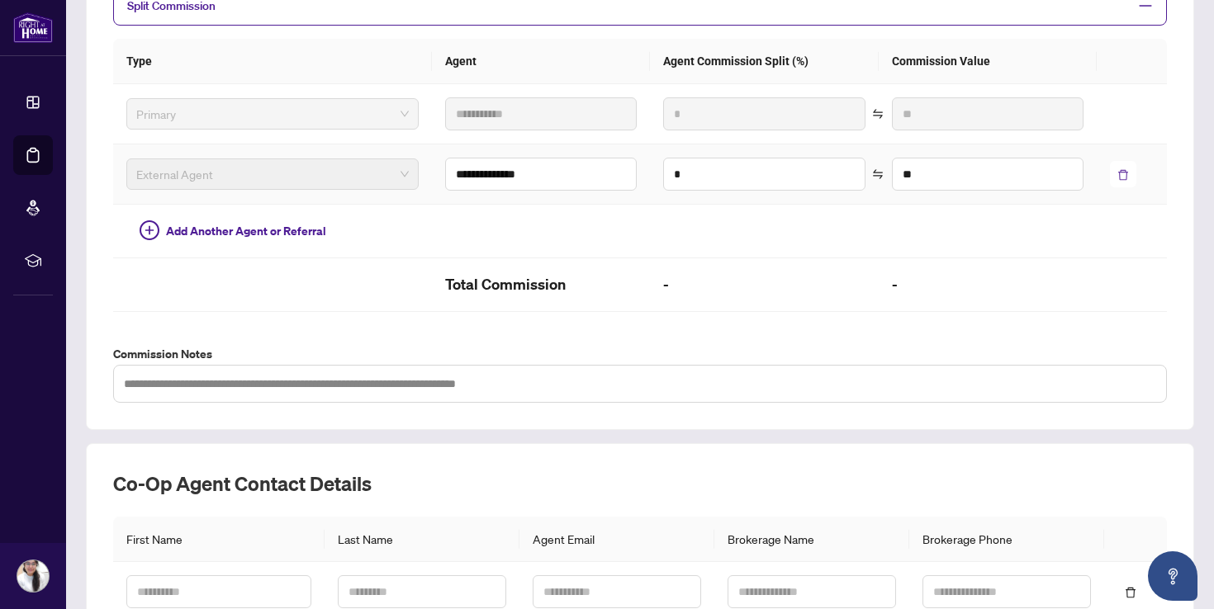
click at [1129, 169] on icon "delete" at bounding box center [1123, 175] width 12 height 12
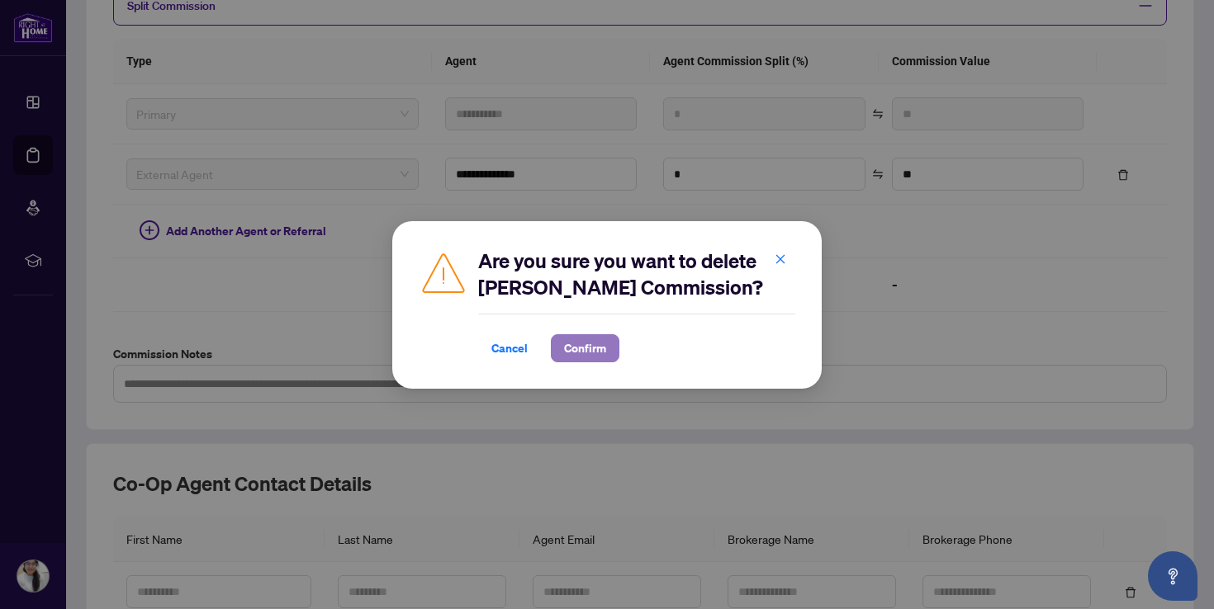
click at [597, 348] on span "Confirm" at bounding box center [585, 348] width 42 height 26
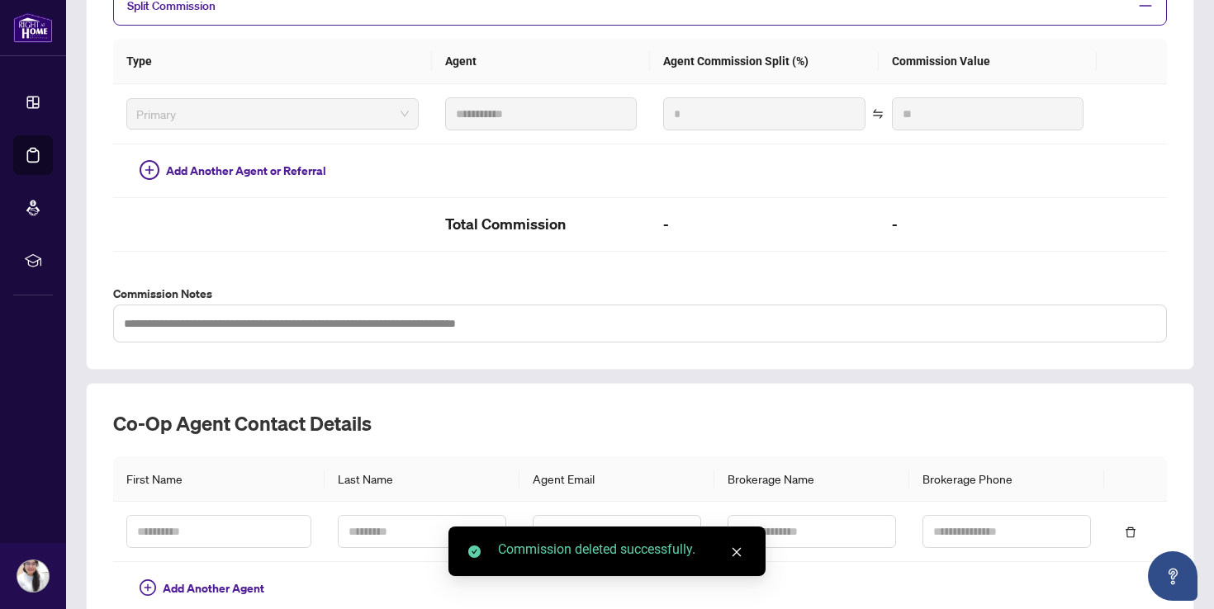
scroll to position [538, 0]
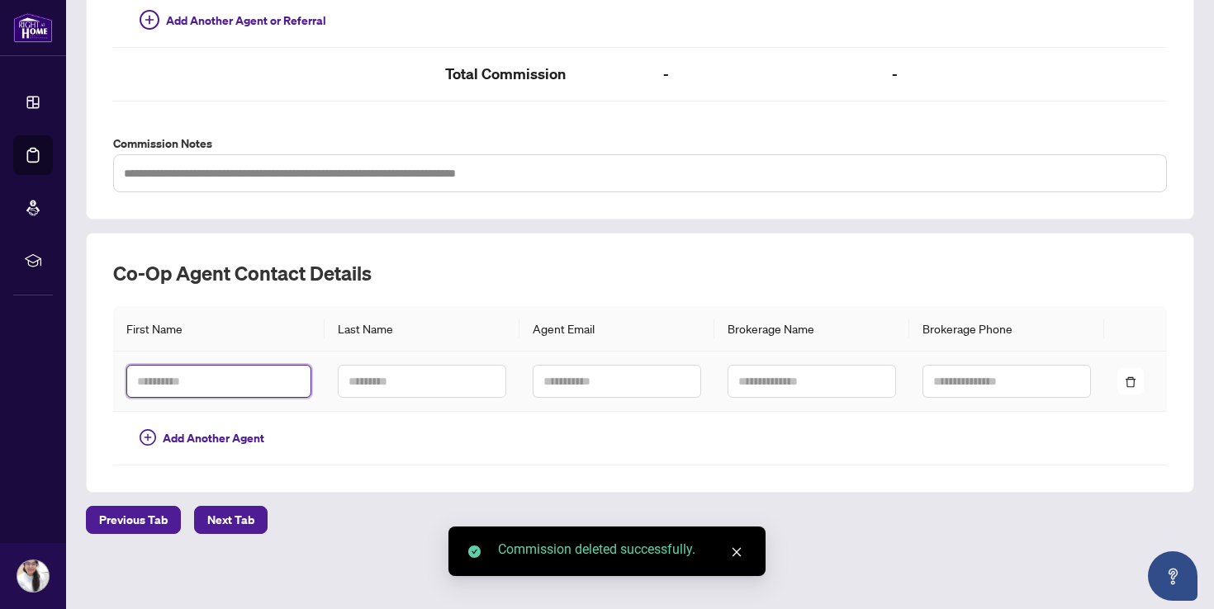
click at [235, 381] on input "text" at bounding box center [218, 381] width 185 height 33
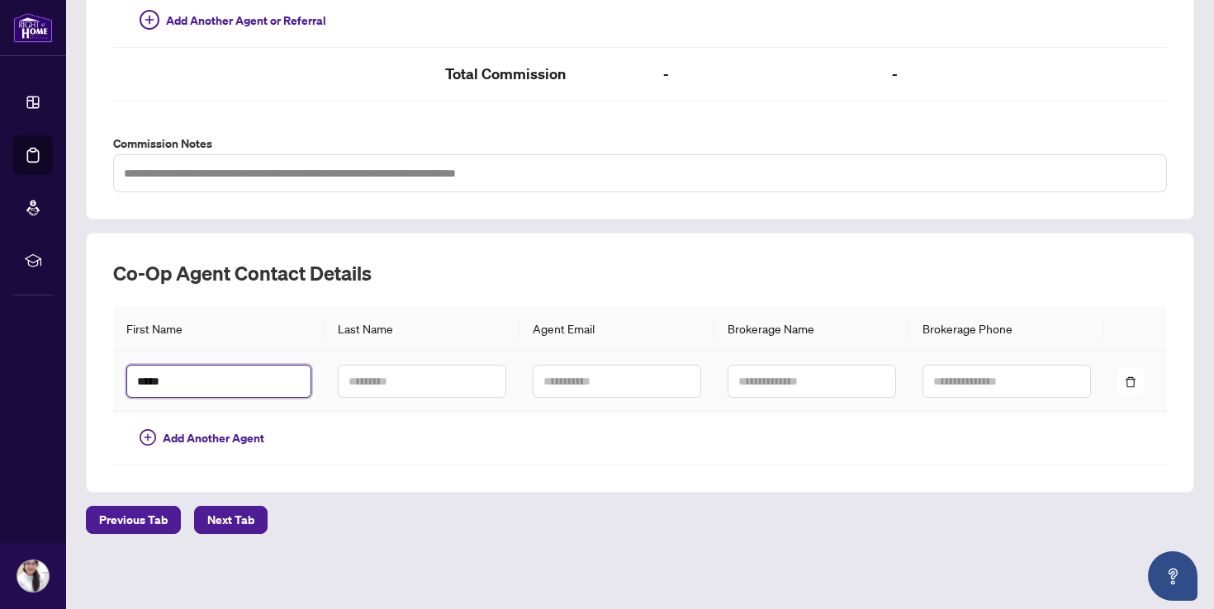
type input "*****"
type input "********"
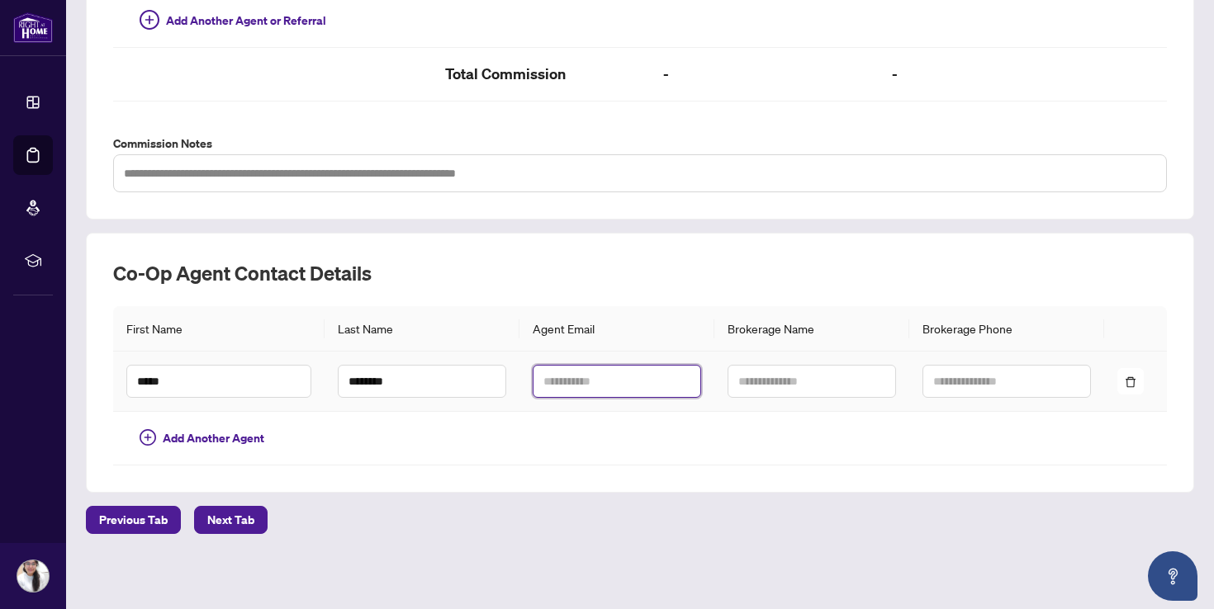
click at [577, 380] on input "text" at bounding box center [617, 381] width 168 height 33
paste input "**********"
type input "**********"
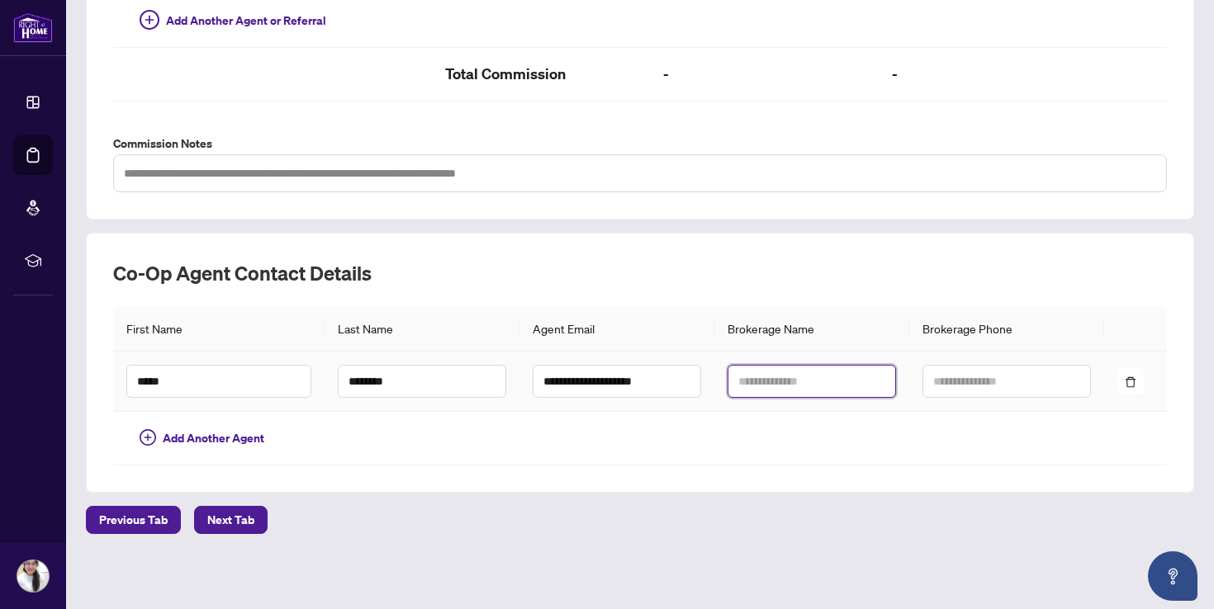
click at [784, 384] on input "text" at bounding box center [811, 381] width 168 height 33
type input "**********"
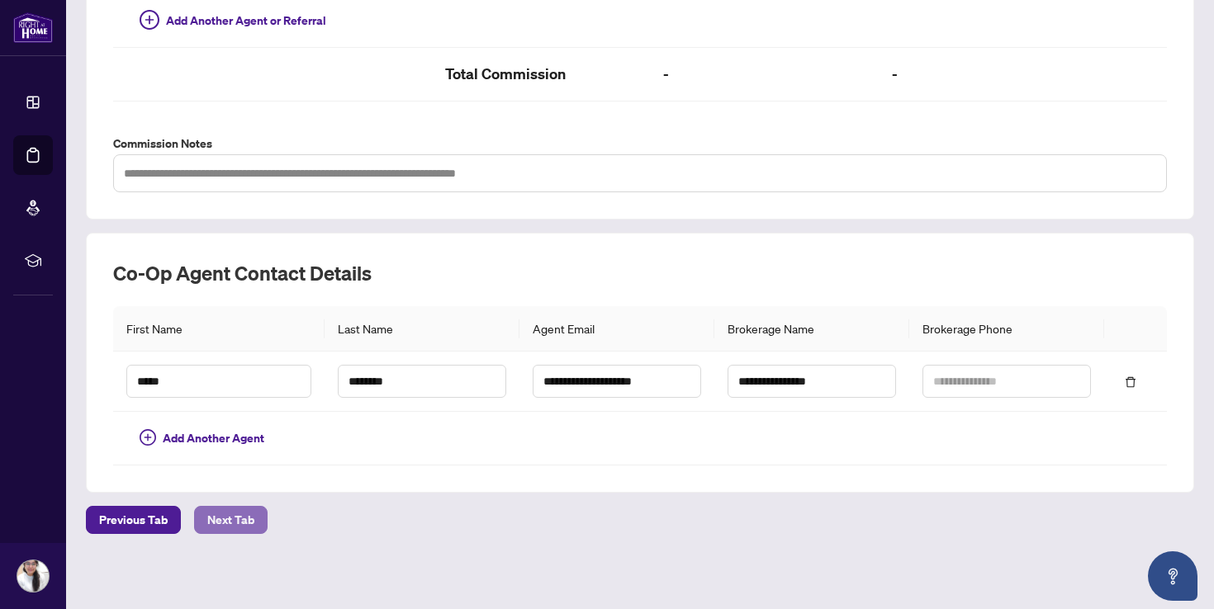
click at [222, 523] on span "Next Tab" at bounding box center [230, 520] width 47 height 26
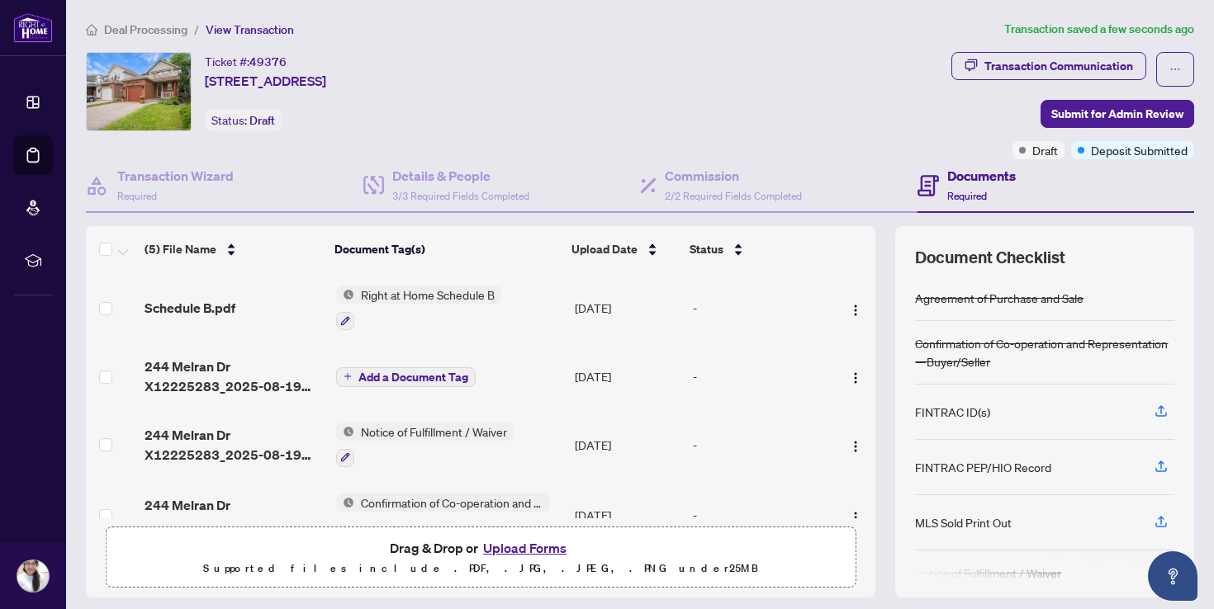
click at [404, 379] on span "Add a Document Tag" at bounding box center [413, 378] width 110 height 12
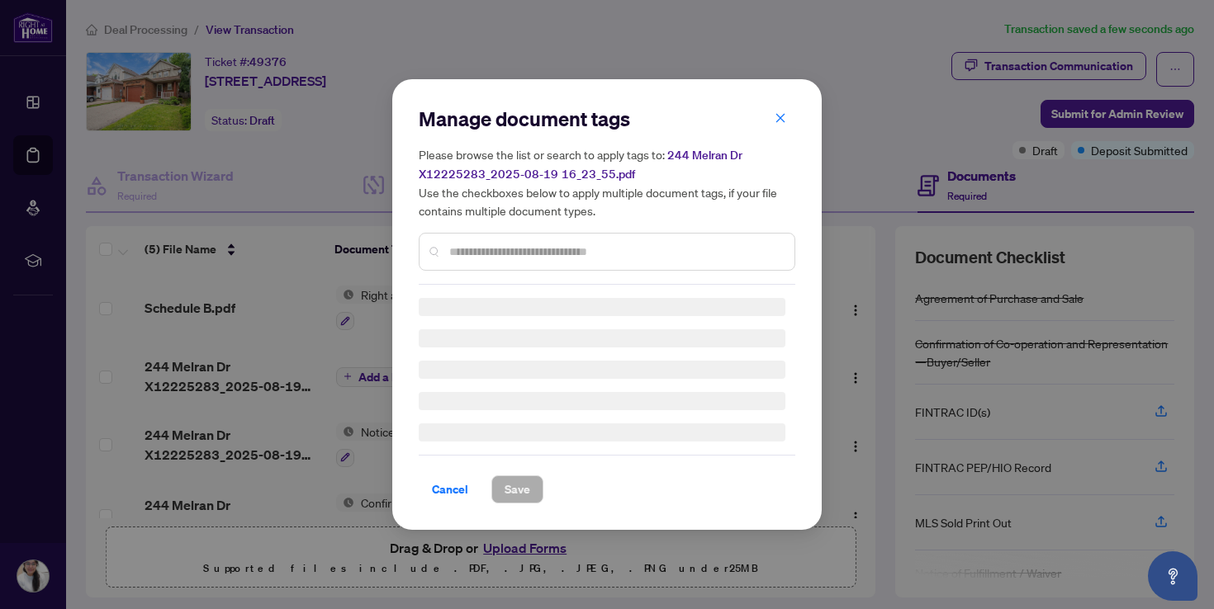
click at [560, 252] on div "Manage document tags Please browse the list or search to apply tags to: 244 Mel…" at bounding box center [607, 195] width 377 height 179
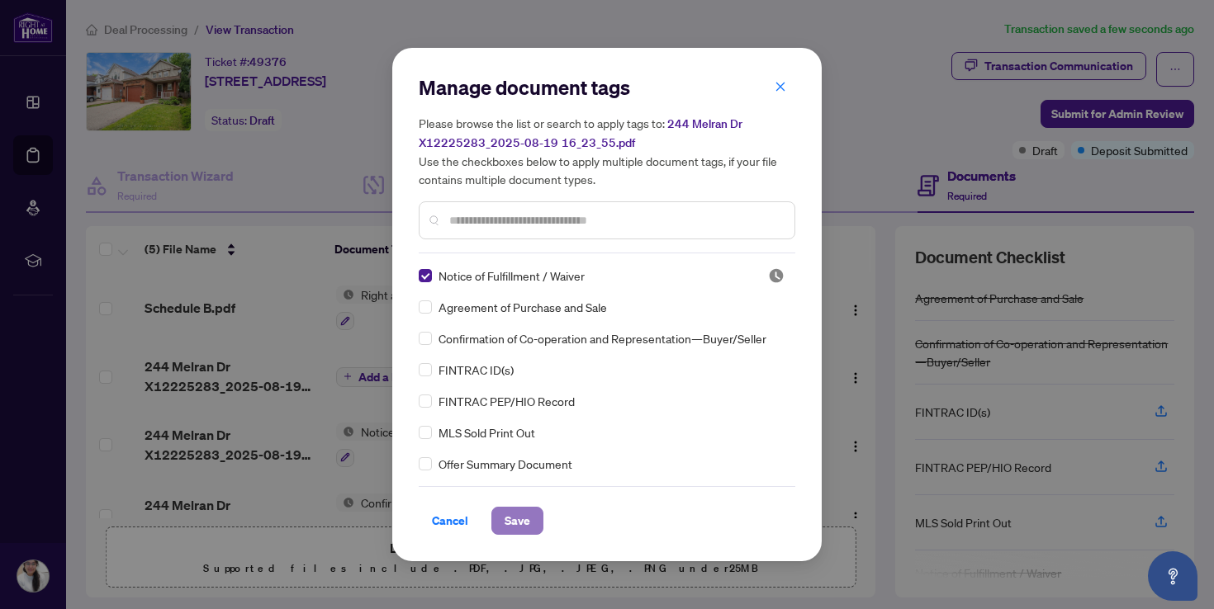
click at [514, 519] on span "Save" at bounding box center [517, 521] width 26 height 26
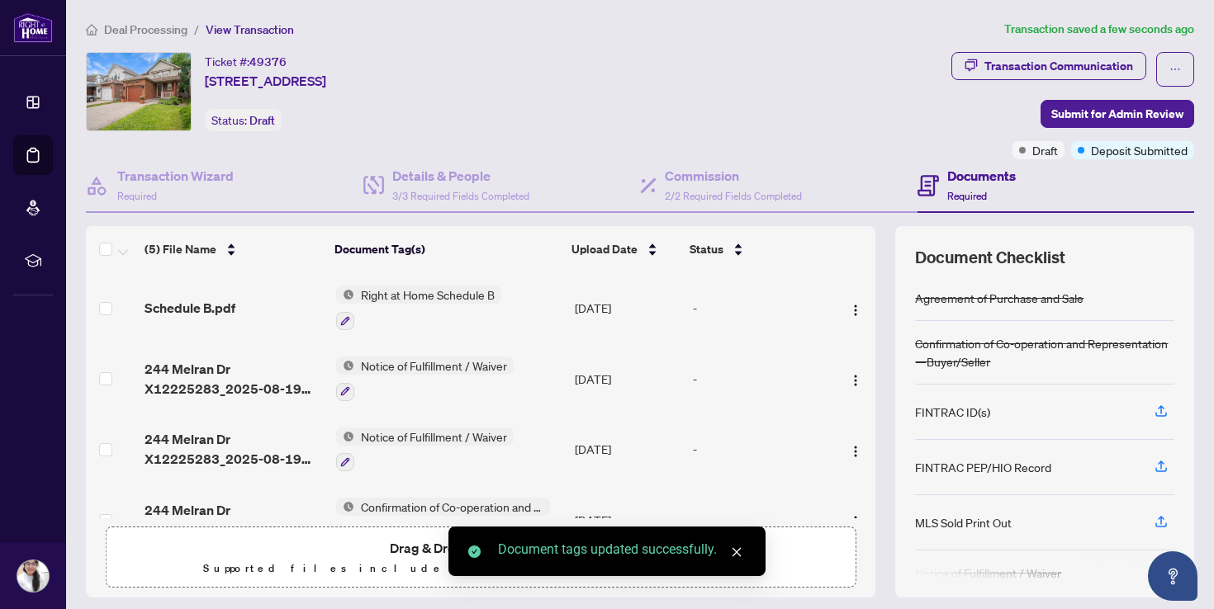
scroll to position [110, 0]
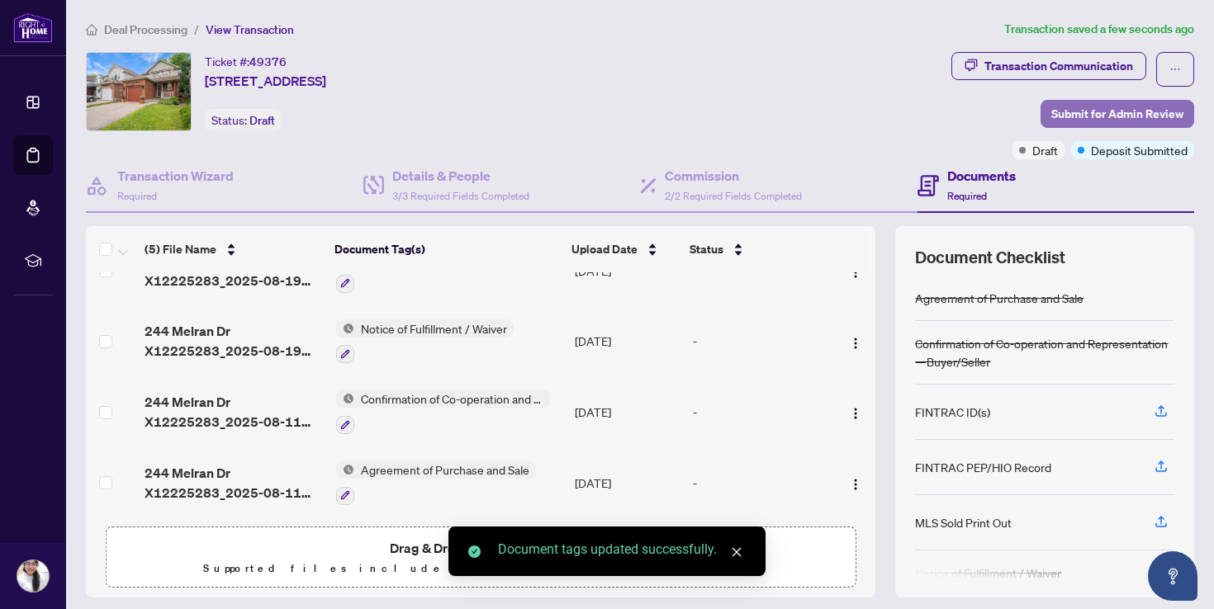
click at [1111, 107] on span "Submit for Admin Review" at bounding box center [1117, 114] width 132 height 26
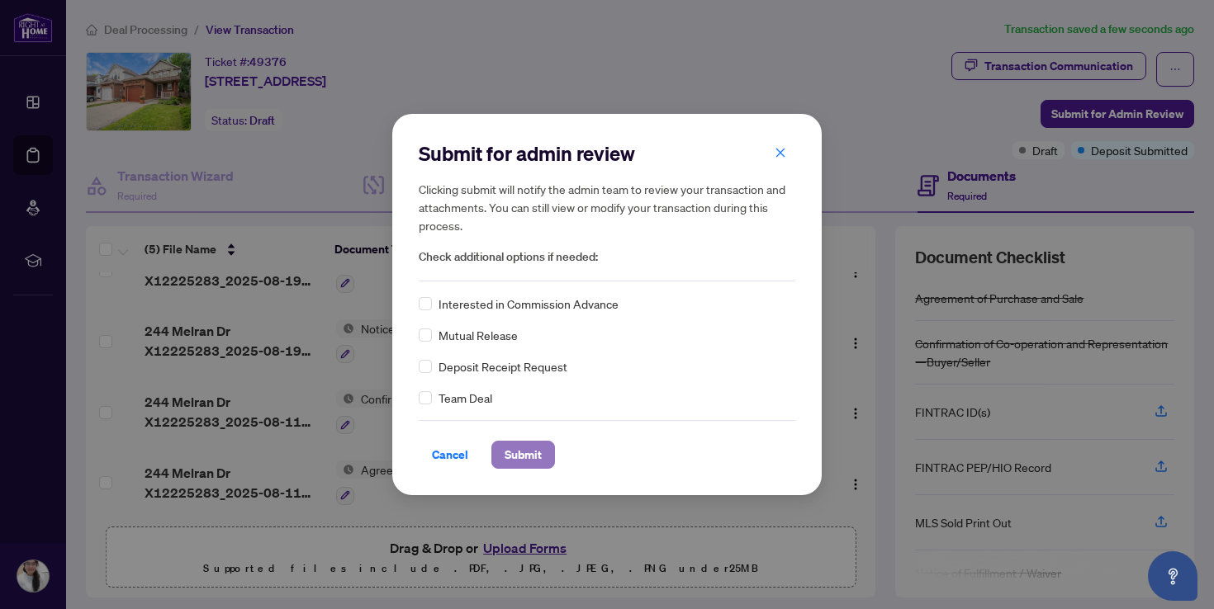
click at [523, 452] on span "Submit" at bounding box center [522, 455] width 37 height 26
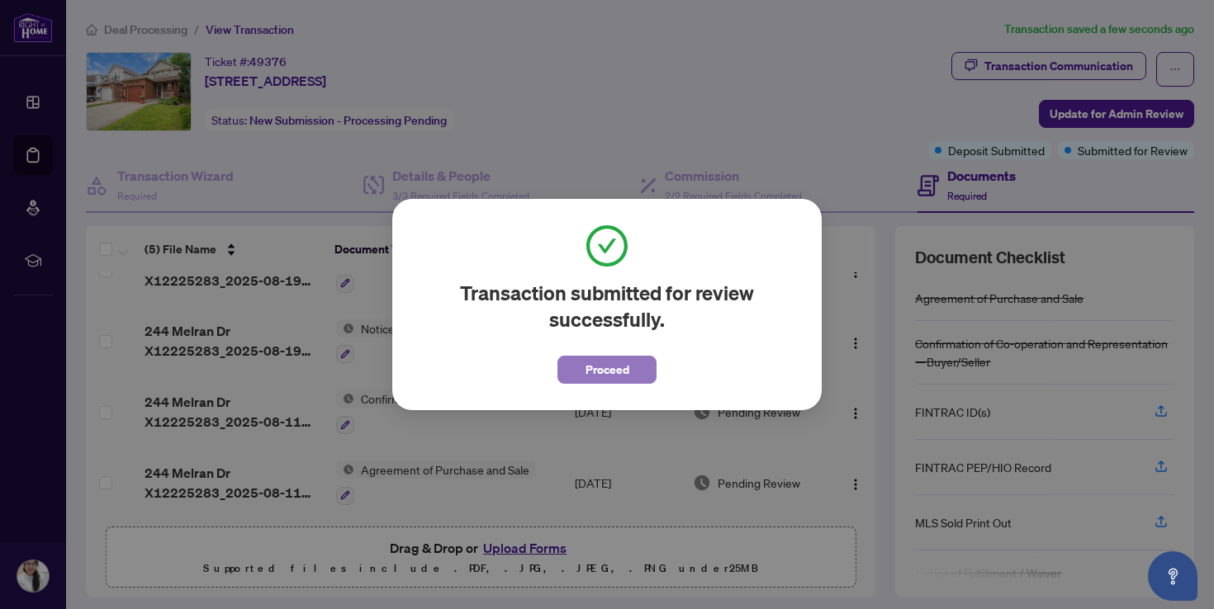
click at [623, 373] on span "Proceed" at bounding box center [607, 370] width 44 height 26
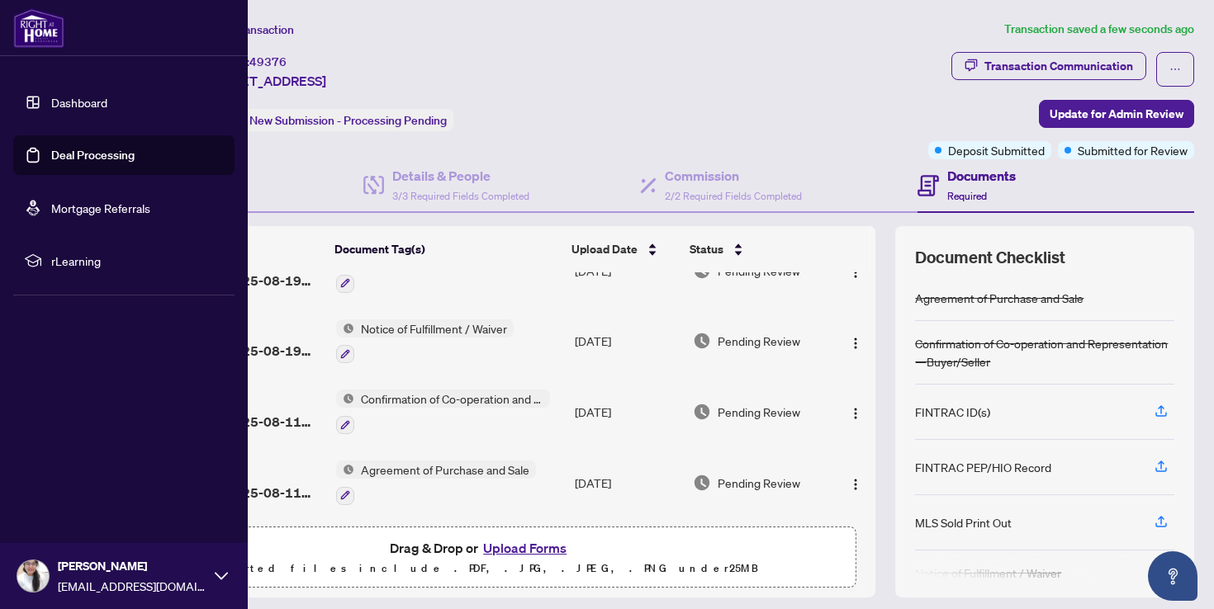
click at [99, 153] on link "Deal Processing" at bounding box center [92, 155] width 83 height 15
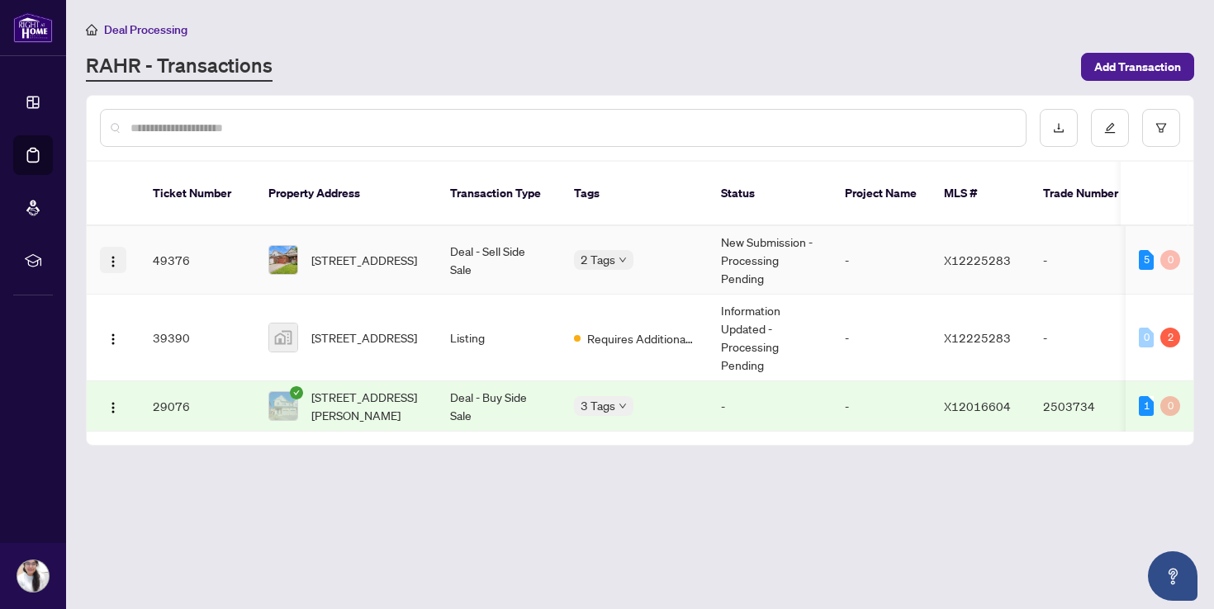
click at [108, 255] on img "button" at bounding box center [113, 261] width 13 height 13
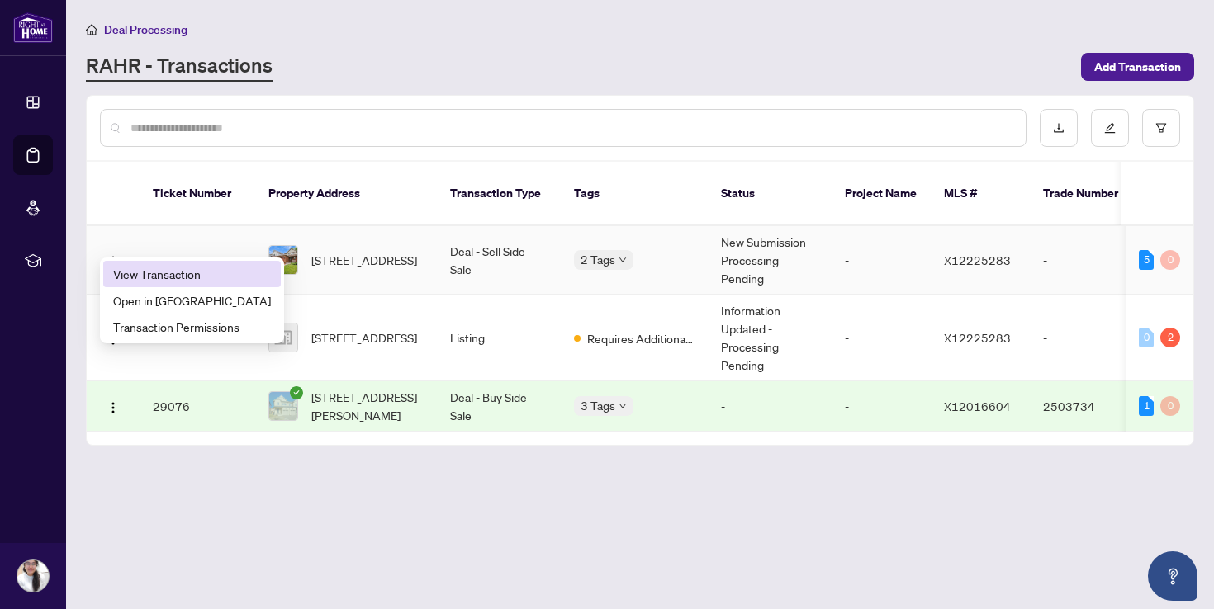
click at [194, 276] on span "View Transaction" at bounding box center [192, 274] width 158 height 18
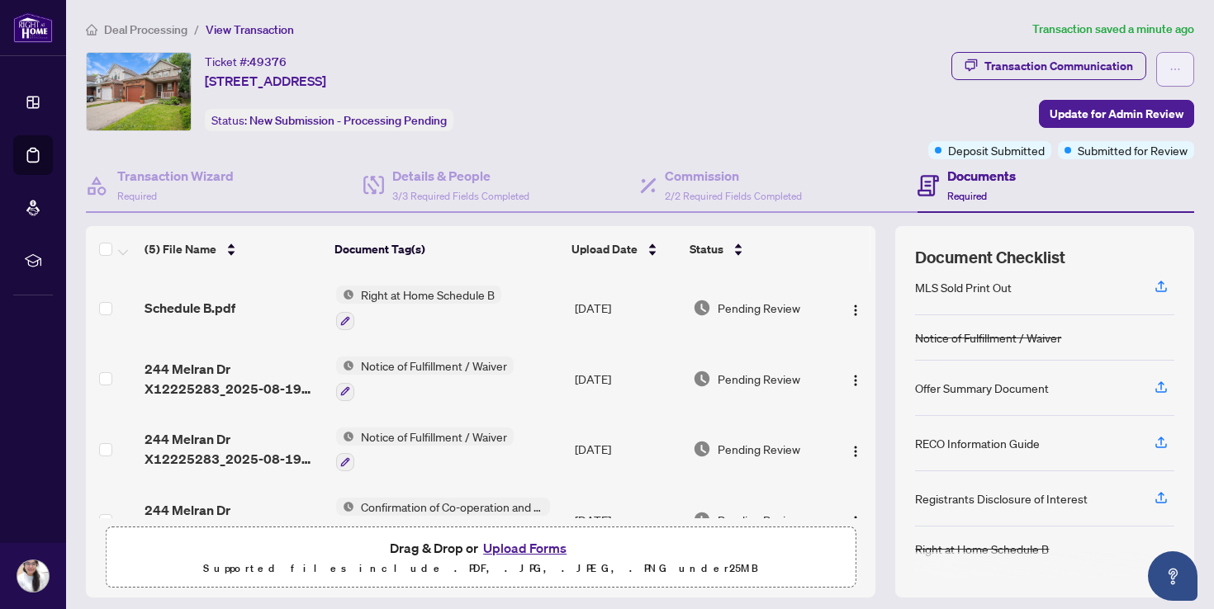
click at [1173, 64] on icon "ellipsis" at bounding box center [1175, 70] width 12 height 12
click at [790, 97] on div "Ticket #: 49376 [STREET_ADDRESS] Status: New Submission - Processing Pending" at bounding box center [504, 91] width 836 height 79
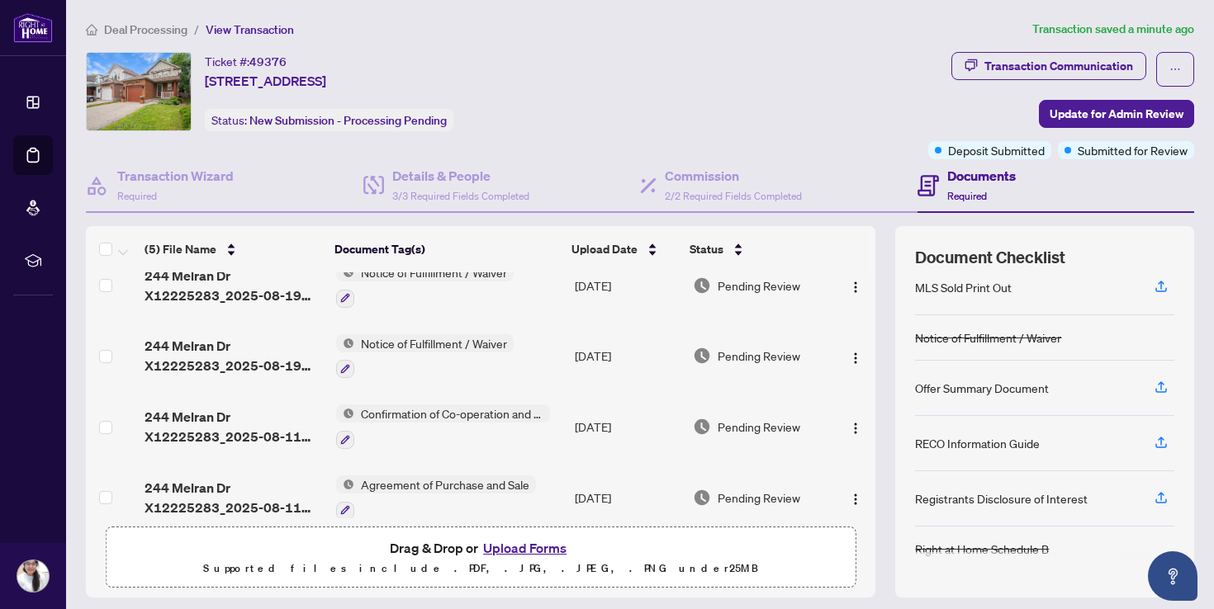
scroll to position [110, 0]
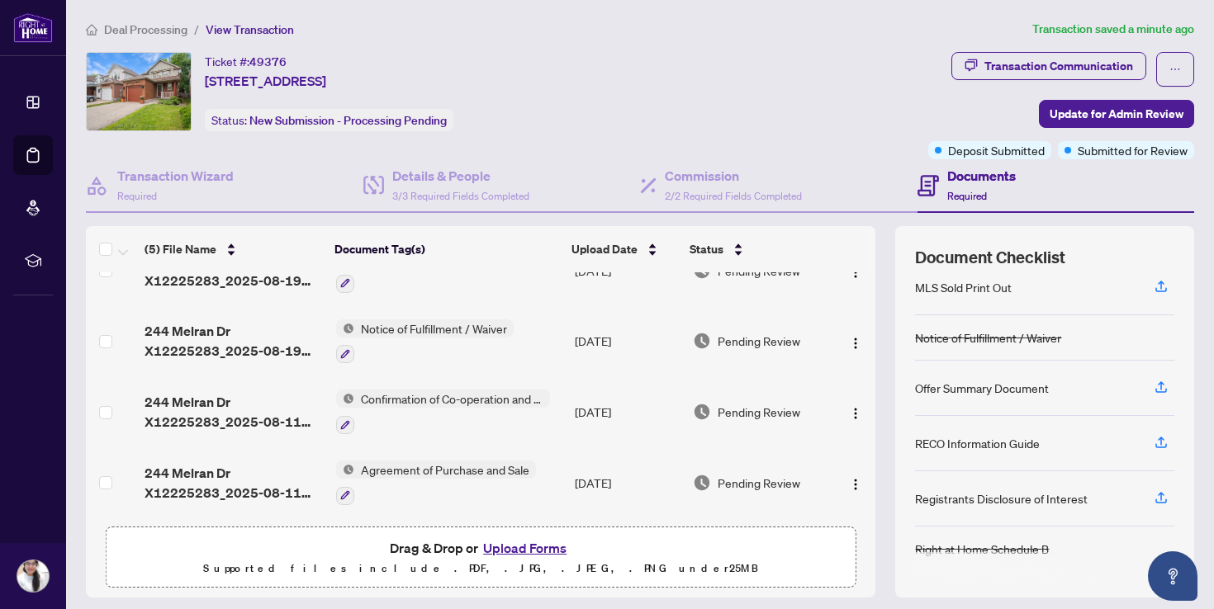
click at [973, 173] on h4 "Documents" at bounding box center [981, 176] width 69 height 20
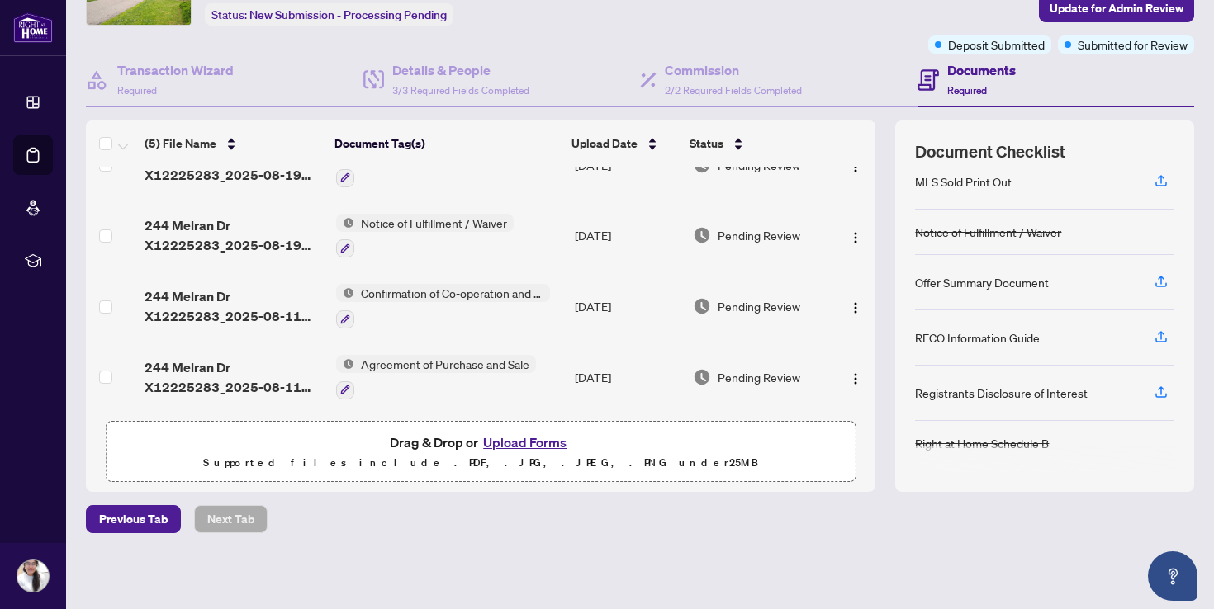
click at [522, 438] on button "Upload Forms" at bounding box center [524, 442] width 93 height 21
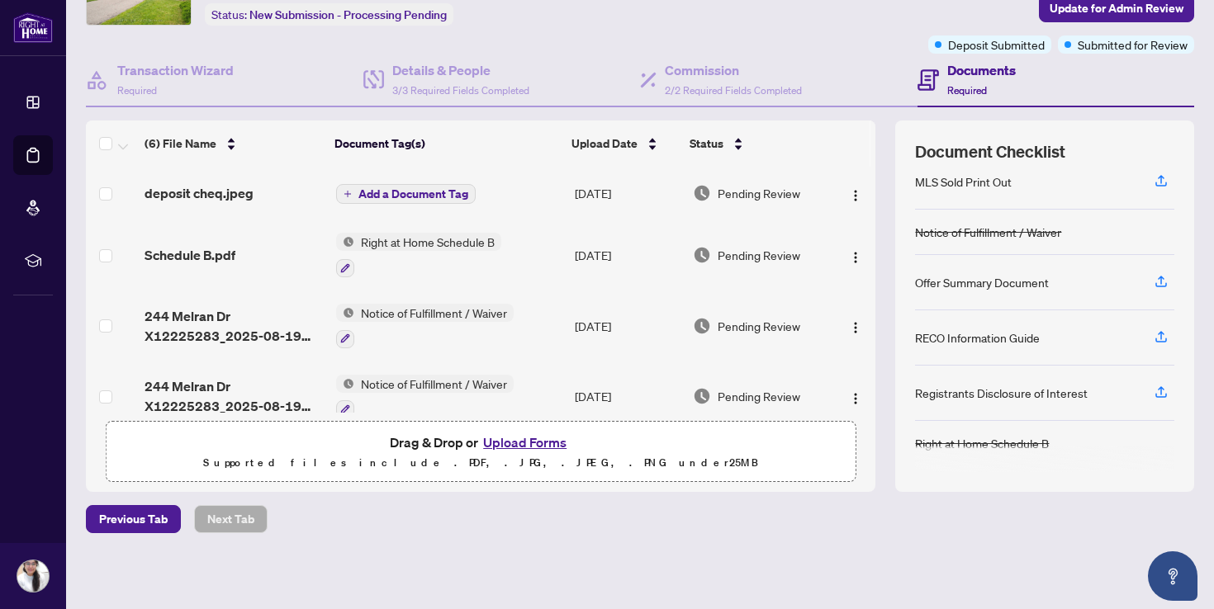
click at [393, 191] on span "Add a Document Tag" at bounding box center [413, 194] width 110 height 12
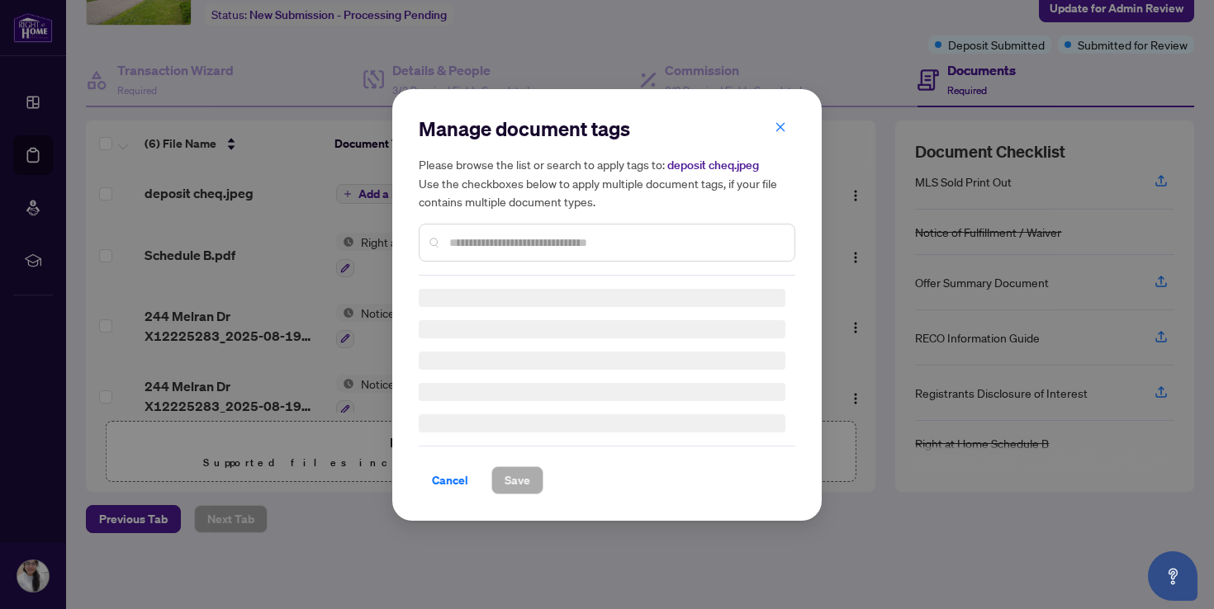
click at [521, 242] on input "text" at bounding box center [615, 243] width 332 height 18
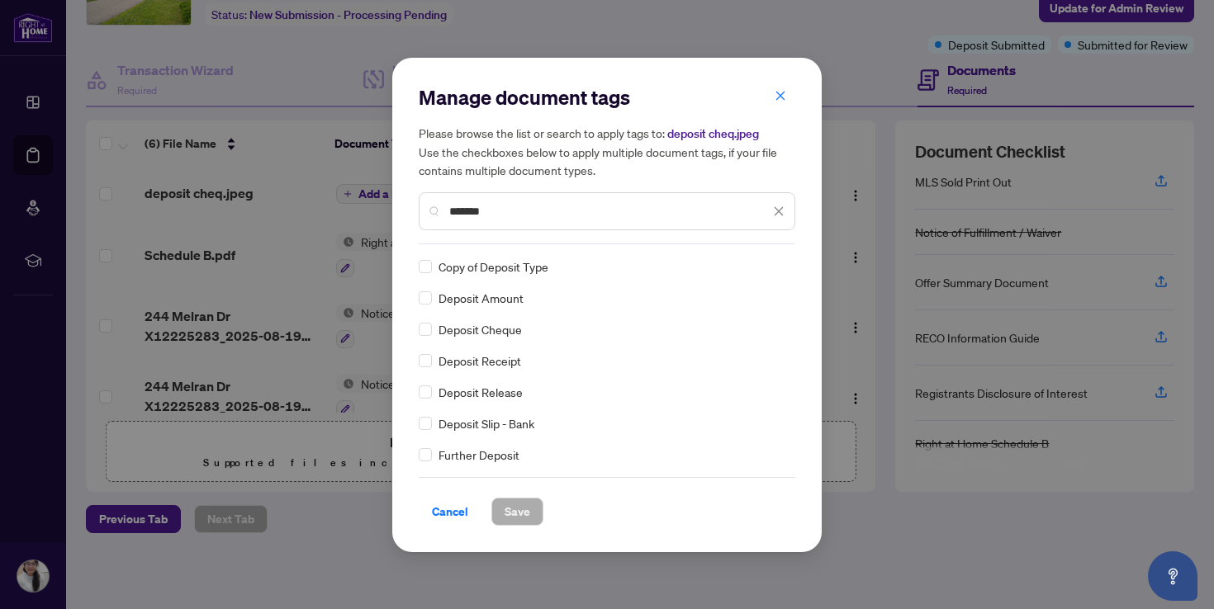
type input "*******"
click at [520, 509] on span "Save" at bounding box center [517, 512] width 26 height 26
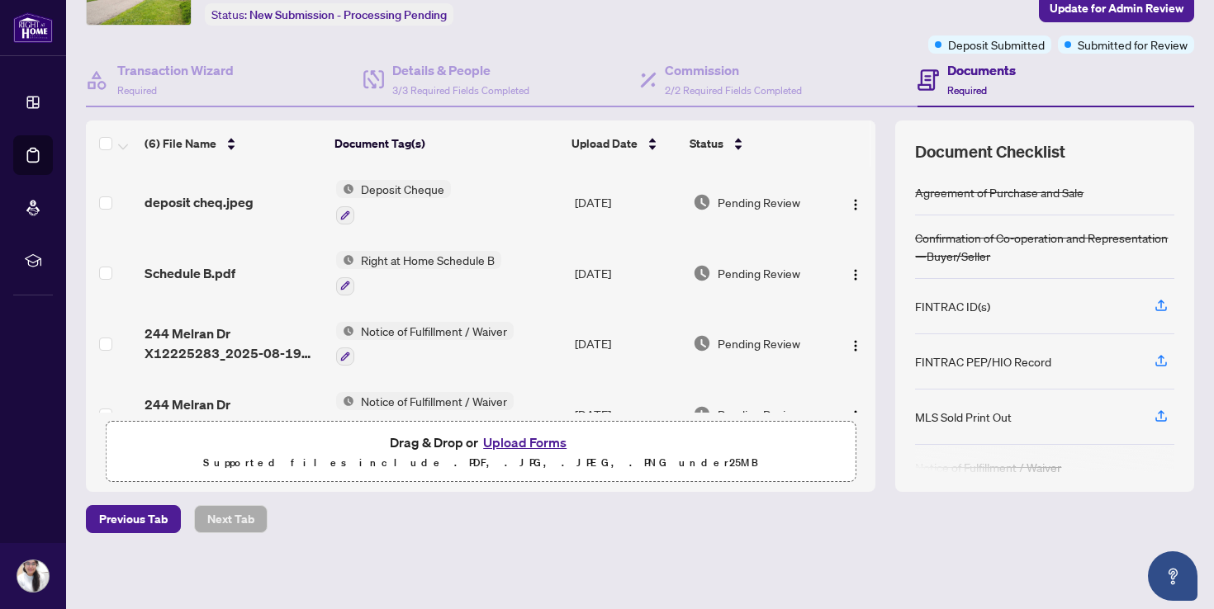
click at [392, 182] on span "Deposit Cheque" at bounding box center [402, 189] width 97 height 18
click at [342, 215] on icon "button" at bounding box center [344, 215] width 9 height 9
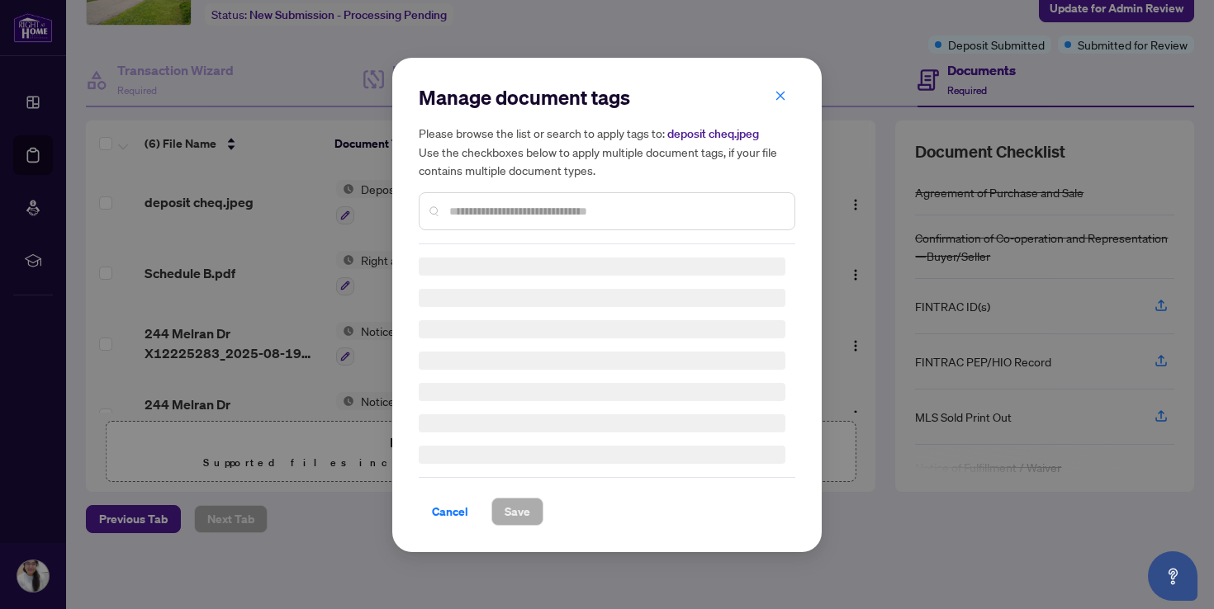
click at [490, 218] on input "text" at bounding box center [615, 211] width 332 height 18
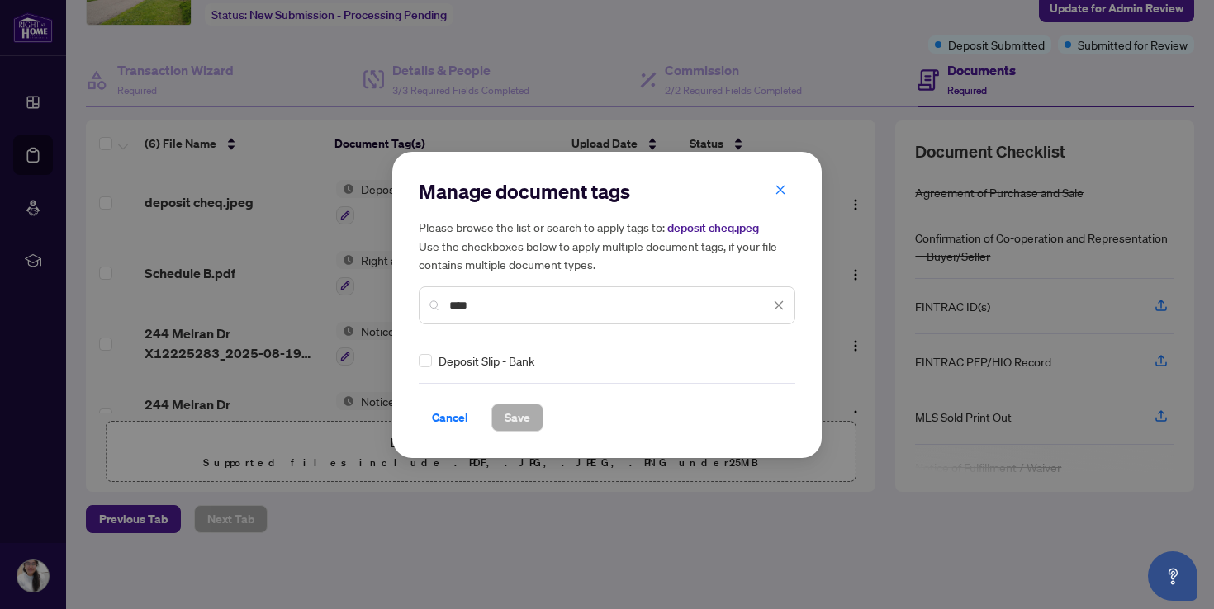
type input "****"
click at [528, 420] on span "Save" at bounding box center [517, 418] width 26 height 26
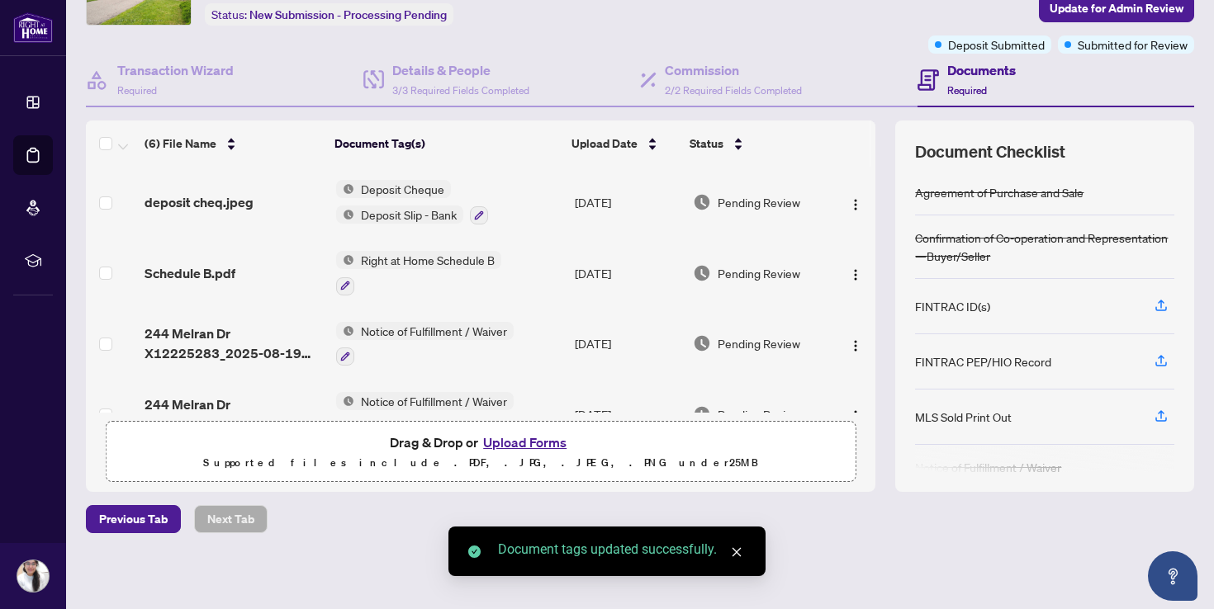
click at [520, 437] on button "Upload Forms" at bounding box center [524, 442] width 93 height 21
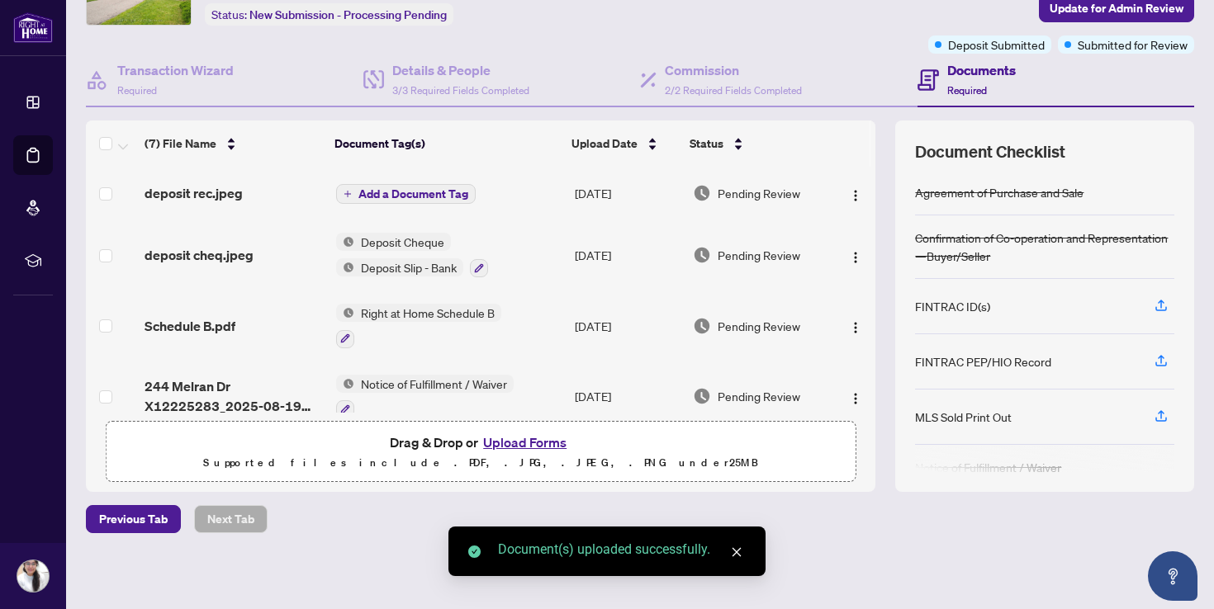
click at [401, 192] on span "Add a Document Tag" at bounding box center [413, 194] width 110 height 12
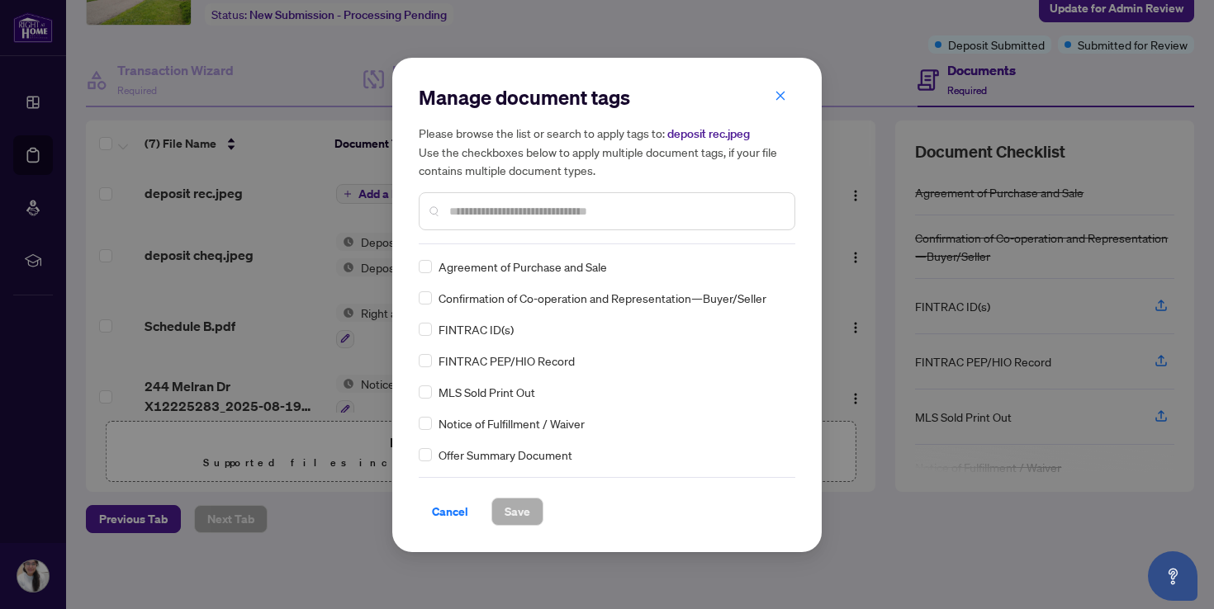
click at [523, 240] on div "Manage document tags Please browse the list or search to apply tags to: deposit…" at bounding box center [607, 164] width 377 height 160
click at [545, 215] on input "text" at bounding box center [615, 211] width 332 height 18
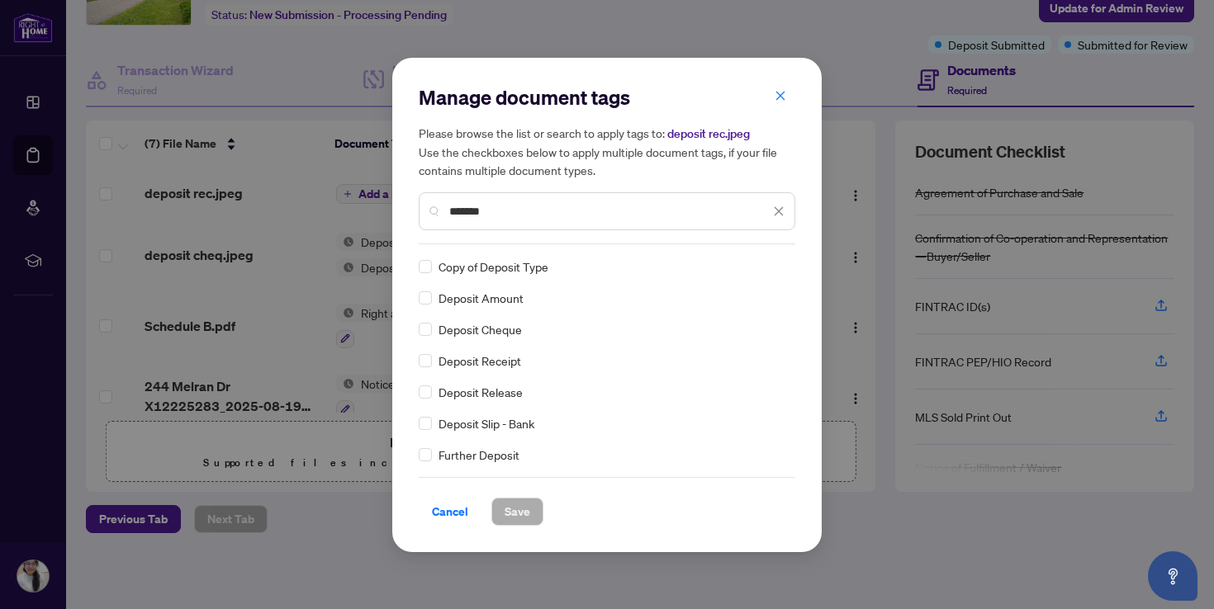
type input "*******"
click at [523, 509] on span "Save" at bounding box center [517, 512] width 26 height 26
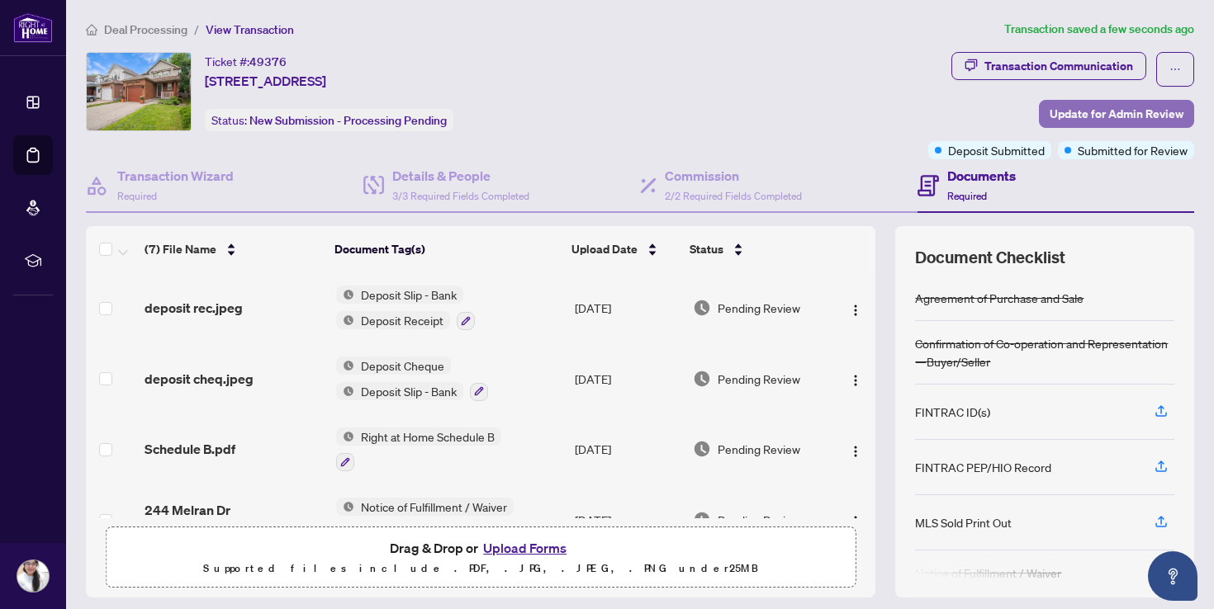
click at [1102, 115] on span "Update for Admin Review" at bounding box center [1116, 114] width 134 height 26
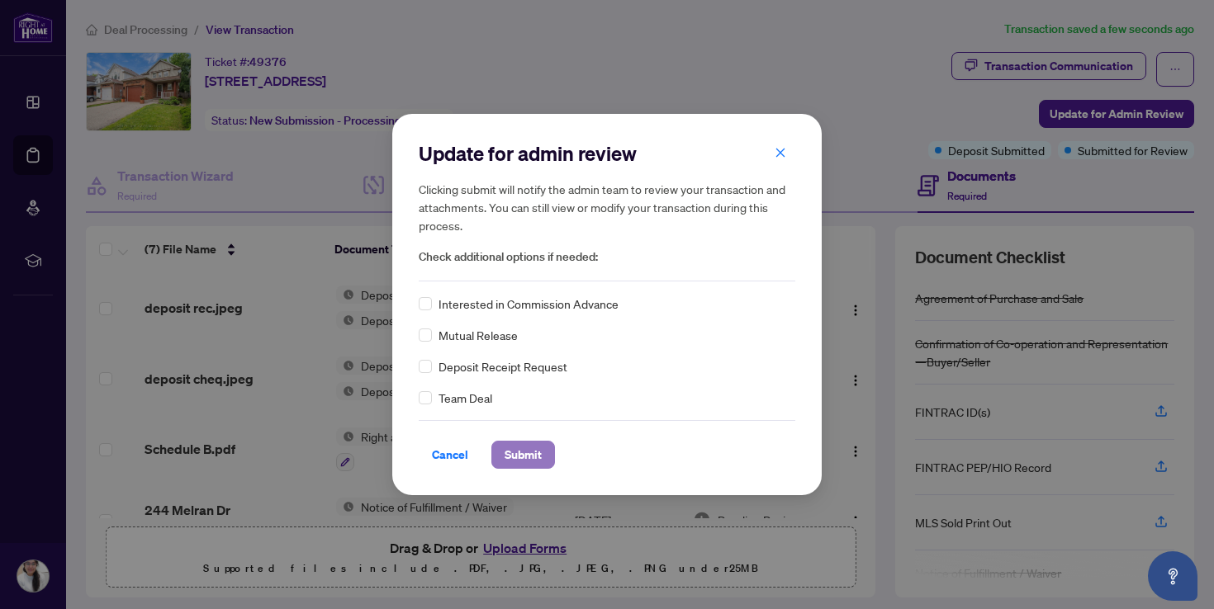
click at [525, 452] on span "Submit" at bounding box center [522, 455] width 37 height 26
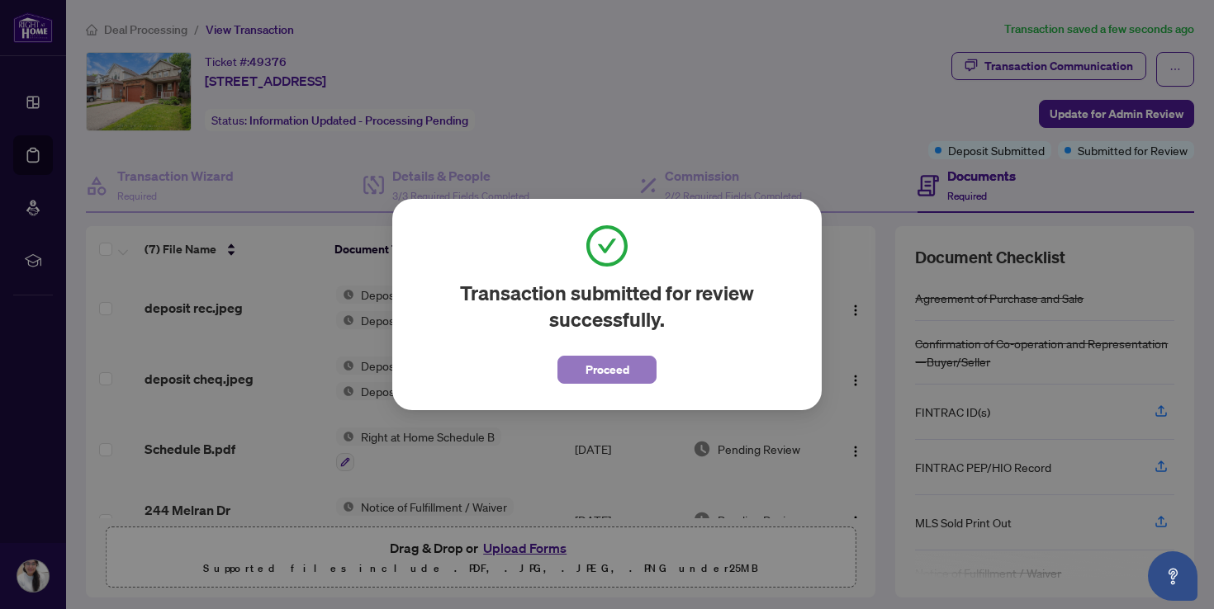
click at [609, 368] on span "Proceed" at bounding box center [607, 370] width 44 height 26
